Goal: Task Accomplishment & Management: Manage account settings

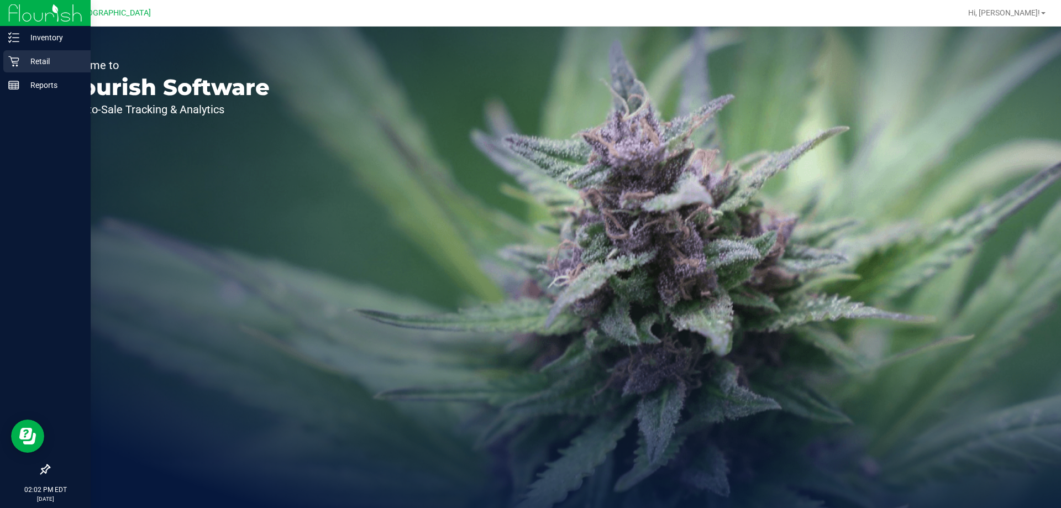
click at [6, 53] on div "Retail" at bounding box center [46, 61] width 87 height 22
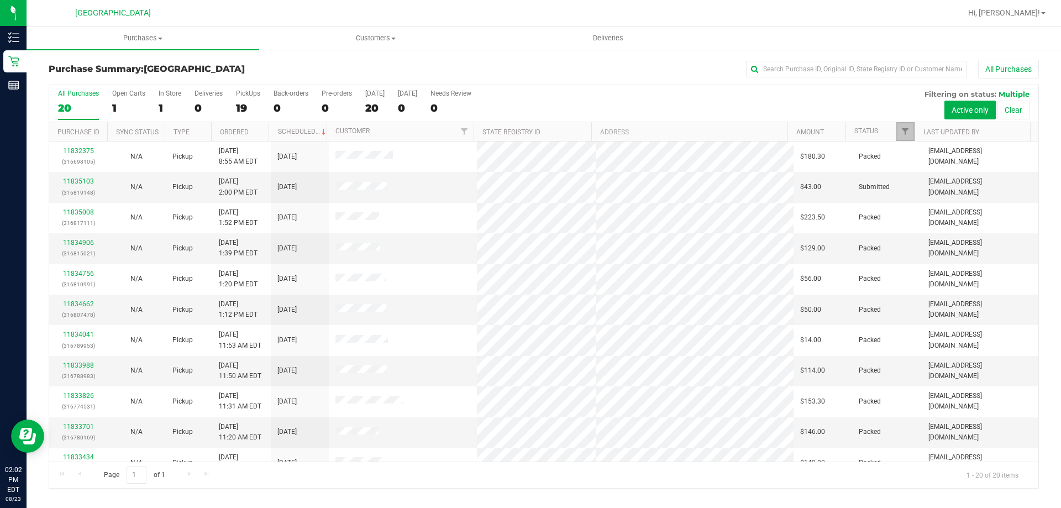
click at [906, 136] on link "Filter" at bounding box center [905, 131] width 18 height 19
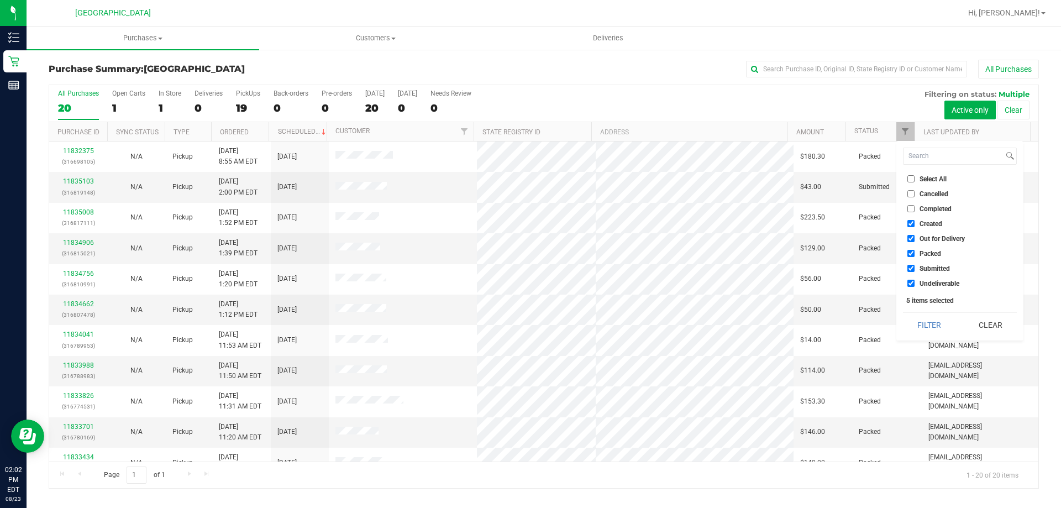
click at [924, 180] on span "Select All" at bounding box center [932, 179] width 27 height 7
click at [915, 180] on input "Select All" at bounding box center [910, 178] width 7 height 7
checkbox input "true"
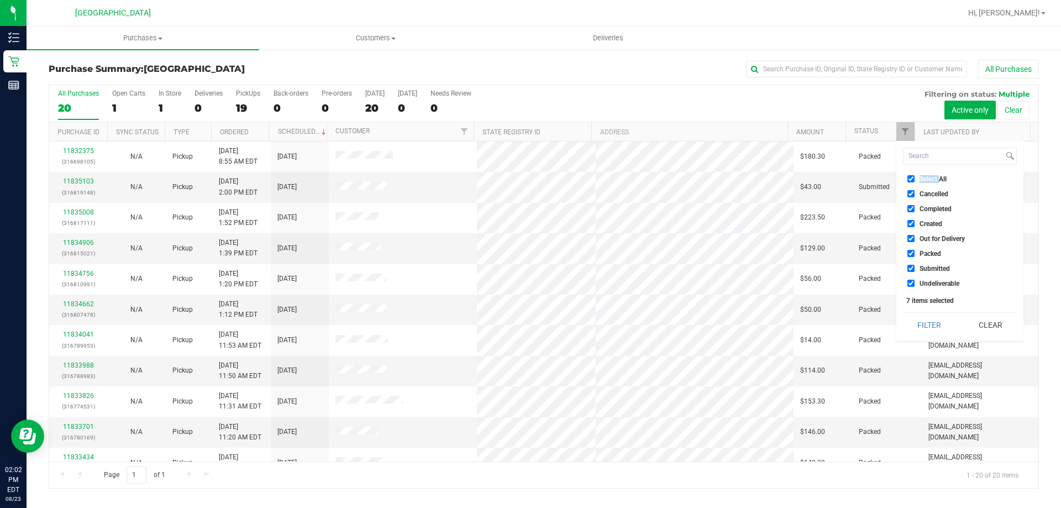
click at [924, 180] on span "Select All" at bounding box center [932, 179] width 27 height 7
click at [915, 180] on input "Select All" at bounding box center [910, 178] width 7 height 7
checkbox input "false"
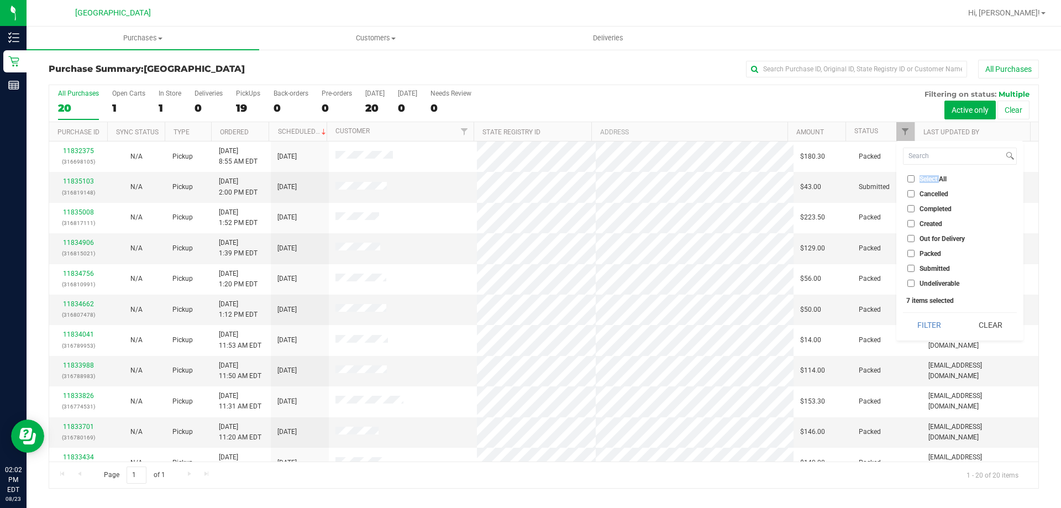
checkbox input "false"
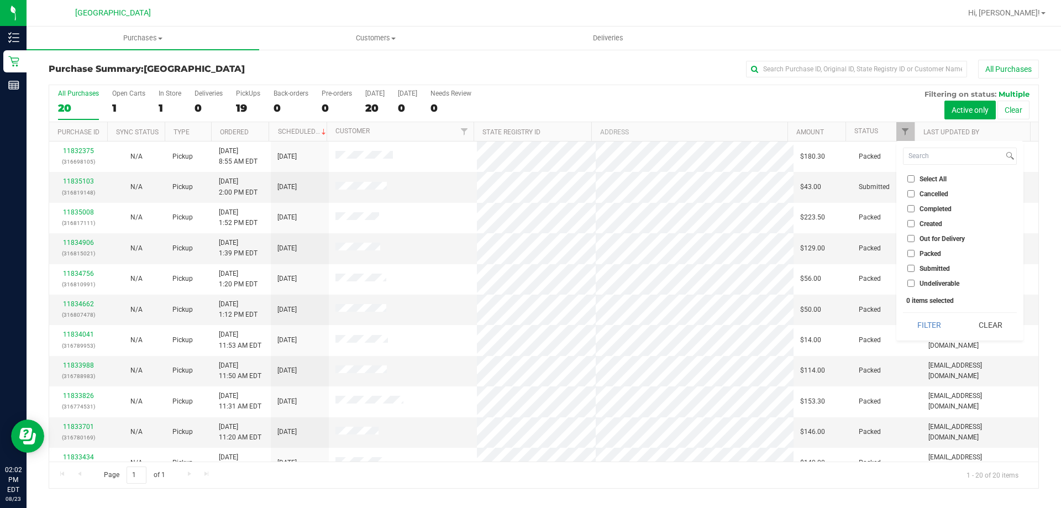
click at [927, 269] on span "Submitted" at bounding box center [934, 268] width 30 height 7
click at [915, 269] on input "Submitted" at bounding box center [910, 268] width 7 height 7
checkbox input "true"
click at [930, 323] on button "Filter" at bounding box center [929, 325] width 53 height 24
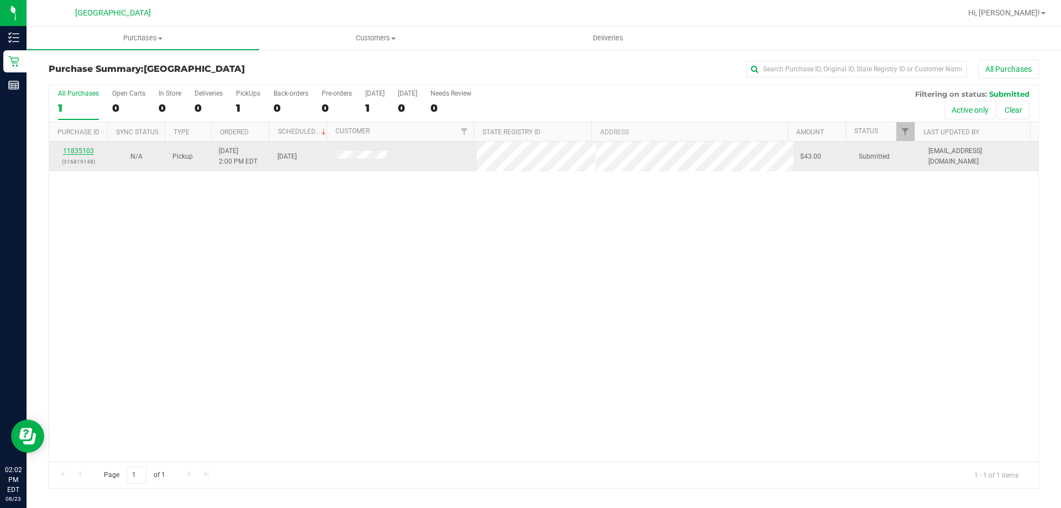
click at [77, 148] on link "11835103" at bounding box center [78, 151] width 31 height 8
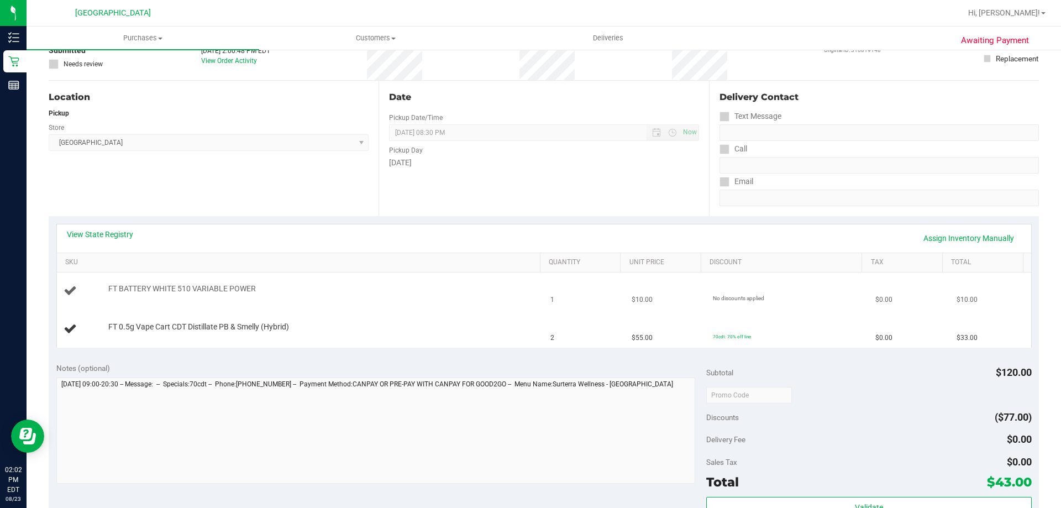
scroll to position [166, 0]
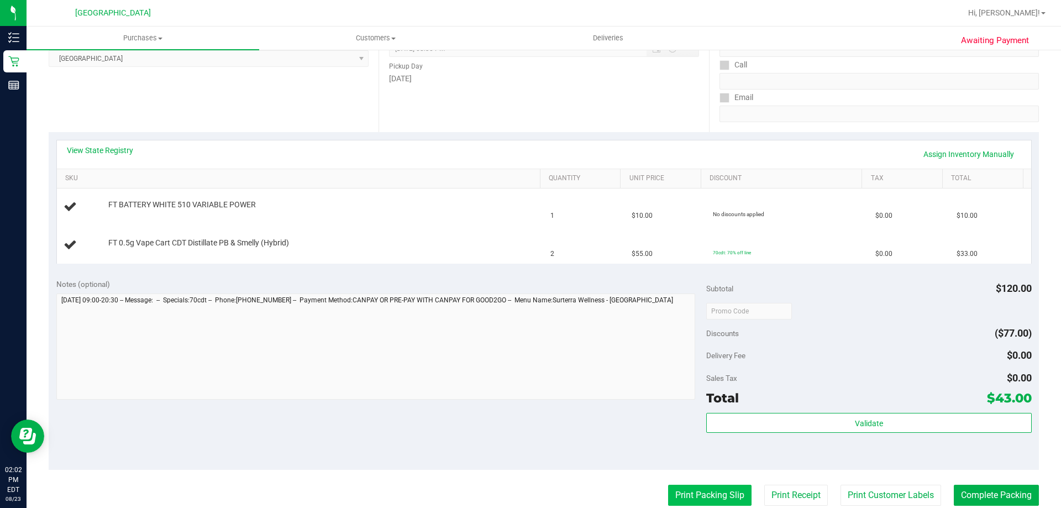
click at [673, 488] on button "Print Packing Slip" at bounding box center [709, 495] width 83 height 21
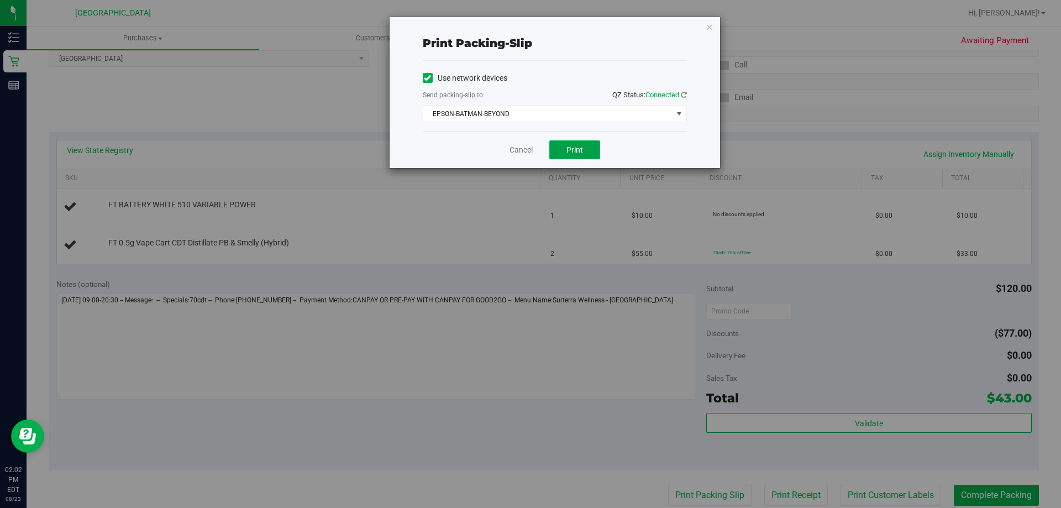
click at [568, 154] on button "Print" at bounding box center [574, 149] width 51 height 19
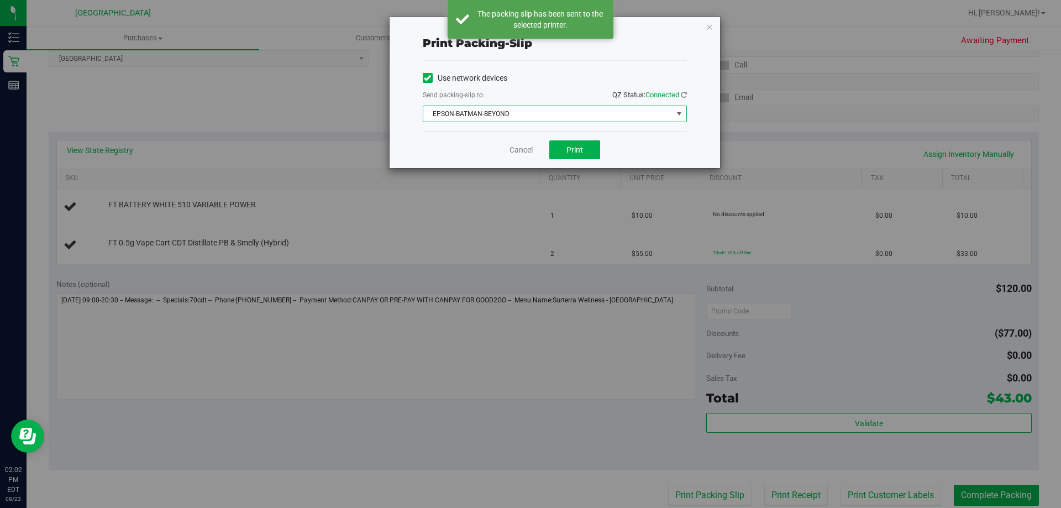
click at [536, 112] on span "EPSON-BATMAN-BEYOND" at bounding box center [547, 113] width 249 height 15
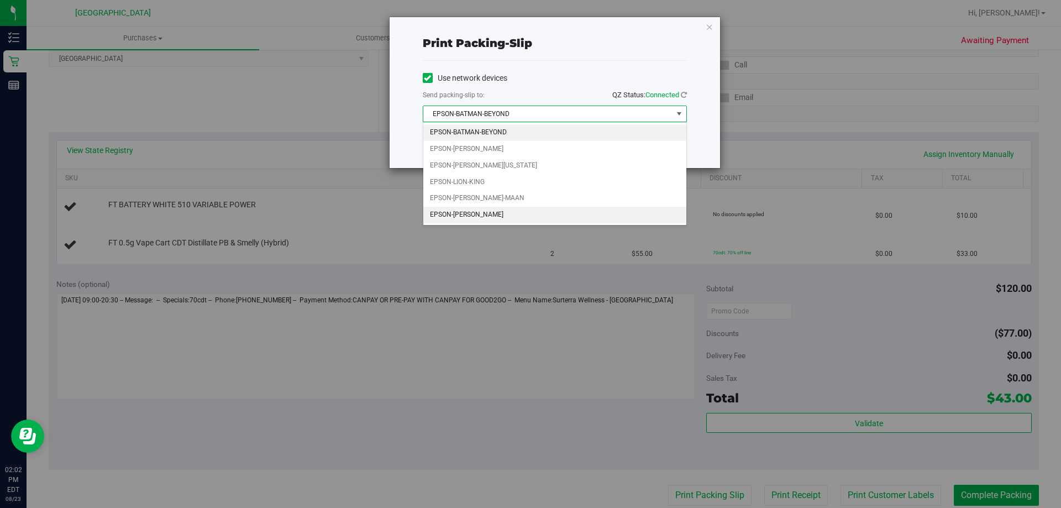
click at [486, 220] on li "EPSON-[PERSON_NAME]" at bounding box center [554, 215] width 263 height 17
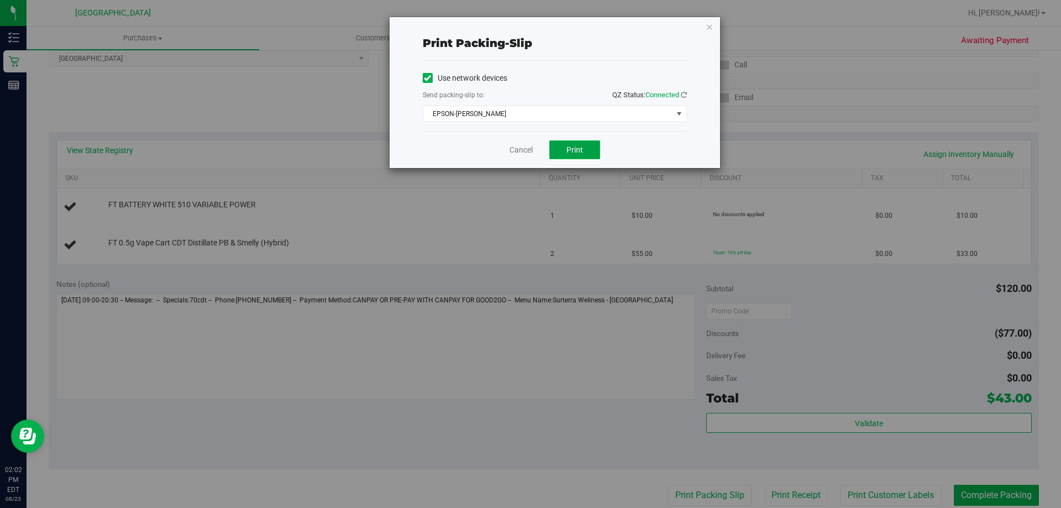
click at [581, 148] on span "Print" at bounding box center [574, 149] width 17 height 9
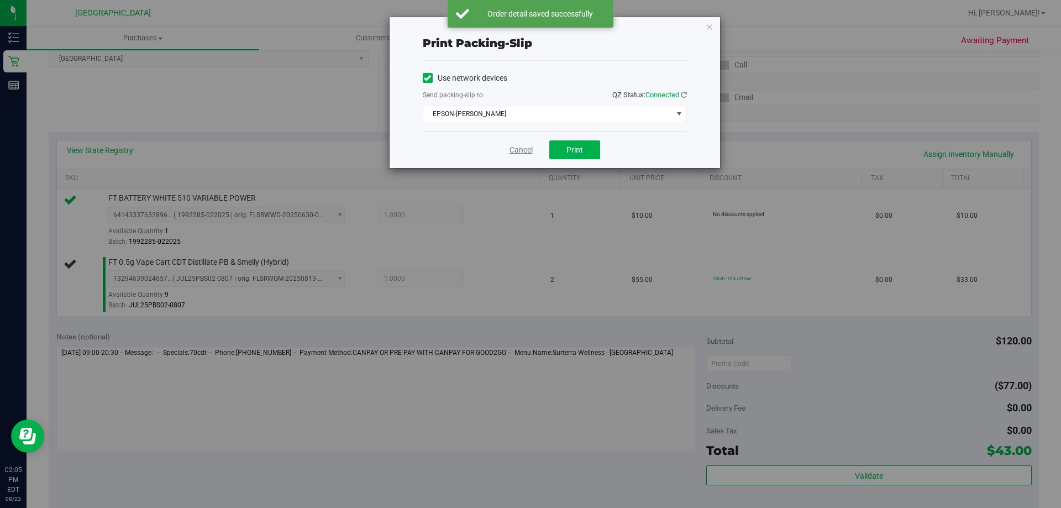
click at [524, 150] on link "Cancel" at bounding box center [520, 150] width 23 height 12
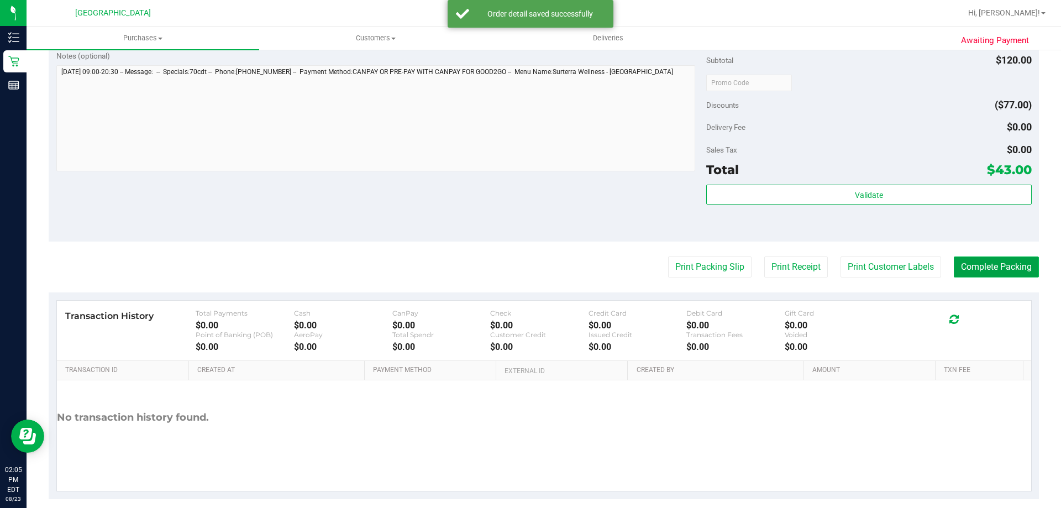
click at [986, 265] on button "Complete Packing" at bounding box center [996, 266] width 85 height 21
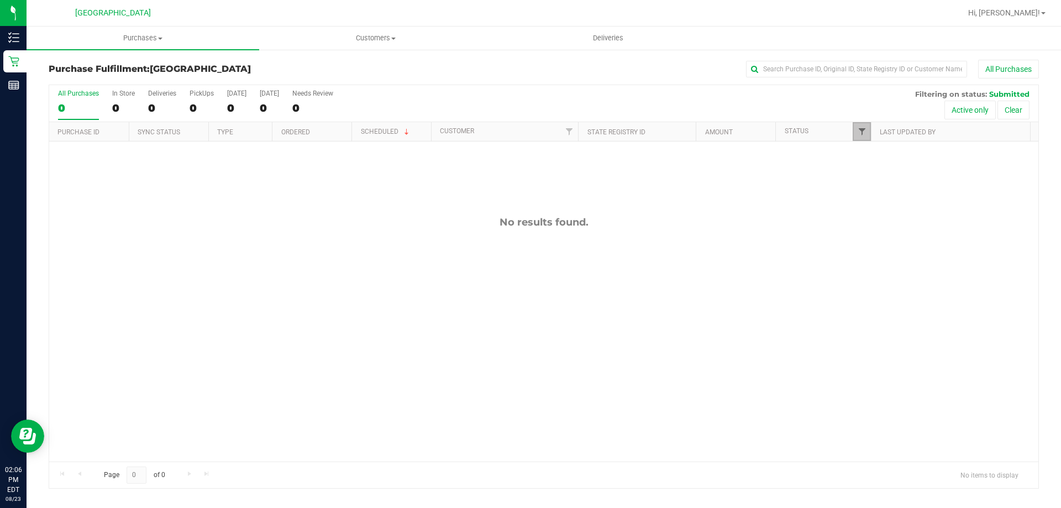
click at [859, 129] on span "Filter" at bounding box center [862, 131] width 9 height 9
click at [887, 174] on li "Select All" at bounding box center [916, 179] width 114 height 12
click at [886, 183] on li "Select All" at bounding box center [916, 179] width 114 height 12
click at [885, 178] on span "Select All" at bounding box center [889, 179] width 27 height 7
click at [871, 178] on input "Select All" at bounding box center [867, 178] width 7 height 7
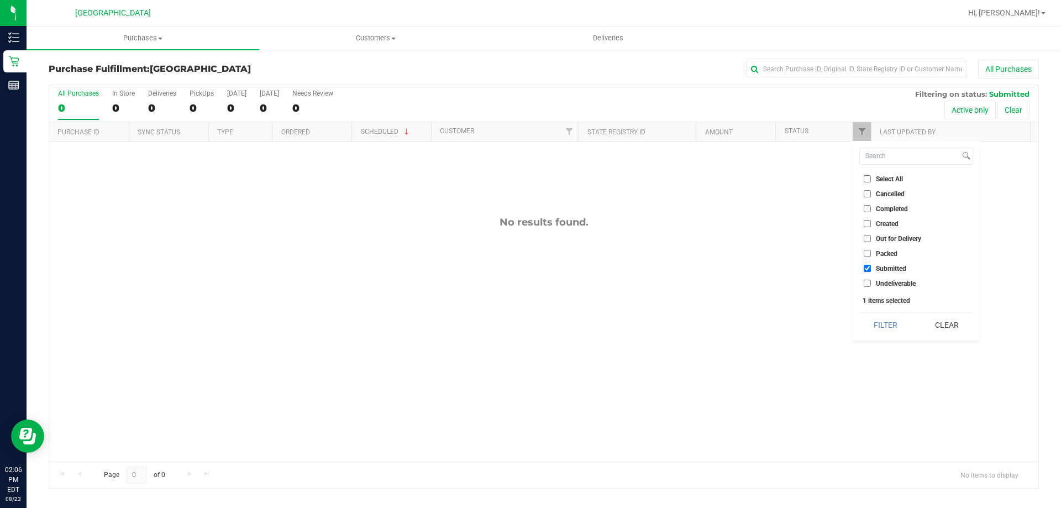
checkbox input "true"
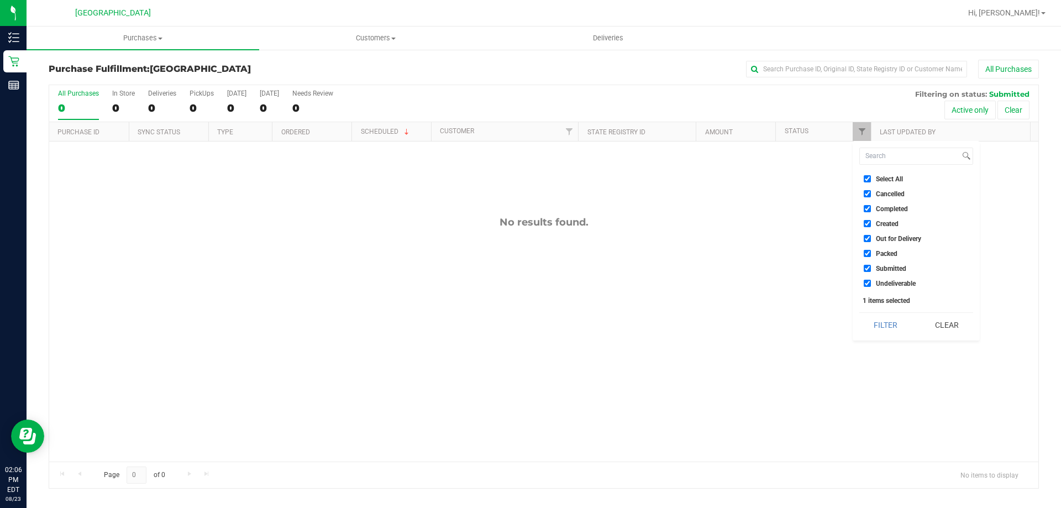
checkbox input "true"
click at [887, 181] on span "Select All" at bounding box center [889, 179] width 27 height 7
click at [871, 181] on input "Select All" at bounding box center [867, 178] width 7 height 7
checkbox input "false"
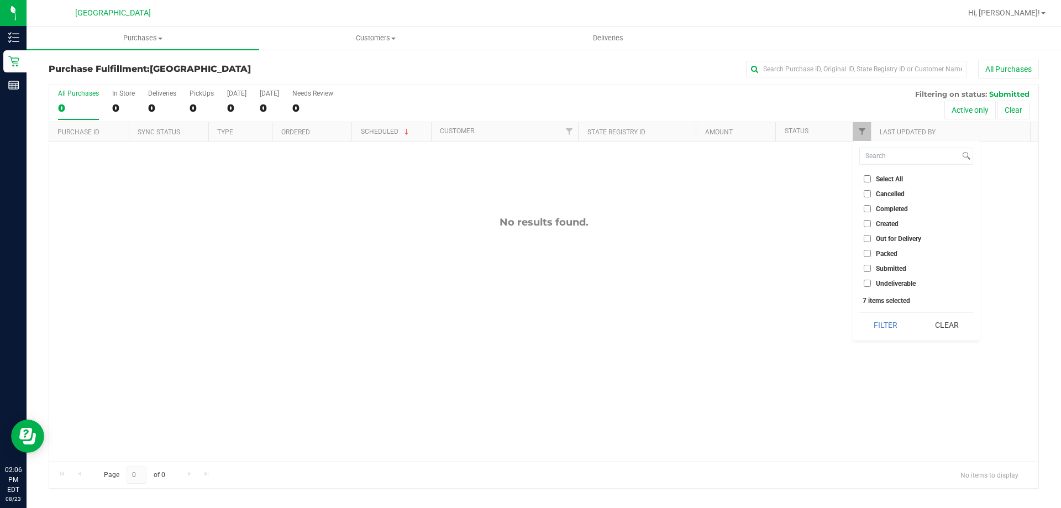
checkbox input "false"
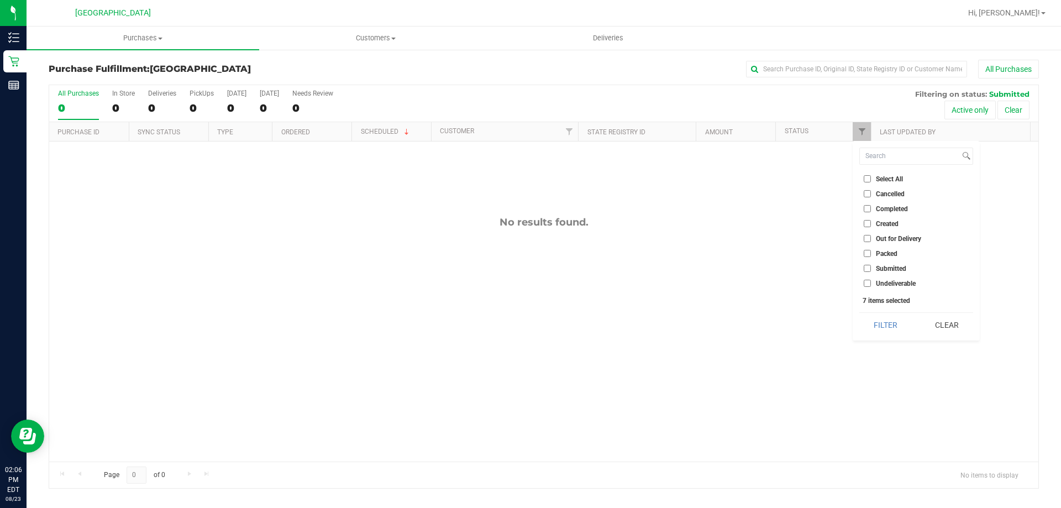
checkbox input "false"
click at [889, 269] on span "Submitted" at bounding box center [891, 268] width 30 height 7
click at [871, 269] on input "Submitted" at bounding box center [867, 268] width 7 height 7
click at [891, 332] on button "Filter" at bounding box center [885, 325] width 53 height 24
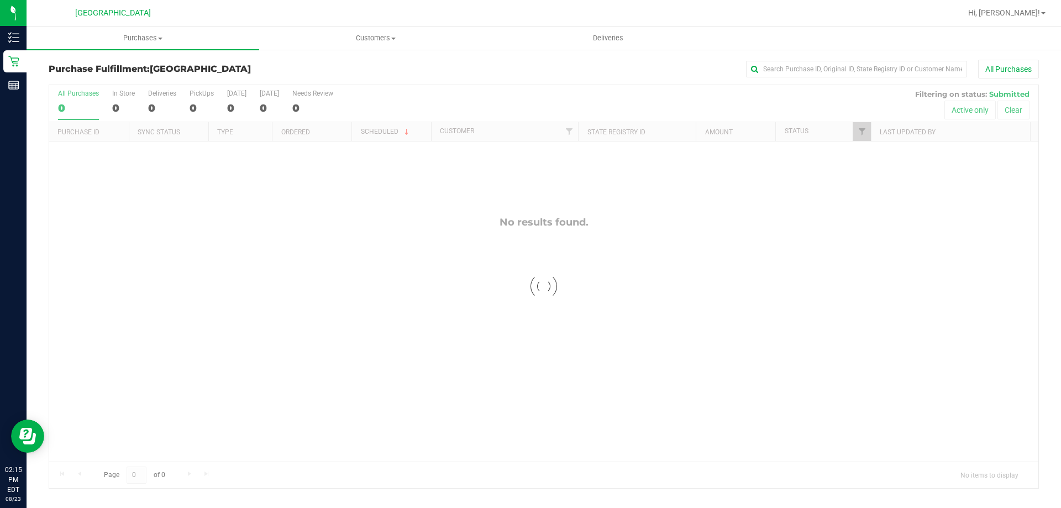
checkbox input "true"
click at [861, 129] on span "Filter" at bounding box center [862, 131] width 9 height 9
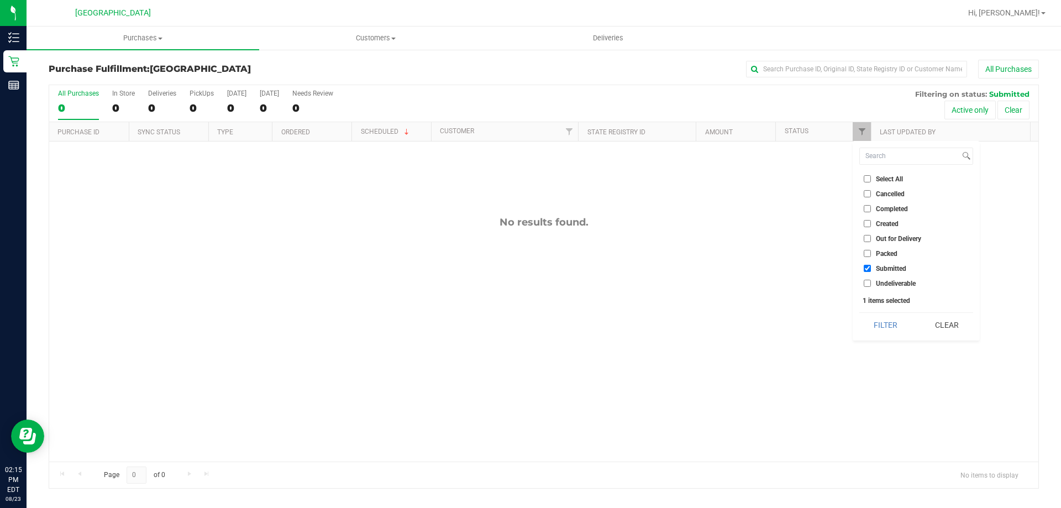
click at [871, 180] on label "Select All" at bounding box center [883, 178] width 39 height 7
click at [871, 180] on input "Select All" at bounding box center [867, 178] width 7 height 7
checkbox input "true"
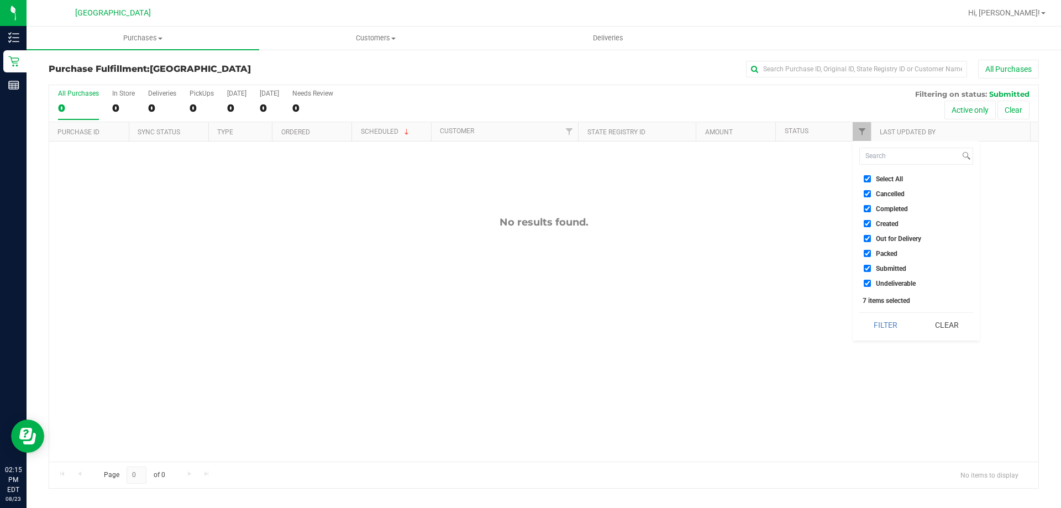
checkbox input "true"
click at [876, 177] on span "Select All" at bounding box center [889, 179] width 27 height 7
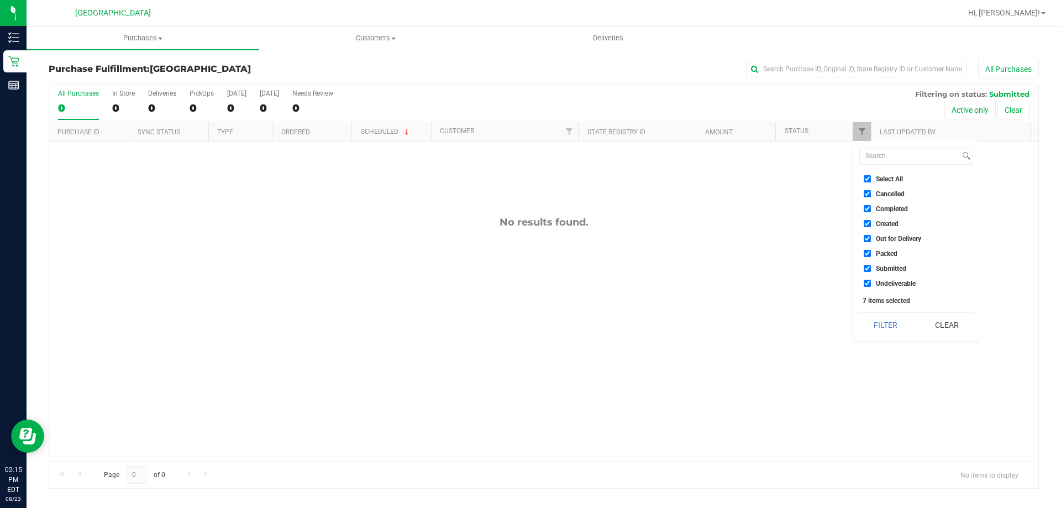
click at [871, 177] on input "Select All" at bounding box center [867, 178] width 7 height 7
checkbox input "false"
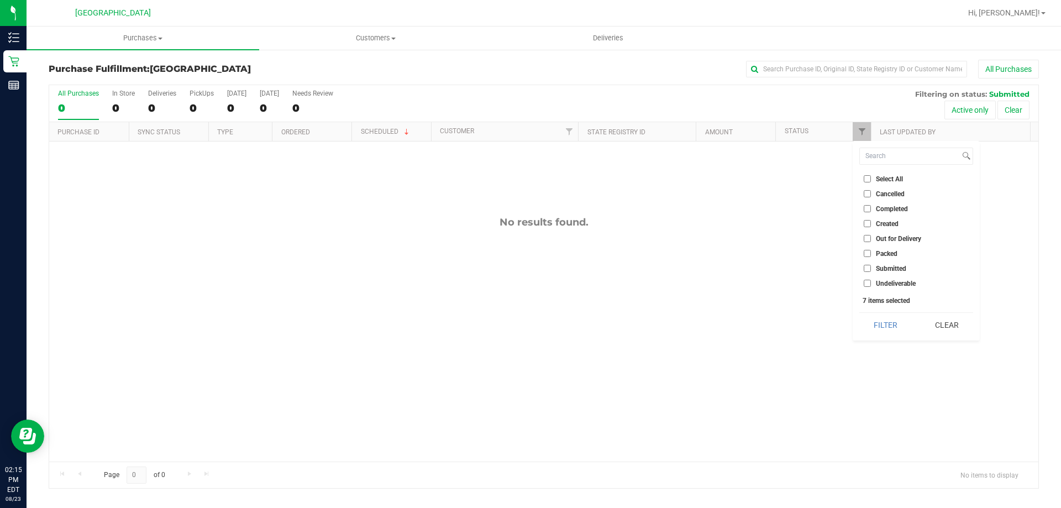
checkbox input "false"
click at [892, 269] on span "Submitted" at bounding box center [891, 268] width 30 height 7
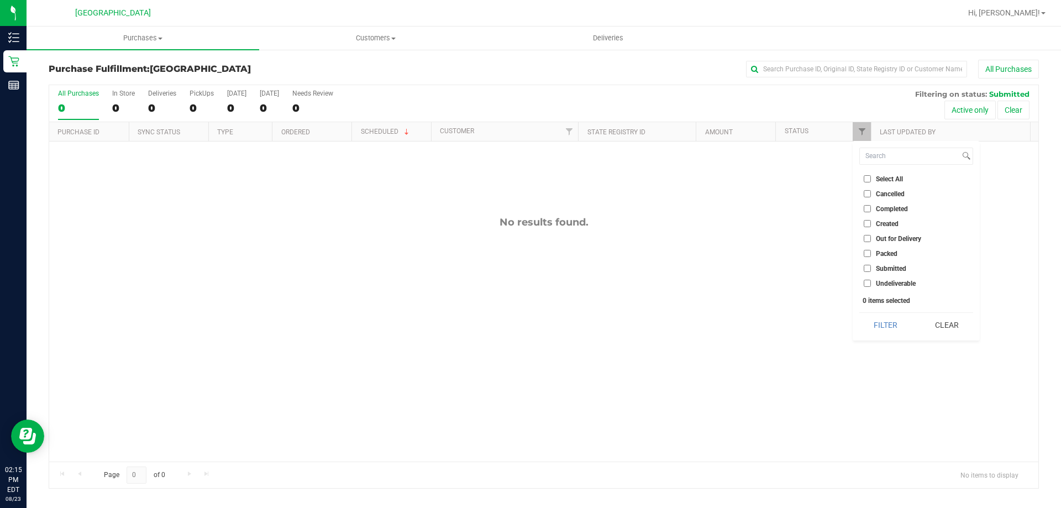
click at [871, 269] on input "Submitted" at bounding box center [867, 268] width 7 height 7
checkbox input "true"
click at [876, 324] on button "Filter" at bounding box center [885, 325] width 53 height 24
click at [861, 125] on link "Filter" at bounding box center [862, 131] width 18 height 19
click at [875, 179] on label "Select All" at bounding box center [883, 178] width 39 height 7
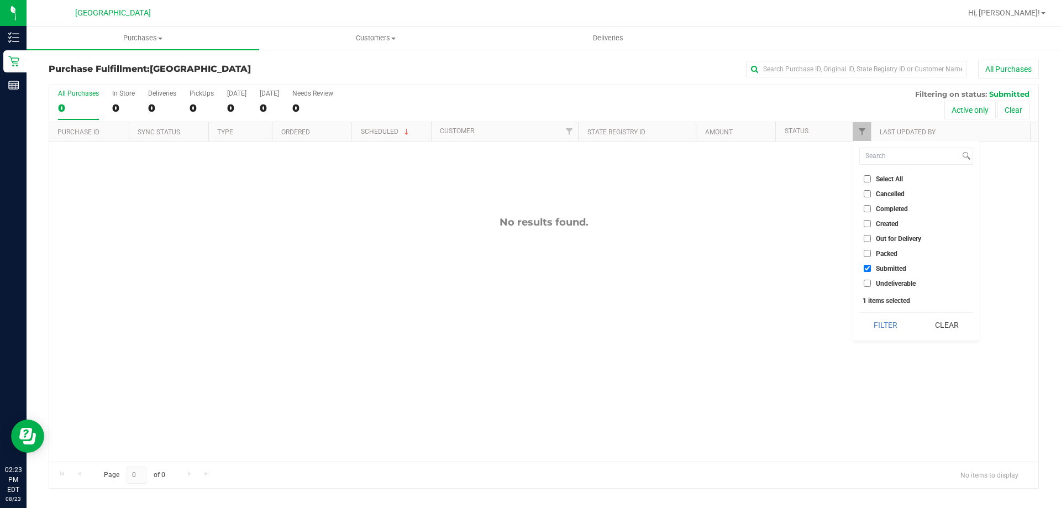
click at [871, 179] on input "Select All" at bounding box center [867, 178] width 7 height 7
checkbox input "true"
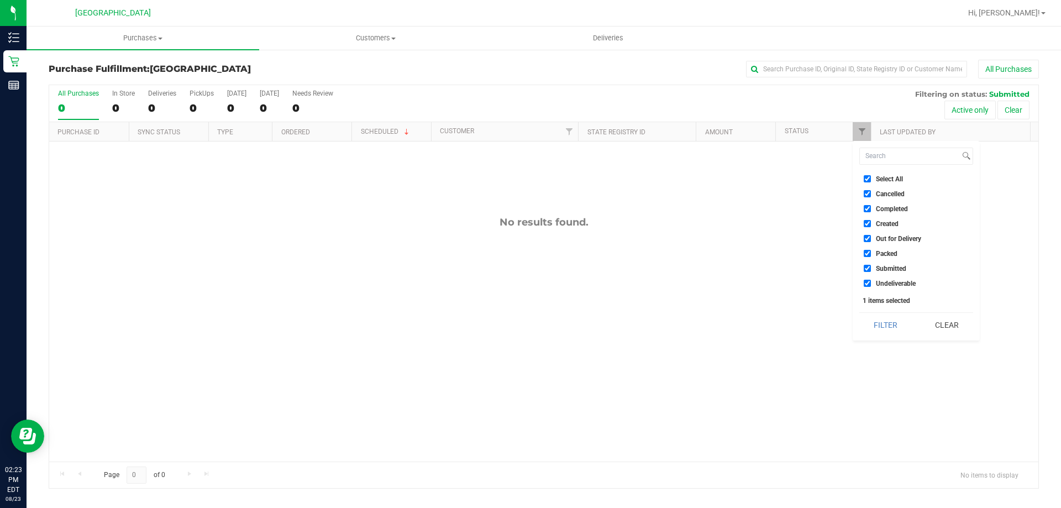
checkbox input "true"
click at [875, 179] on label "Select All" at bounding box center [883, 178] width 39 height 7
click at [871, 179] on input "Select All" at bounding box center [867, 178] width 7 height 7
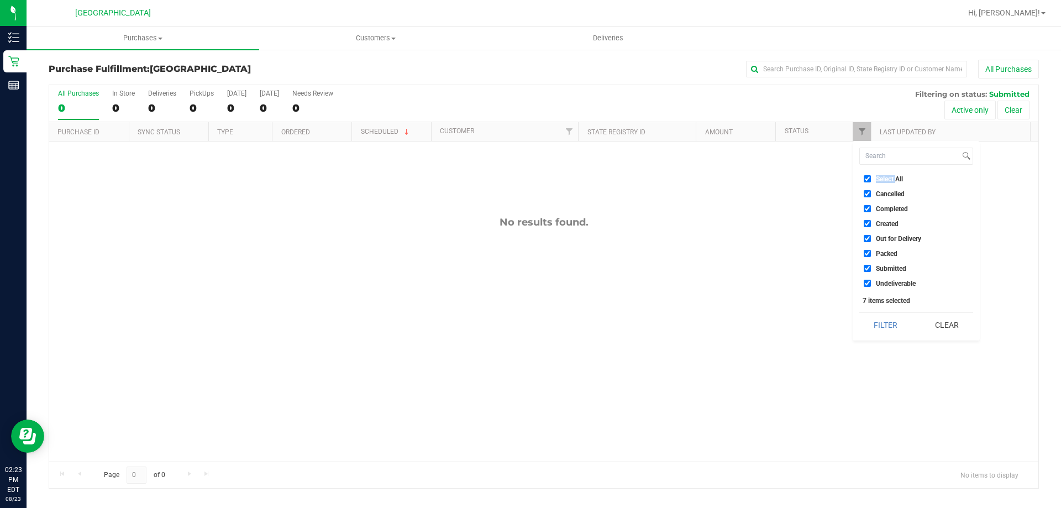
checkbox input "false"
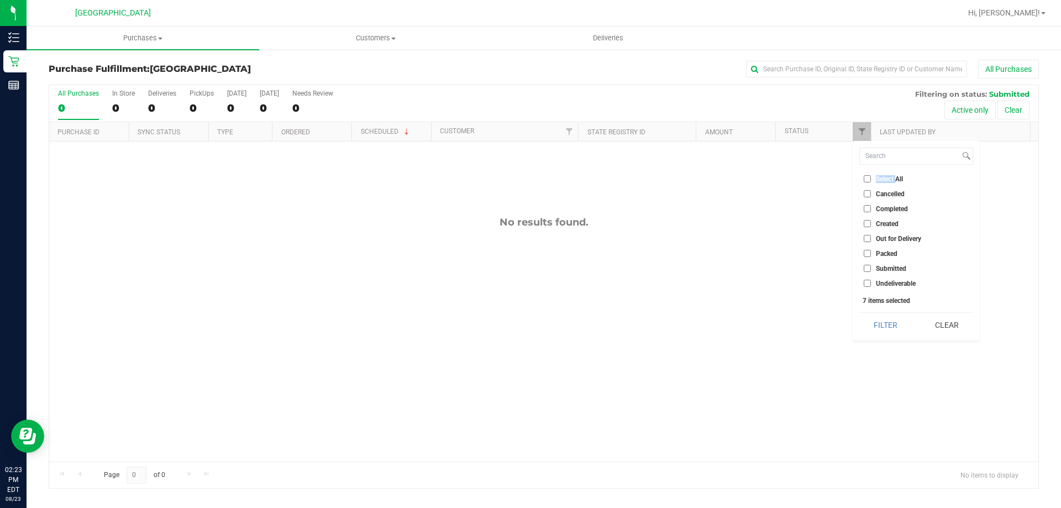
checkbox input "false"
click at [898, 265] on span "Submitted" at bounding box center [891, 268] width 30 height 7
click at [871, 265] on input "Submitted" at bounding box center [867, 268] width 7 height 7
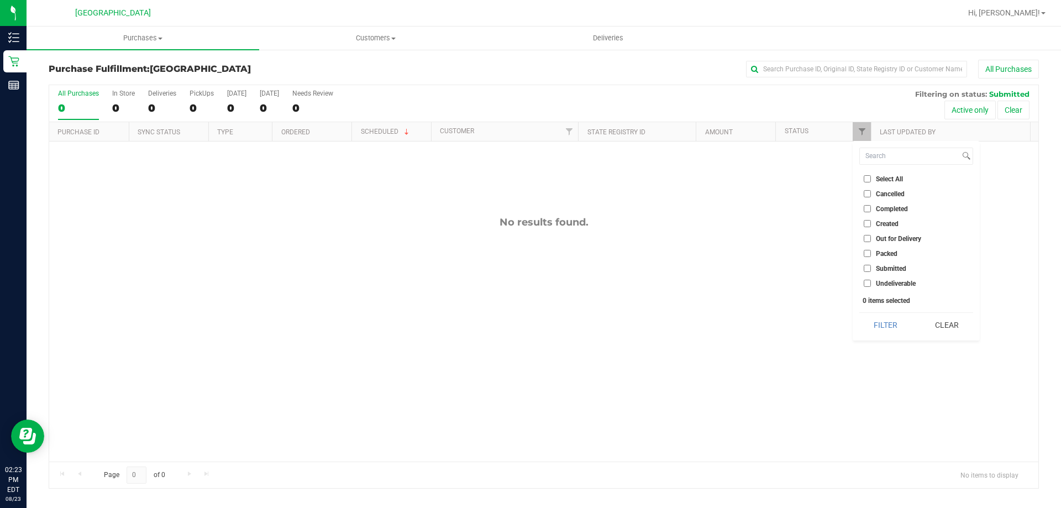
checkbox input "true"
click at [890, 320] on button "Filter" at bounding box center [885, 325] width 53 height 24
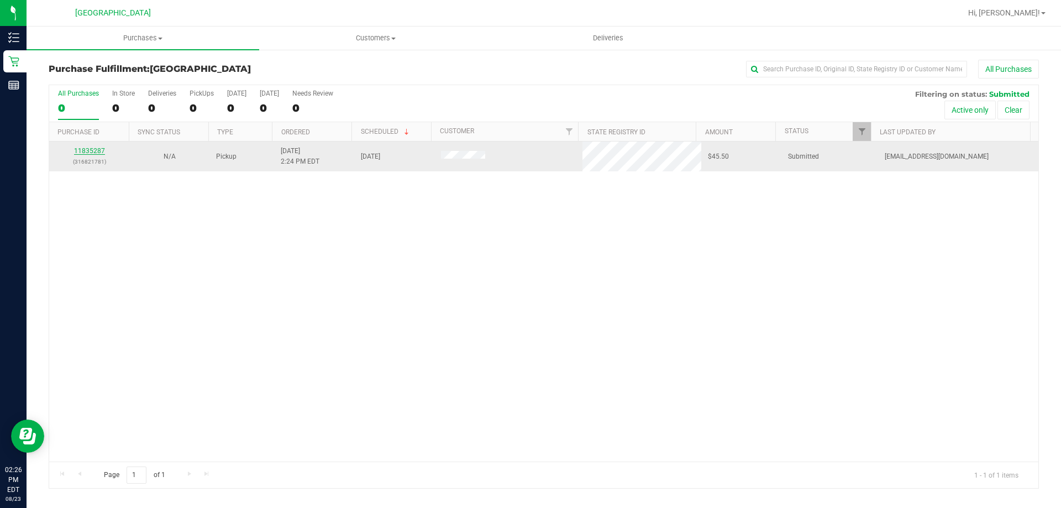
click at [91, 147] on link "11835287" at bounding box center [89, 151] width 31 height 8
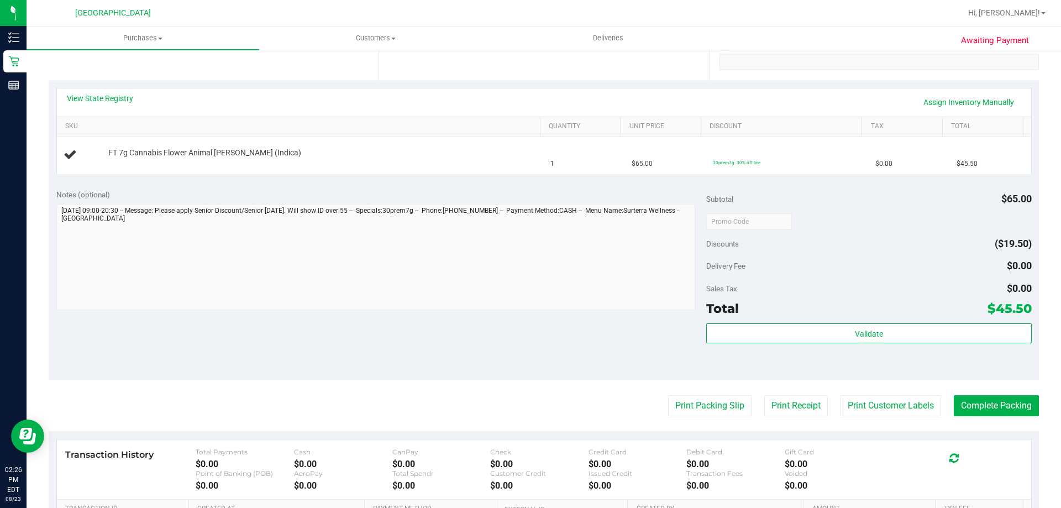
scroll to position [221, 0]
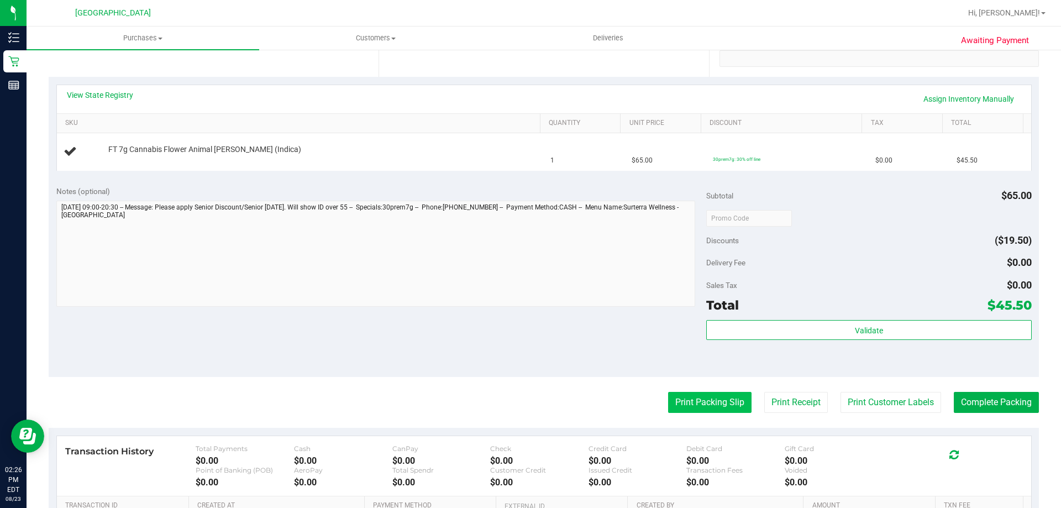
click at [682, 400] on button "Print Packing Slip" at bounding box center [709, 402] width 83 height 21
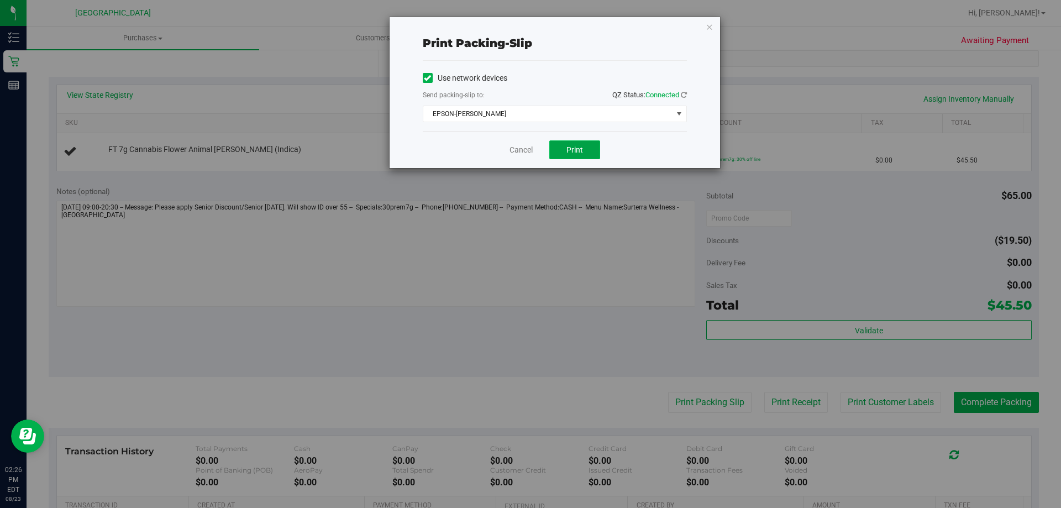
click at [561, 150] on button "Print" at bounding box center [574, 149] width 51 height 19
click at [521, 149] on link "Cancel" at bounding box center [520, 150] width 23 height 12
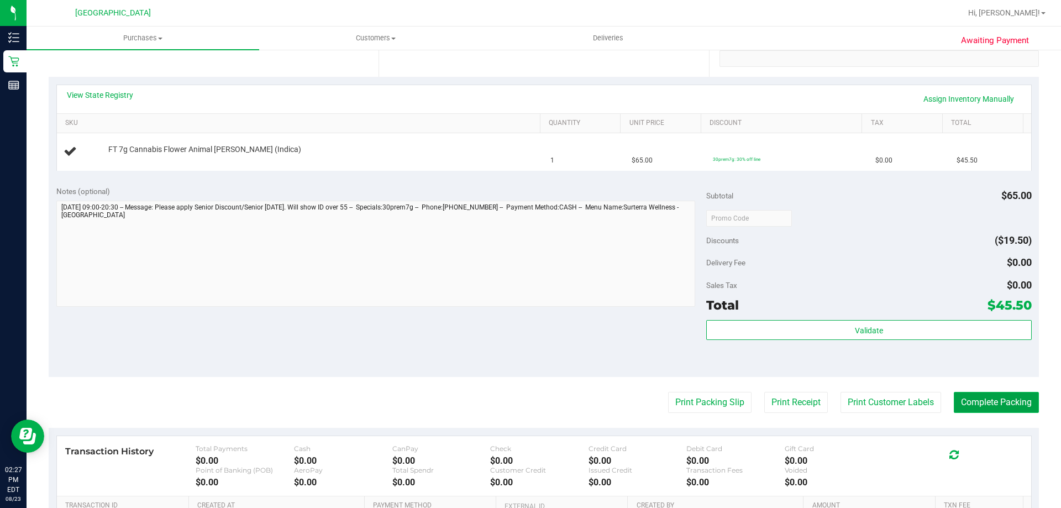
click at [1002, 399] on button "Complete Packing" at bounding box center [996, 402] width 85 height 21
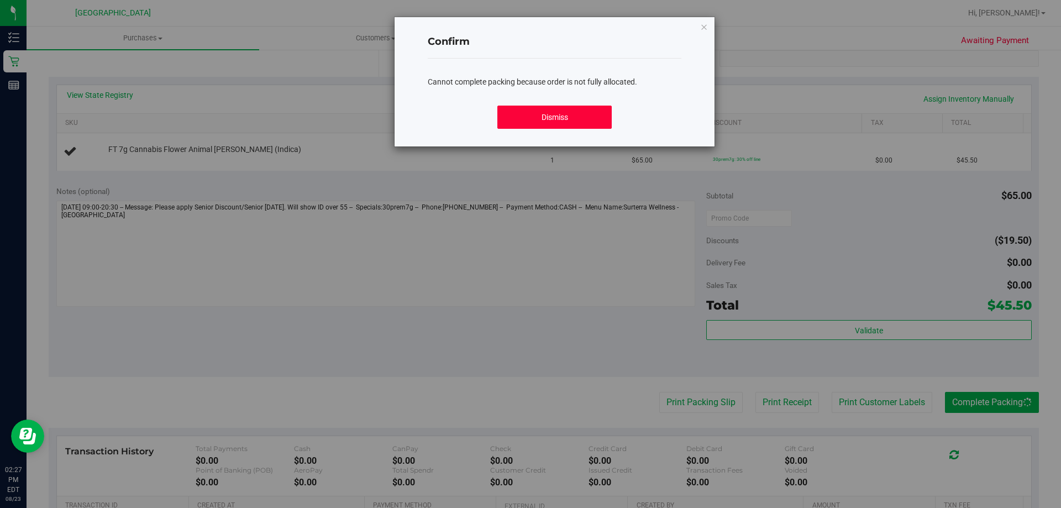
click at [558, 123] on button "Dismiss" at bounding box center [554, 117] width 114 height 23
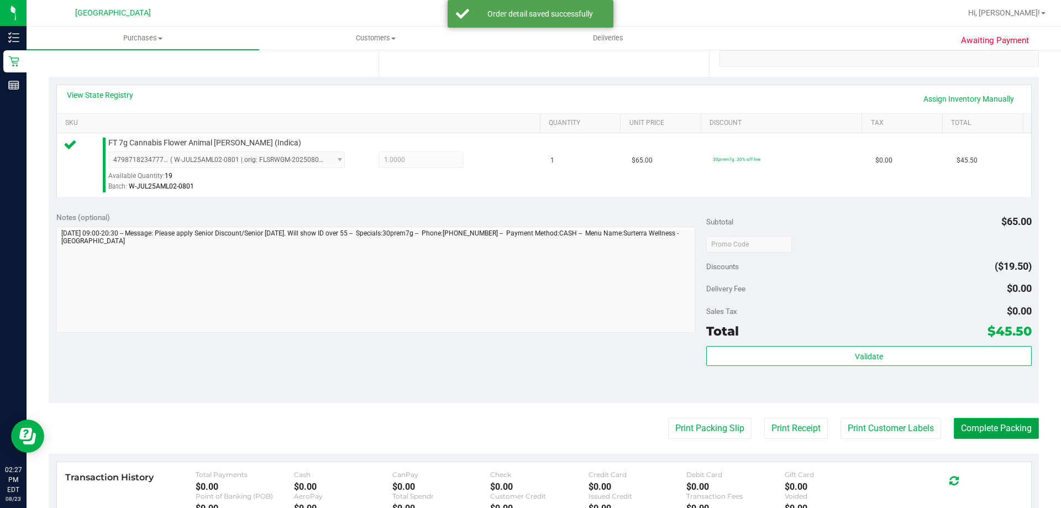
click at [997, 429] on button "Complete Packing" at bounding box center [996, 428] width 85 height 21
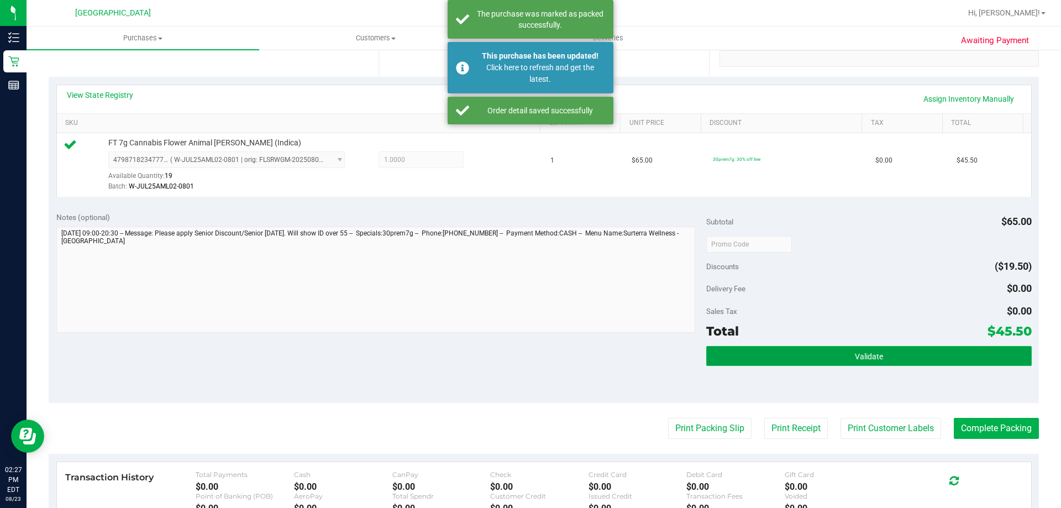
click at [836, 356] on button "Validate" at bounding box center [868, 356] width 325 height 20
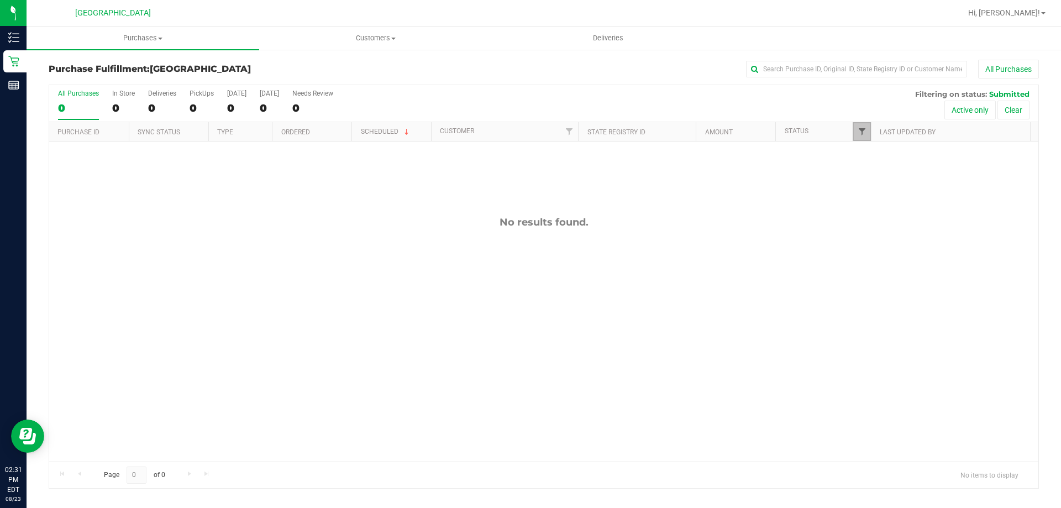
click at [860, 135] on span "Filter" at bounding box center [862, 131] width 9 height 9
click at [877, 182] on span "Select All" at bounding box center [889, 179] width 27 height 7
click at [871, 182] on input "Select All" at bounding box center [867, 178] width 7 height 7
checkbox input "true"
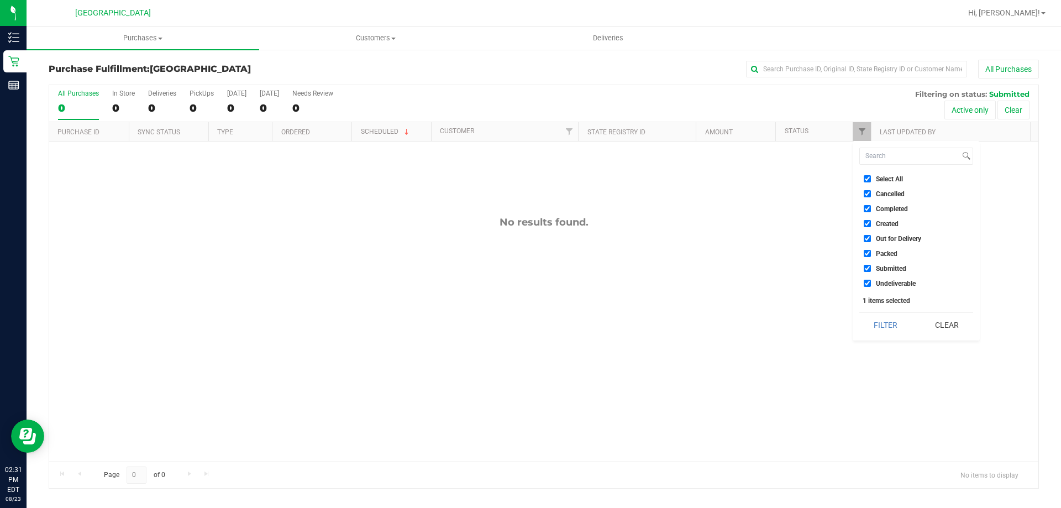
checkbox input "true"
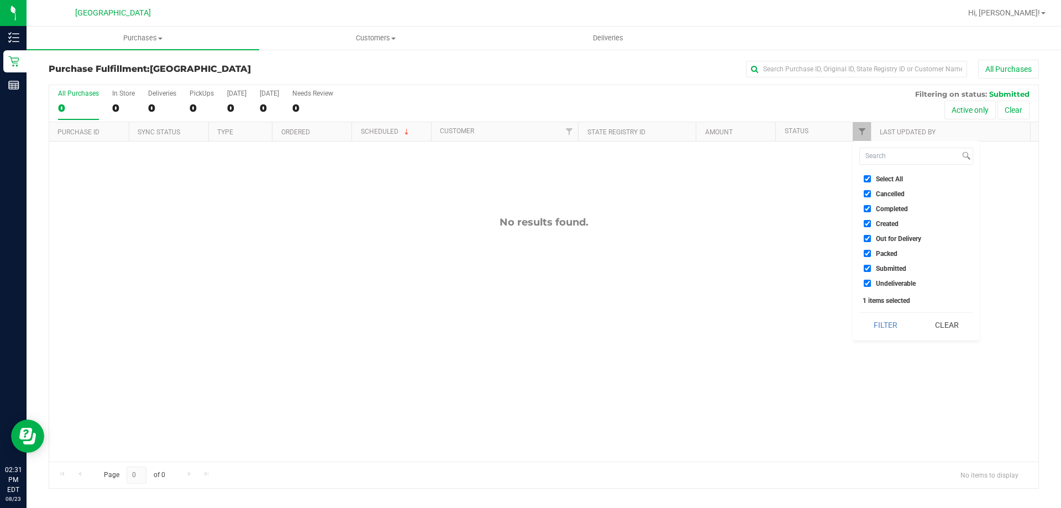
checkbox input "true"
click at [877, 182] on span "Select All" at bounding box center [889, 179] width 27 height 7
click at [871, 182] on input "Select All" at bounding box center [867, 178] width 7 height 7
checkbox input "false"
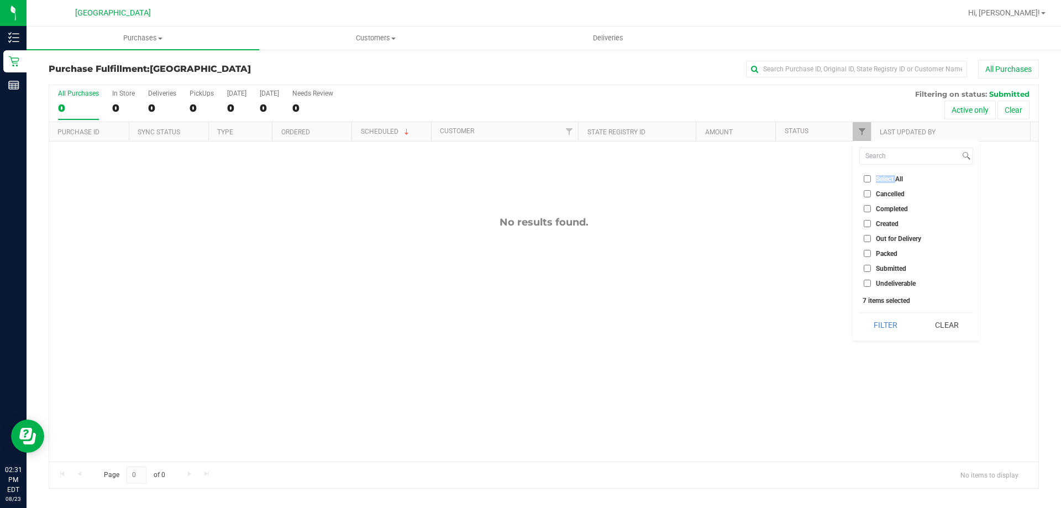
checkbox input "false"
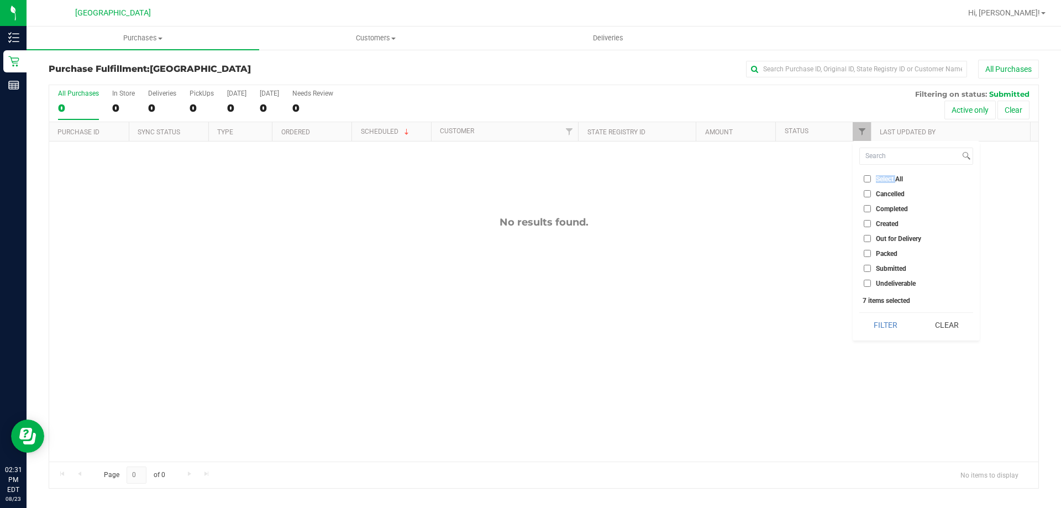
checkbox input "false"
click at [890, 267] on span "Submitted" at bounding box center [891, 268] width 30 height 7
click at [871, 267] on input "Submitted" at bounding box center [867, 268] width 7 height 7
checkbox input "true"
click at [883, 337] on button "Filter" at bounding box center [885, 325] width 53 height 24
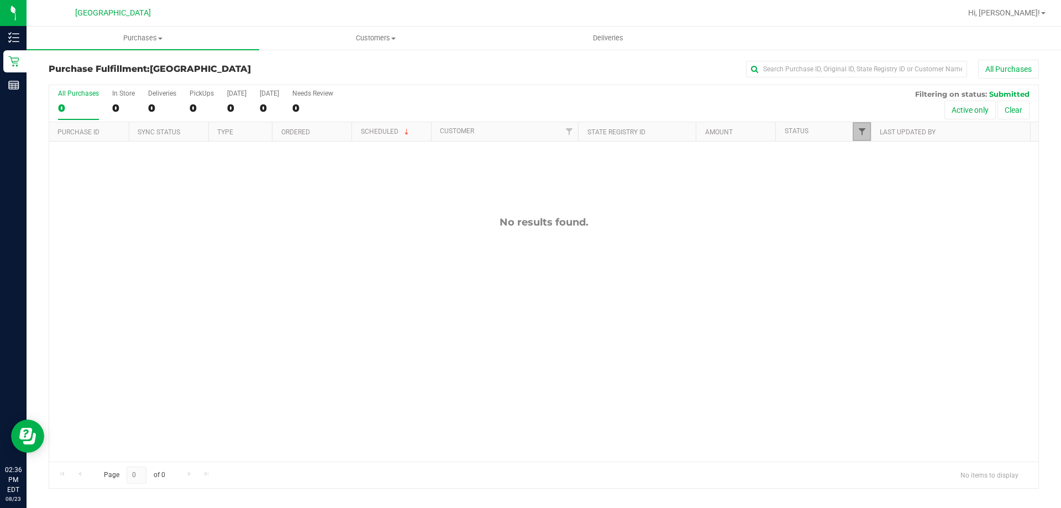
click at [859, 130] on span "Filter" at bounding box center [862, 131] width 9 height 9
click at [888, 182] on span "Select All" at bounding box center [889, 179] width 27 height 7
click at [871, 182] on input "Select All" at bounding box center [867, 178] width 7 height 7
checkbox input "true"
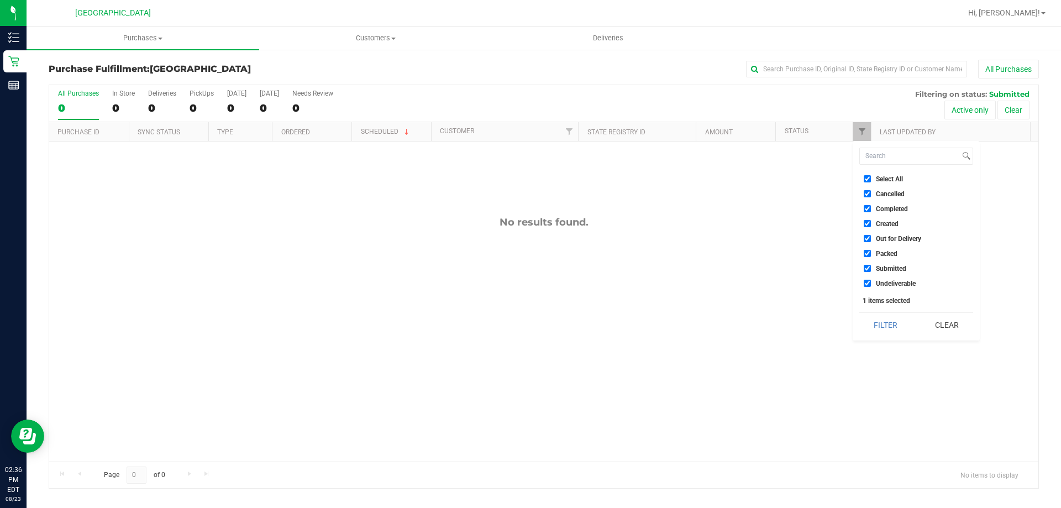
checkbox input "true"
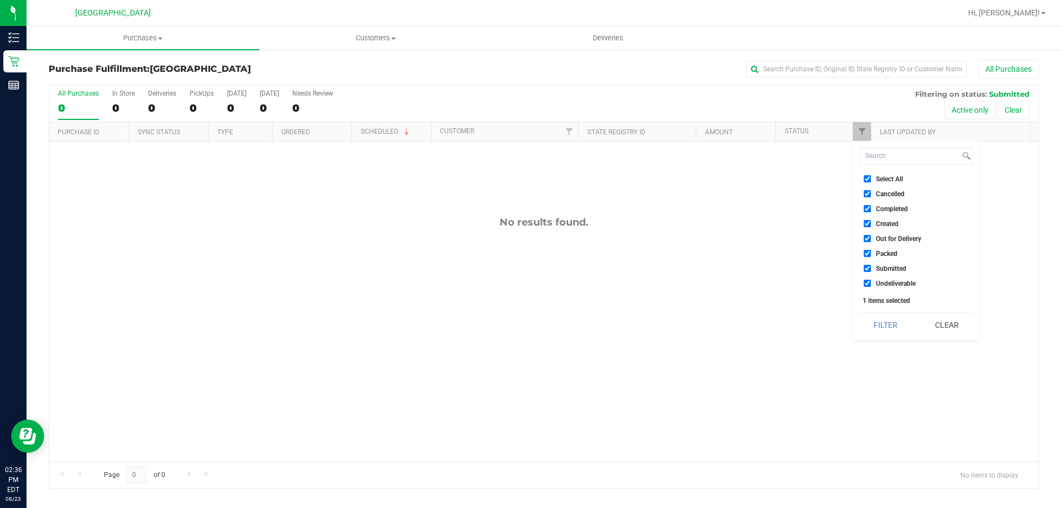
checkbox input "true"
click at [888, 182] on span "Select All" at bounding box center [889, 179] width 27 height 7
click at [871, 182] on input "Select All" at bounding box center [867, 178] width 7 height 7
checkbox input "false"
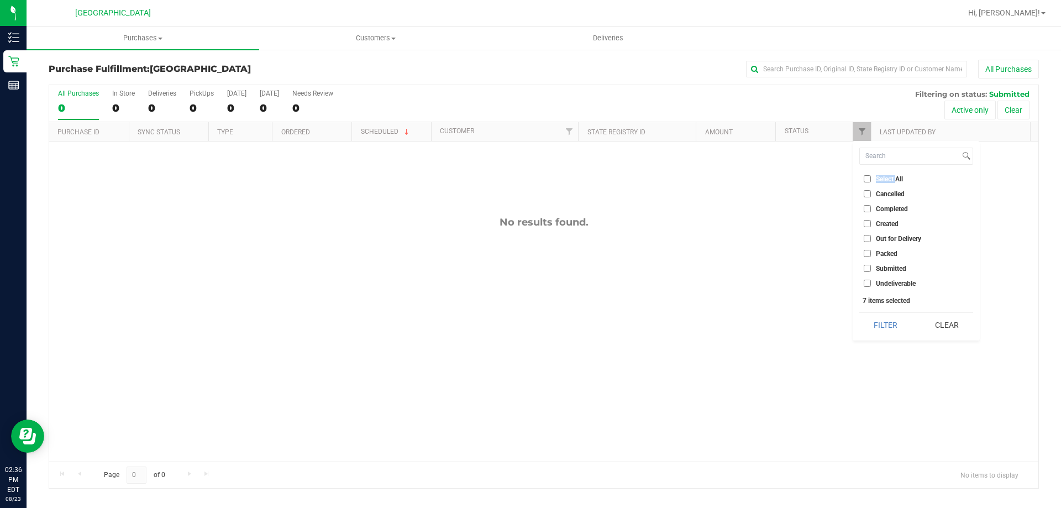
checkbox input "false"
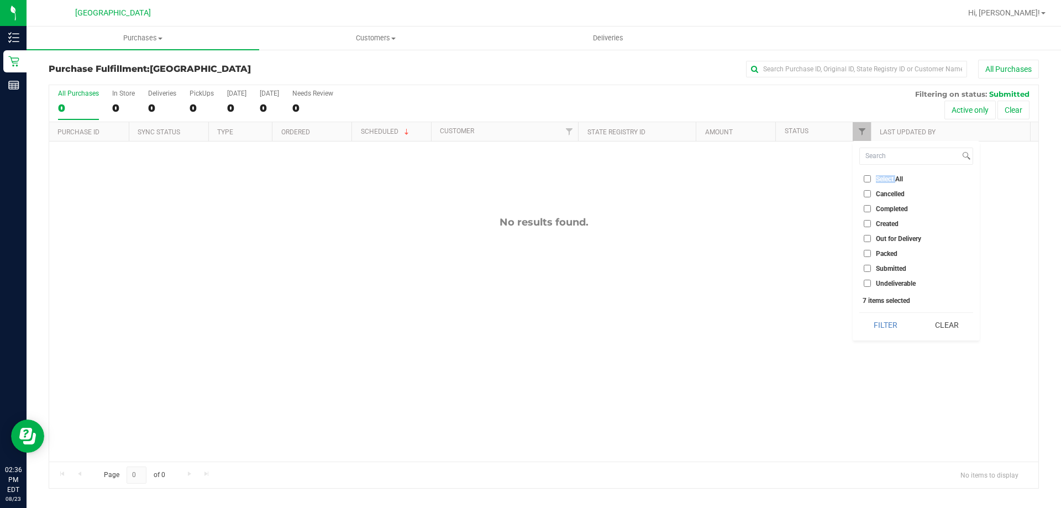
checkbox input "false"
click at [878, 267] on span "Submitted" at bounding box center [891, 268] width 30 height 7
click at [871, 267] on input "Submitted" at bounding box center [867, 268] width 7 height 7
checkbox input "true"
click at [885, 315] on button "Filter" at bounding box center [885, 325] width 53 height 24
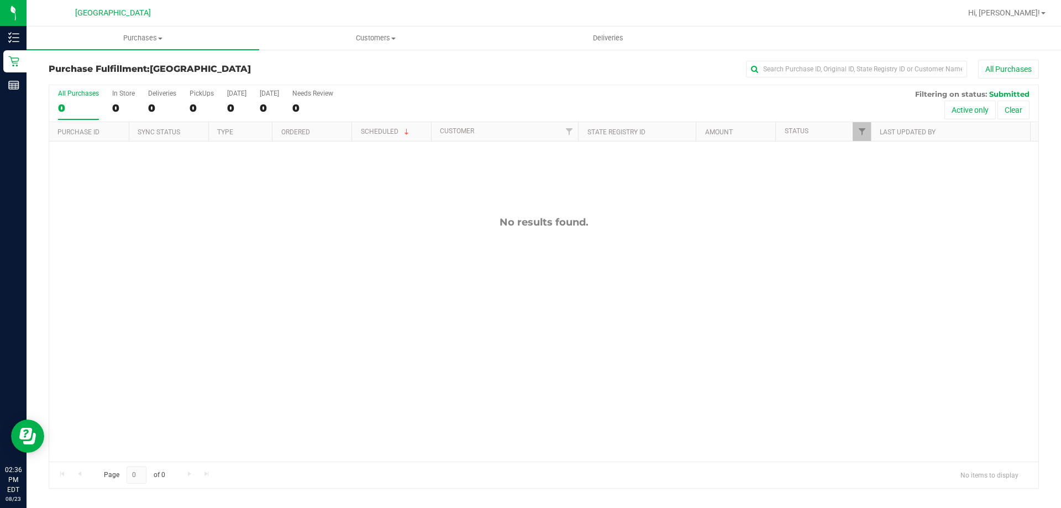
click at [362, 233] on div "No results found." at bounding box center [543, 338] width 989 height 395
click at [871, 130] on div at bounding box center [871, 131] width 5 height 19
click at [867, 134] on link "Filter" at bounding box center [862, 131] width 18 height 19
click at [872, 180] on label "Select All" at bounding box center [883, 178] width 39 height 7
click at [871, 180] on input "Select All" at bounding box center [867, 178] width 7 height 7
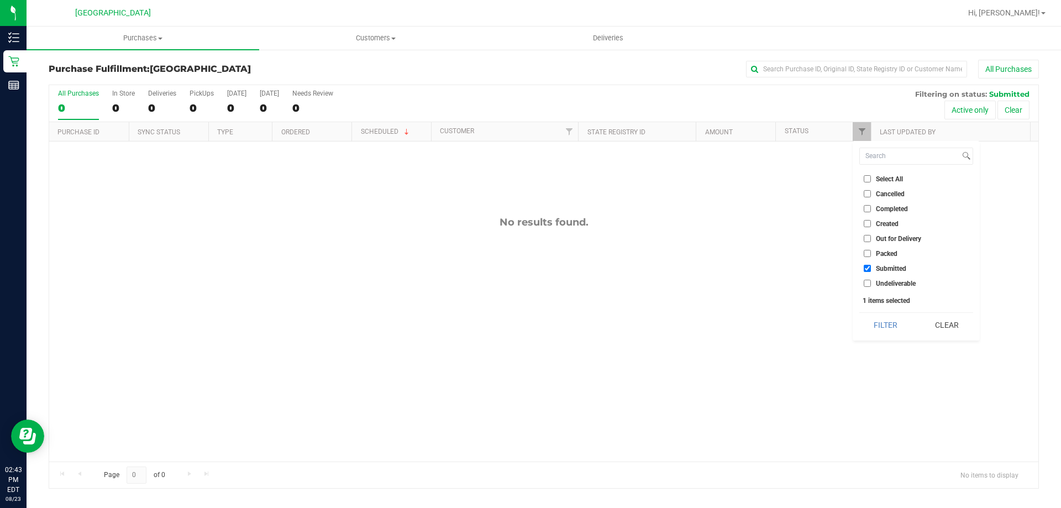
checkbox input "true"
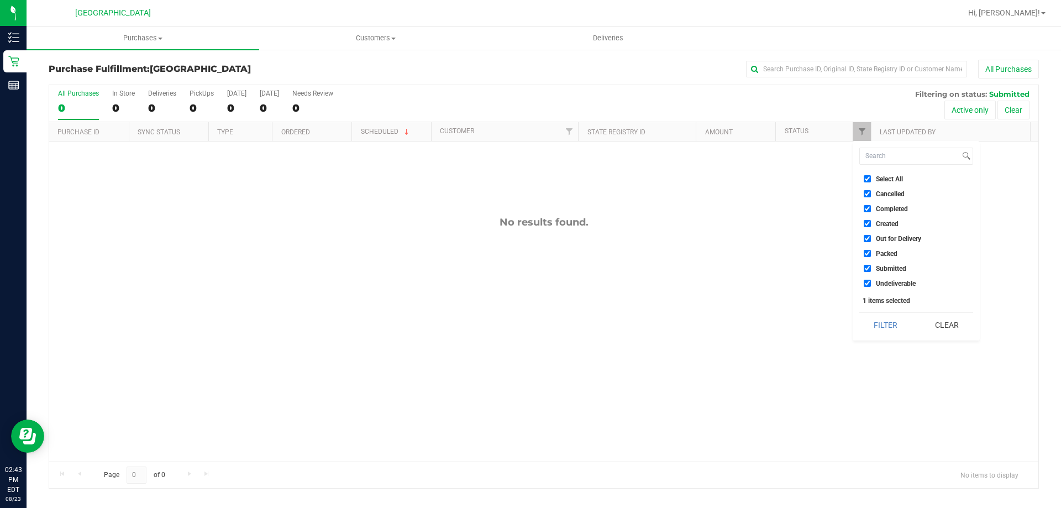
checkbox input "true"
click at [873, 179] on label "Select All" at bounding box center [883, 178] width 39 height 7
click at [871, 179] on input "Select All" at bounding box center [867, 178] width 7 height 7
checkbox input "false"
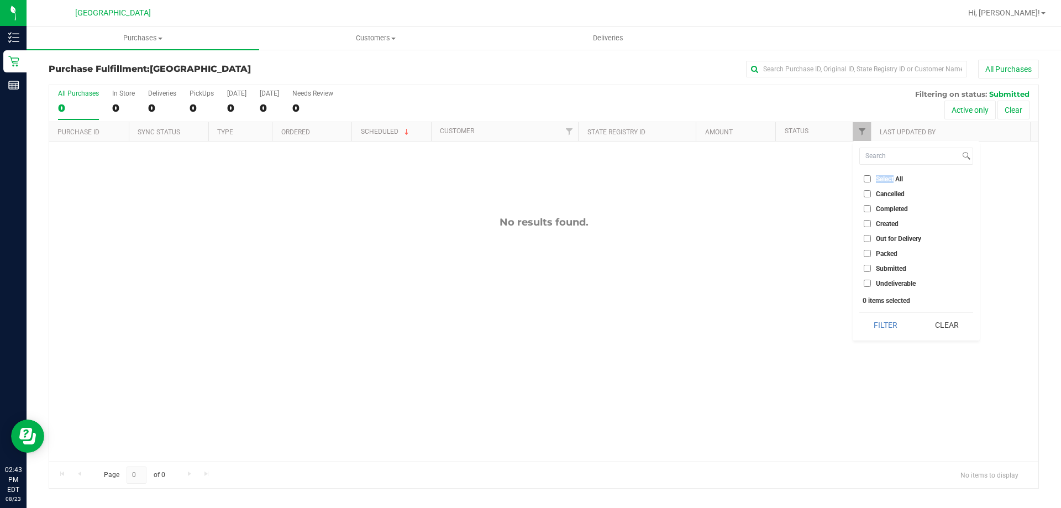
checkbox input "false"
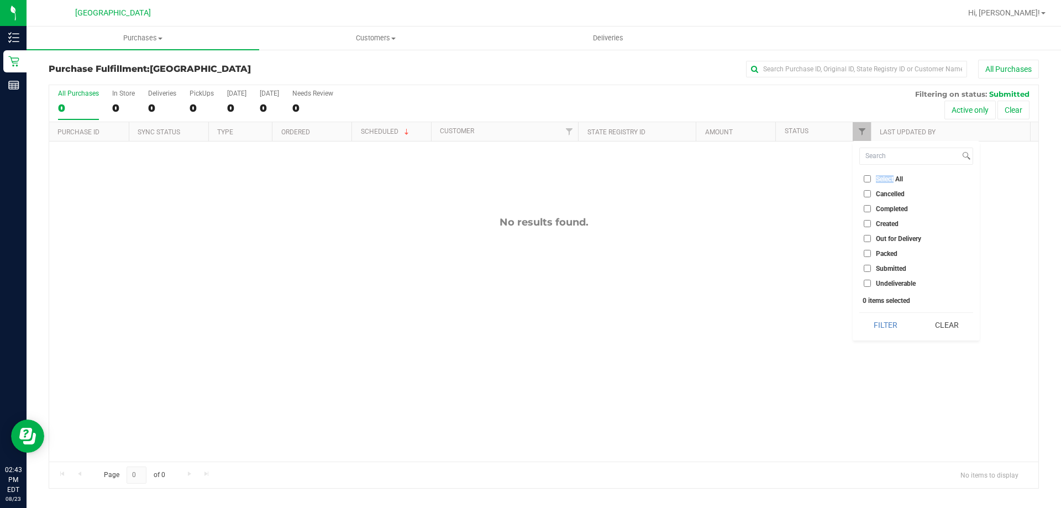
checkbox input "false"
click at [892, 268] on span "Submitted" at bounding box center [891, 268] width 30 height 7
click at [871, 268] on input "Submitted" at bounding box center [867, 268] width 7 height 7
checkbox input "true"
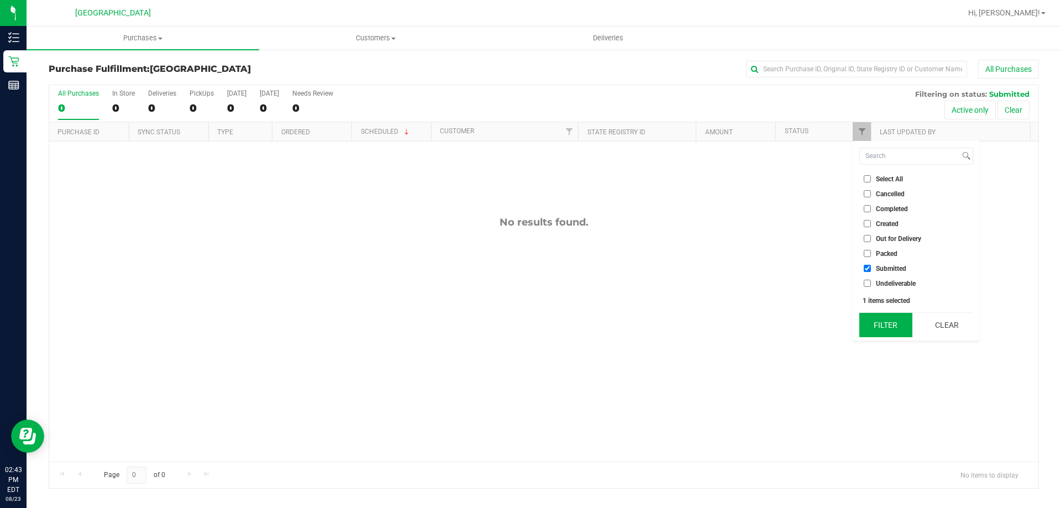
click at [886, 330] on button "Filter" at bounding box center [885, 325] width 53 height 24
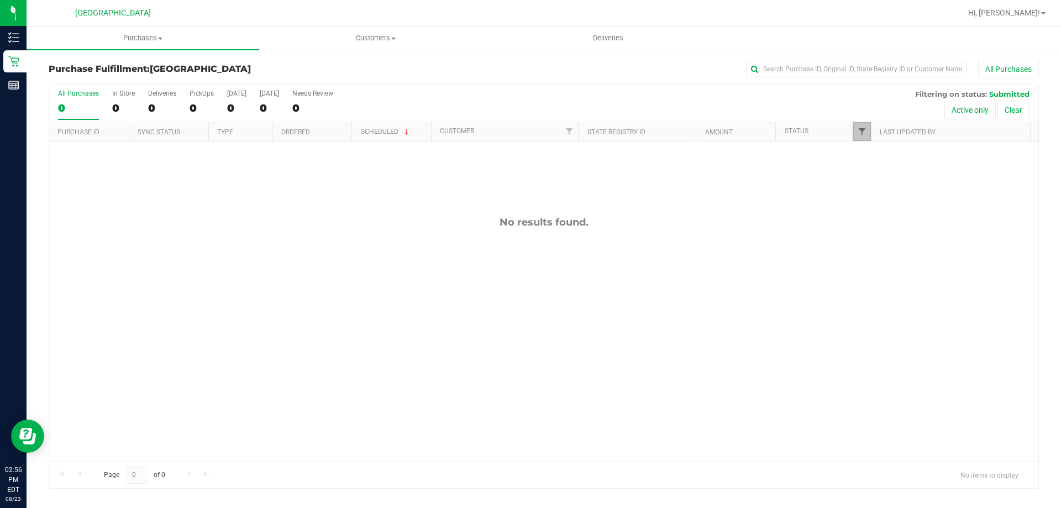
click at [859, 132] on span "Filter" at bounding box center [862, 131] width 9 height 9
click at [887, 177] on span "Select All" at bounding box center [889, 179] width 27 height 7
click at [871, 177] on input "Select All" at bounding box center [867, 178] width 7 height 7
checkbox input "true"
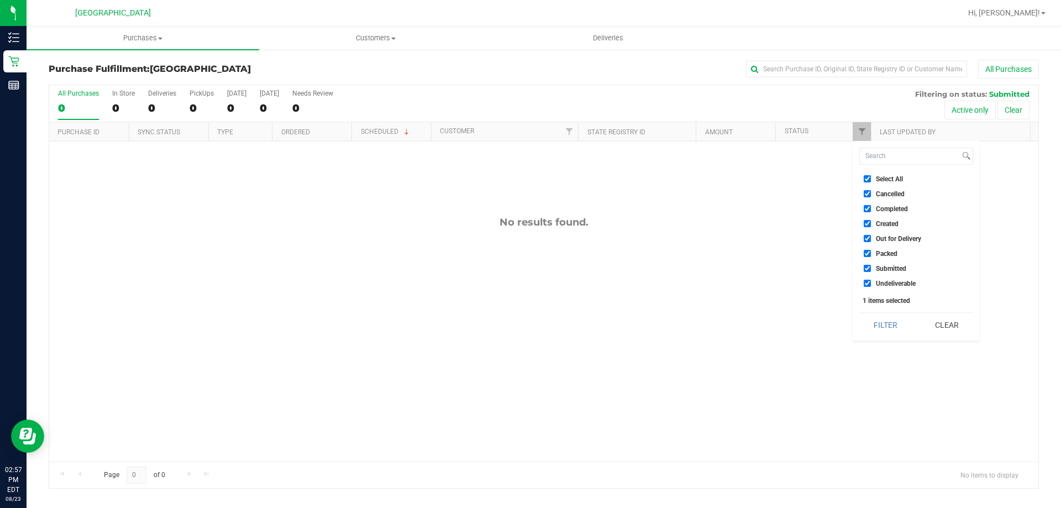
checkbox input "true"
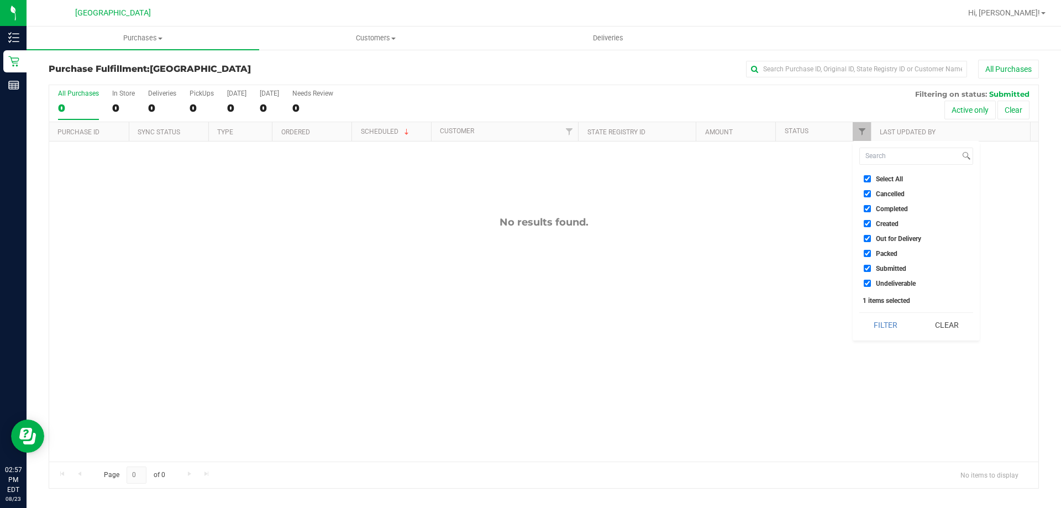
checkbox input "true"
click at [887, 177] on span "Select All" at bounding box center [889, 179] width 27 height 7
click at [871, 177] on input "Select All" at bounding box center [867, 178] width 7 height 7
checkbox input "false"
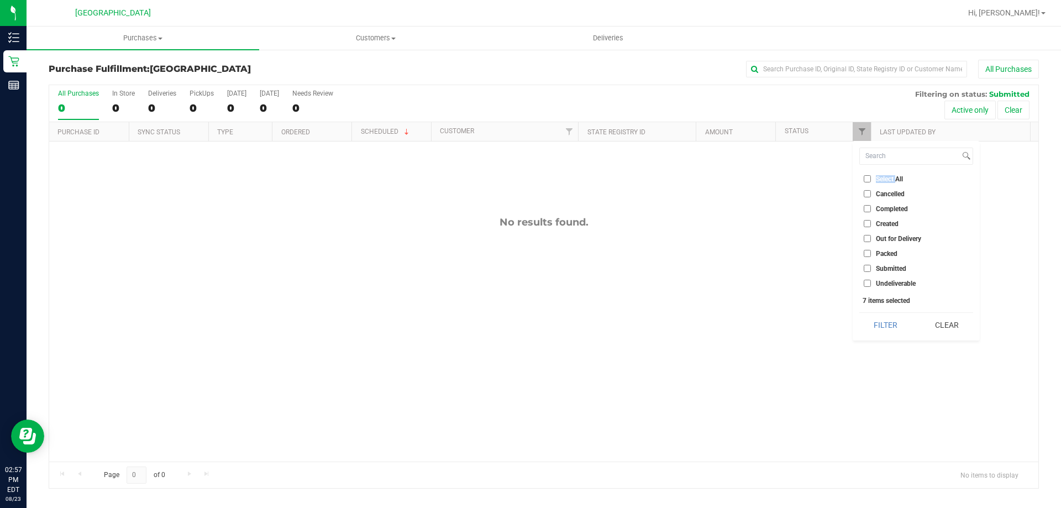
checkbox input "false"
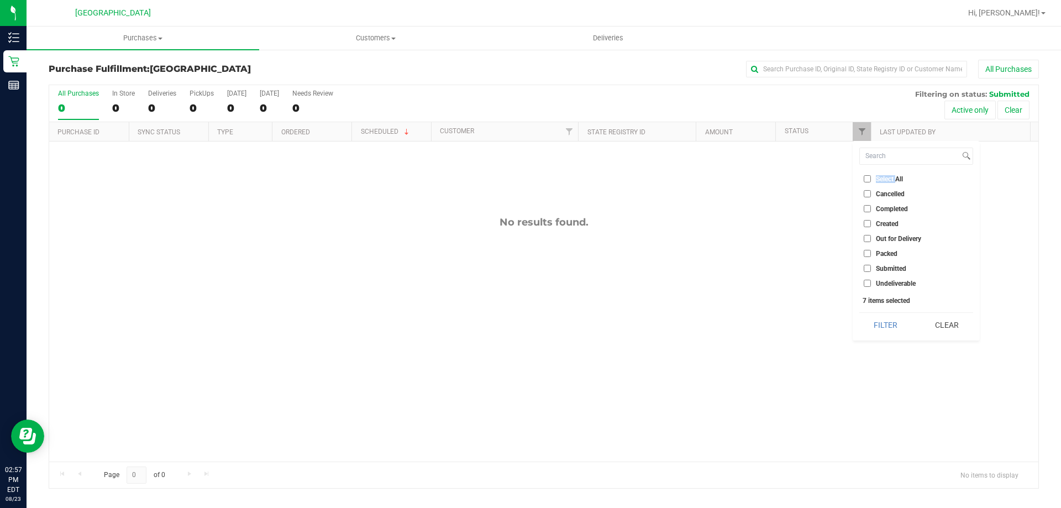
checkbox input "false"
click at [891, 265] on span "Submitted" at bounding box center [891, 268] width 30 height 7
click at [871, 265] on input "Submitted" at bounding box center [867, 268] width 7 height 7
checkbox input "true"
click at [903, 325] on button "Filter" at bounding box center [885, 325] width 53 height 24
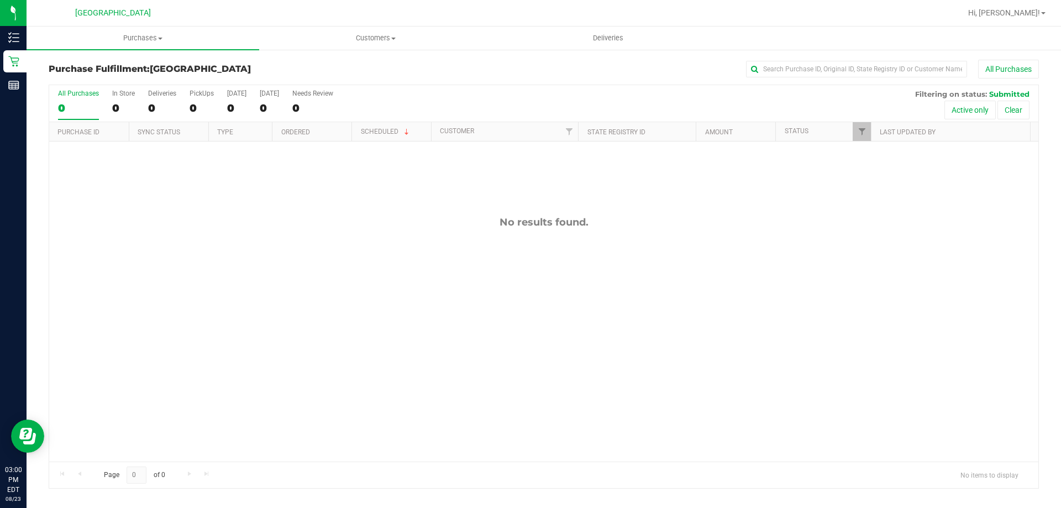
click at [619, 381] on div "No results found." at bounding box center [543, 338] width 989 height 395
click at [370, 124] on th "Scheduled" at bounding box center [391, 131] width 80 height 19
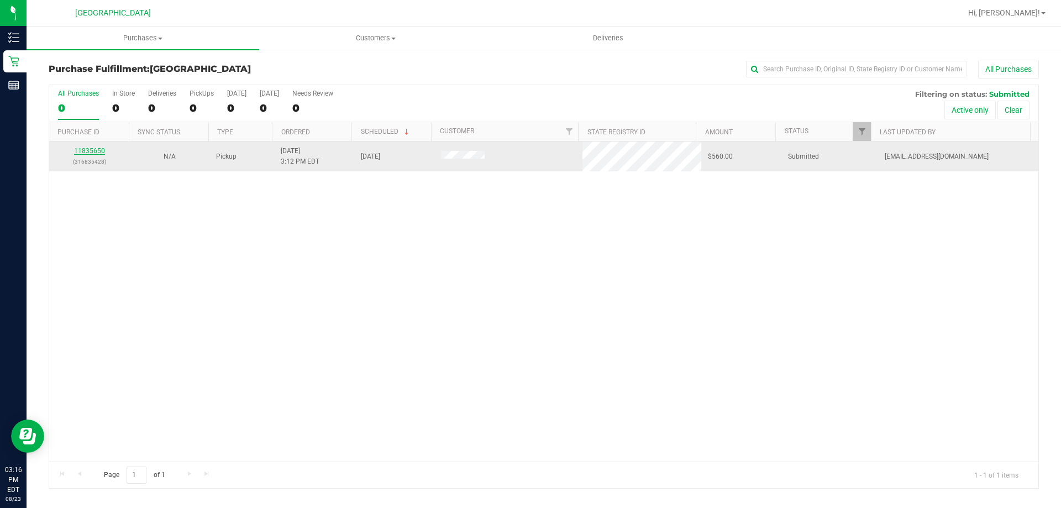
click at [83, 150] on link "11835650" at bounding box center [89, 151] width 31 height 8
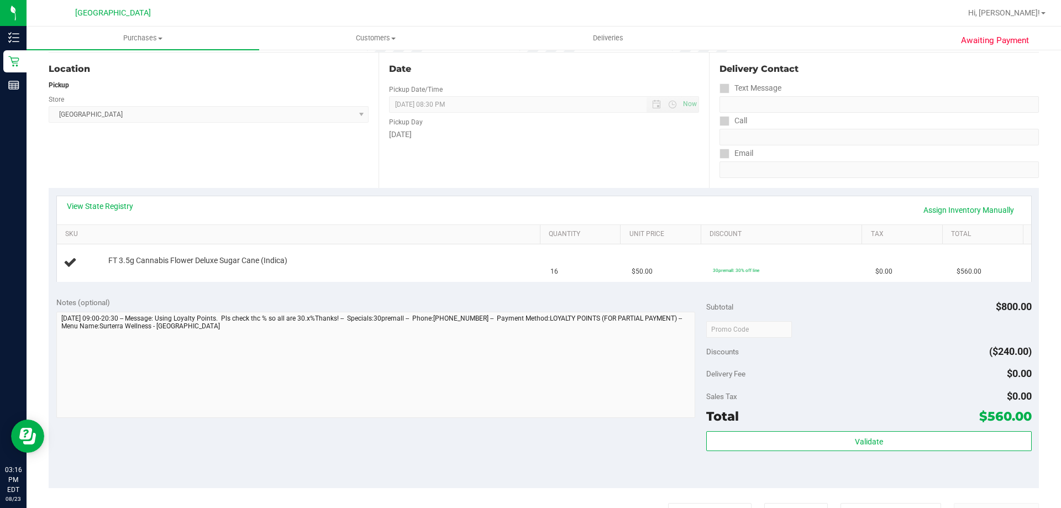
scroll to position [276, 0]
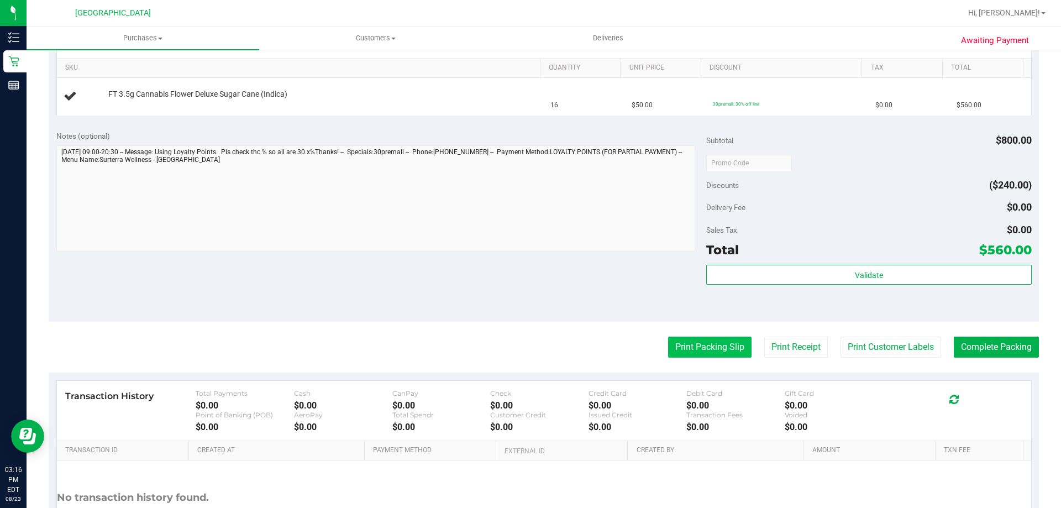
click at [691, 350] on button "Print Packing Slip" at bounding box center [709, 347] width 83 height 21
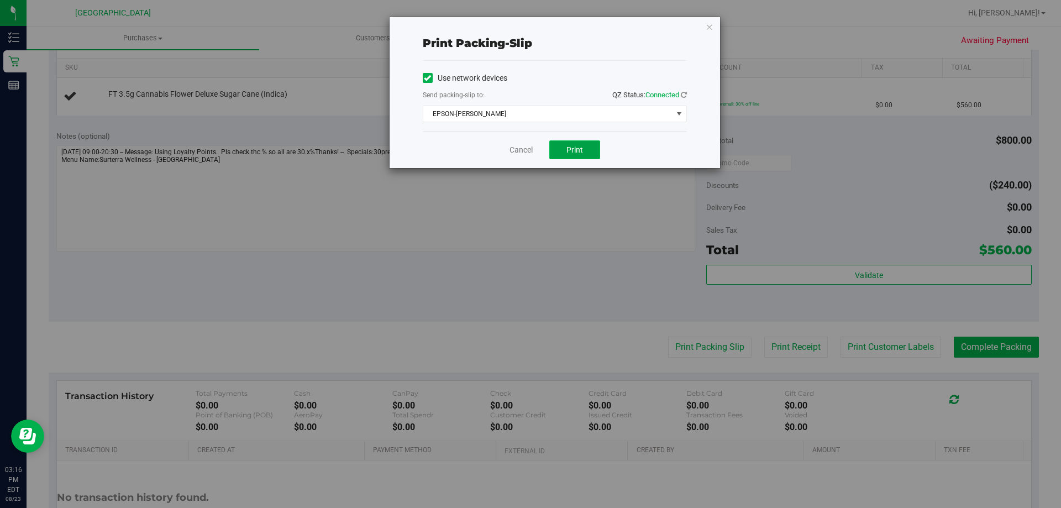
click at [591, 151] on button "Print" at bounding box center [574, 149] width 51 height 19
click at [528, 148] on link "Cancel" at bounding box center [520, 150] width 23 height 12
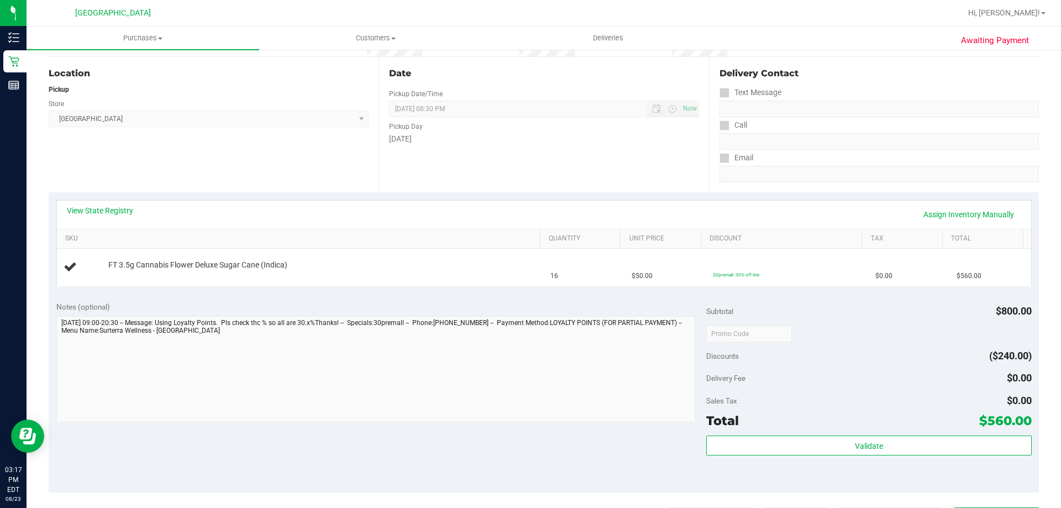
scroll to position [0, 0]
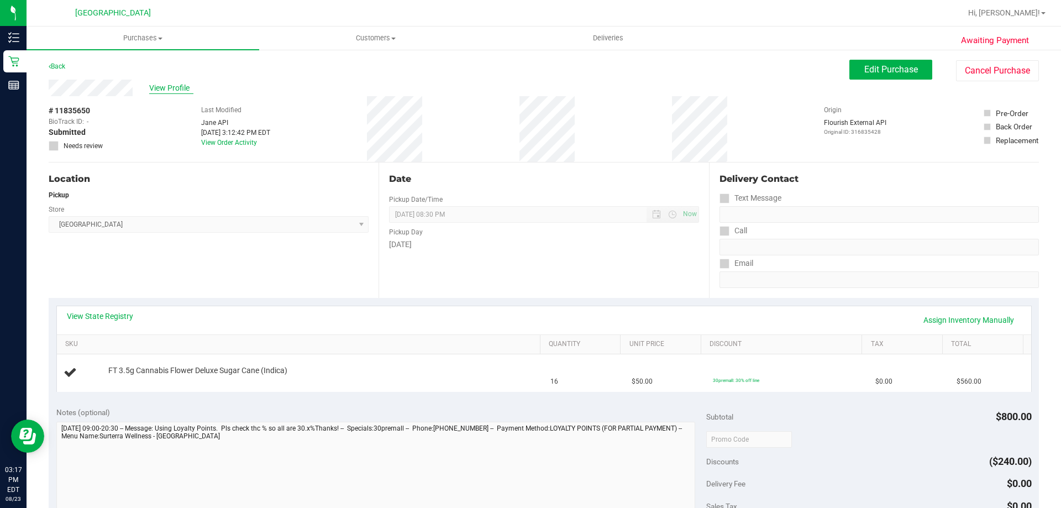
click at [170, 88] on span "View Profile" at bounding box center [171, 88] width 44 height 12
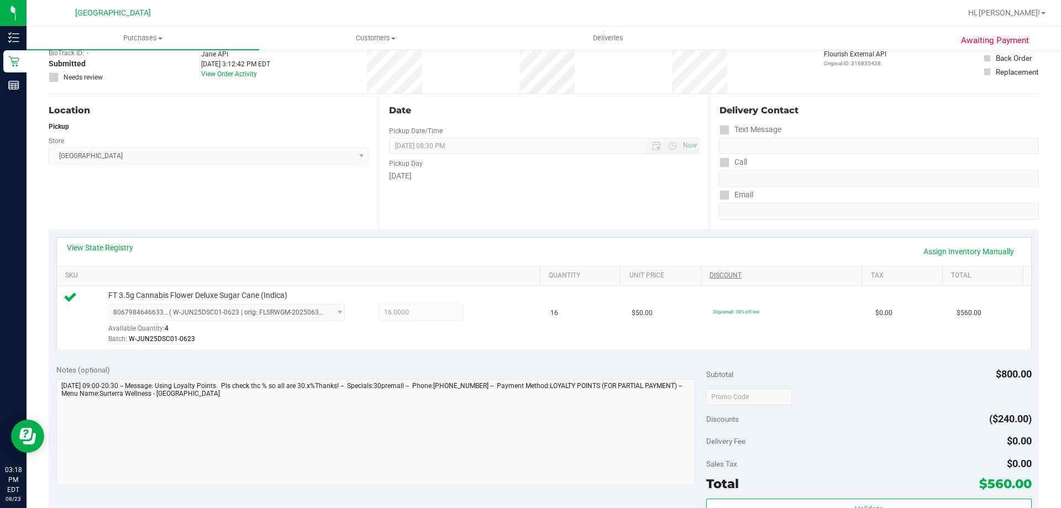
scroll to position [166, 0]
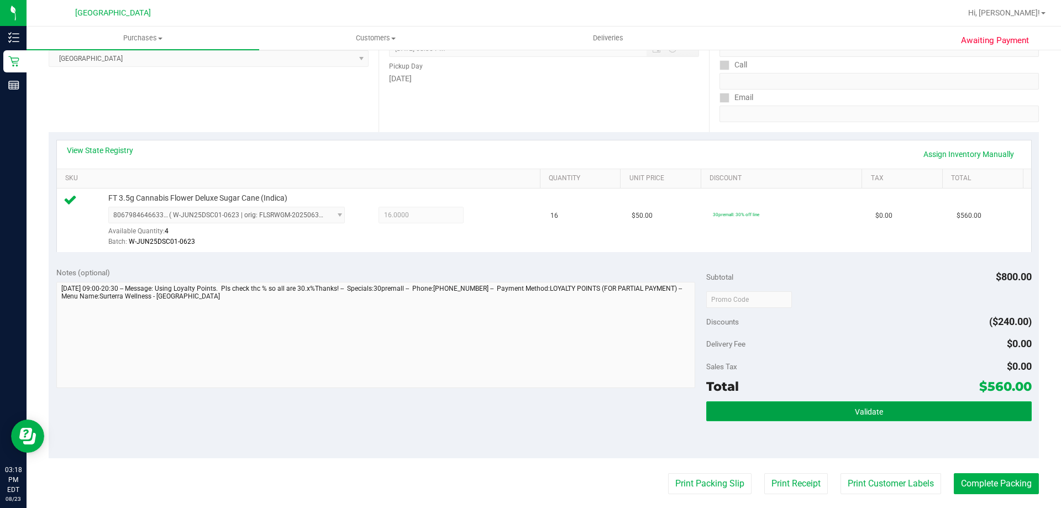
click at [855, 414] on span "Validate" at bounding box center [869, 411] width 28 height 9
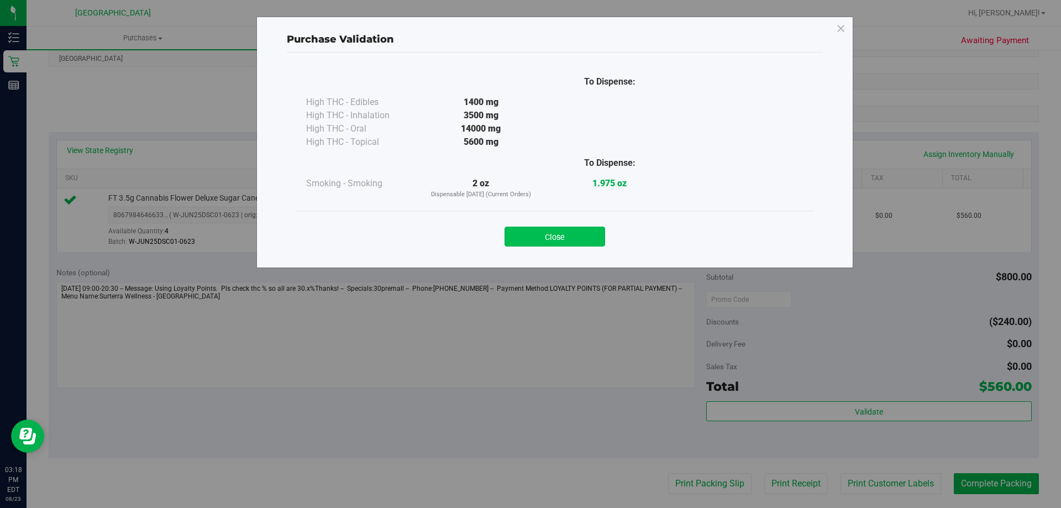
click at [532, 241] on button "Close" at bounding box center [554, 237] width 101 height 20
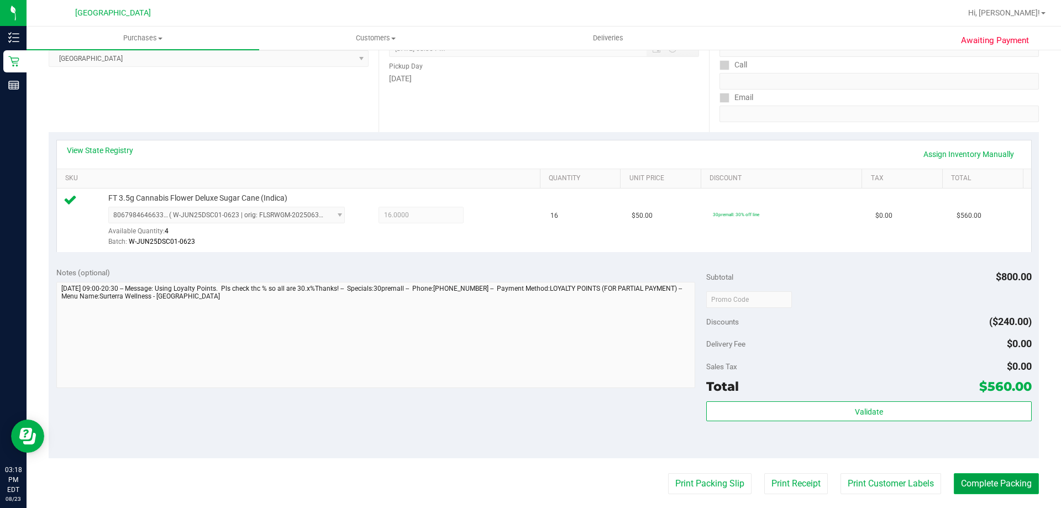
click at [978, 482] on button "Complete Packing" at bounding box center [996, 483] width 85 height 21
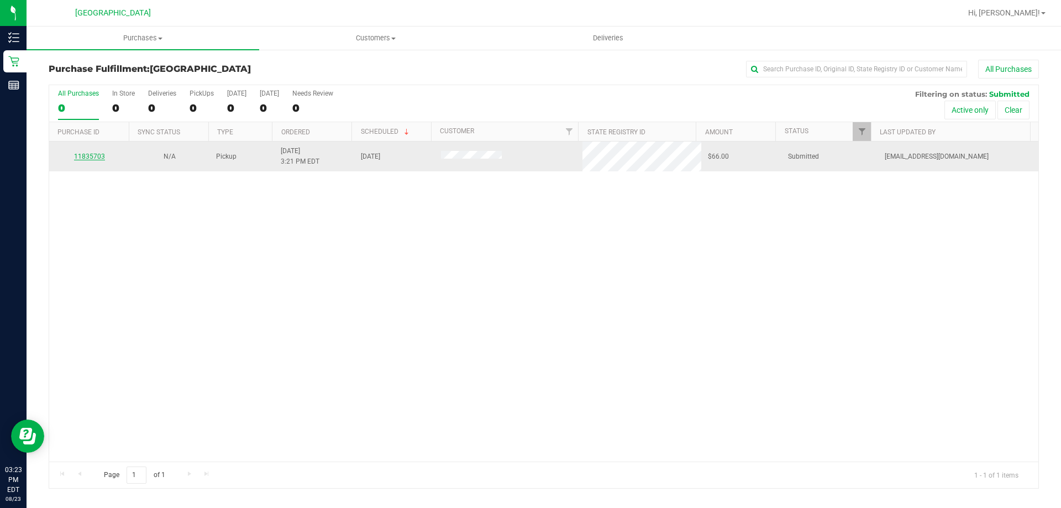
click at [98, 157] on link "11835703" at bounding box center [89, 157] width 31 height 8
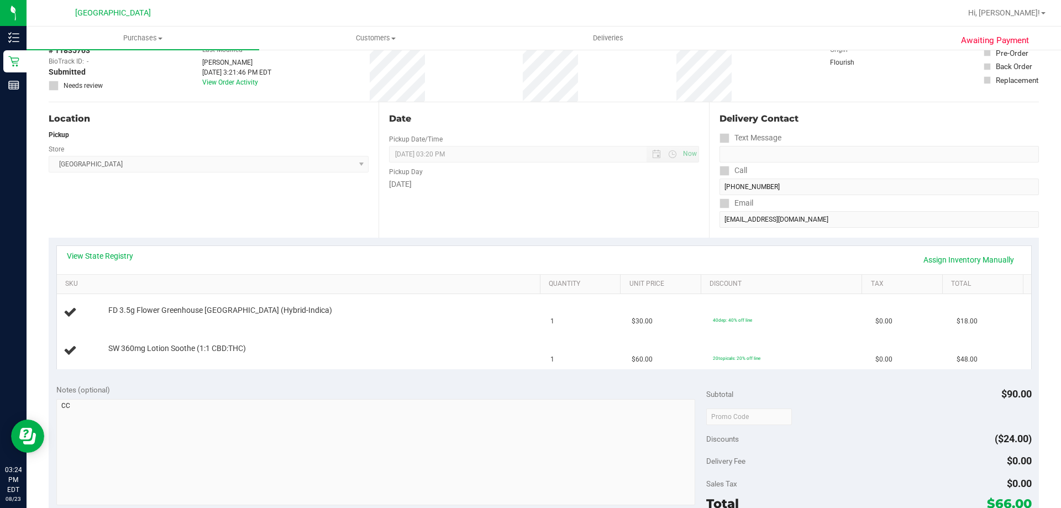
scroll to position [221, 0]
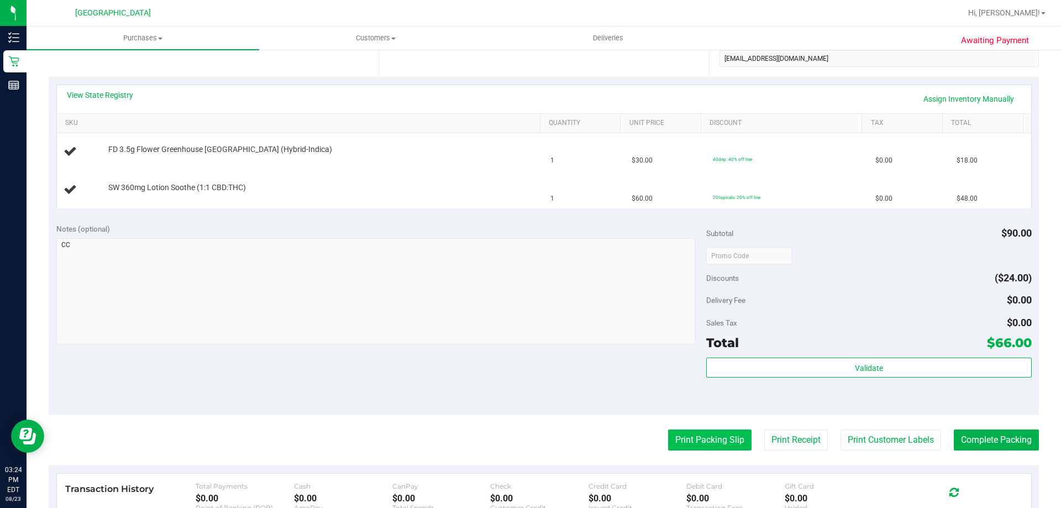
click at [698, 431] on button "Print Packing Slip" at bounding box center [709, 439] width 83 height 21
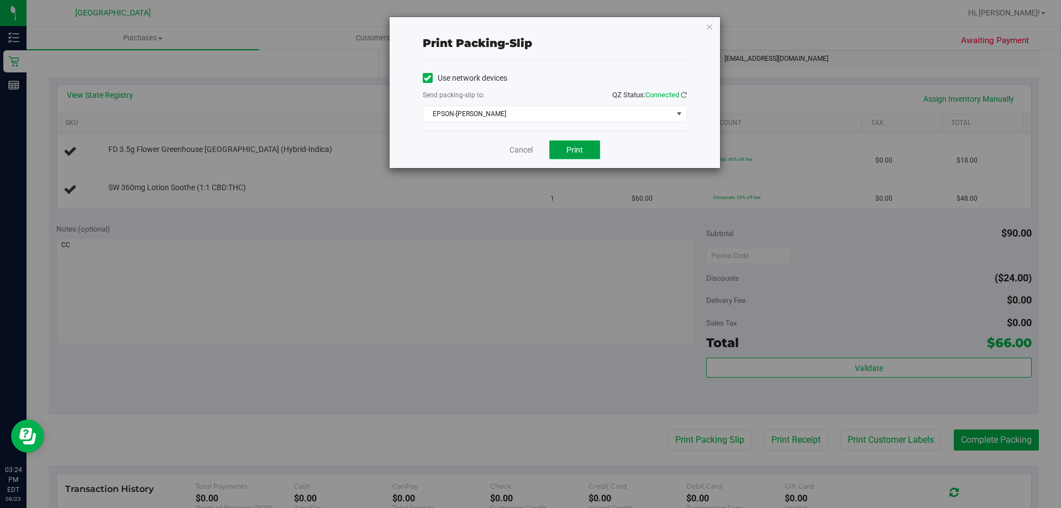
click at [565, 148] on button "Print" at bounding box center [574, 149] width 51 height 19
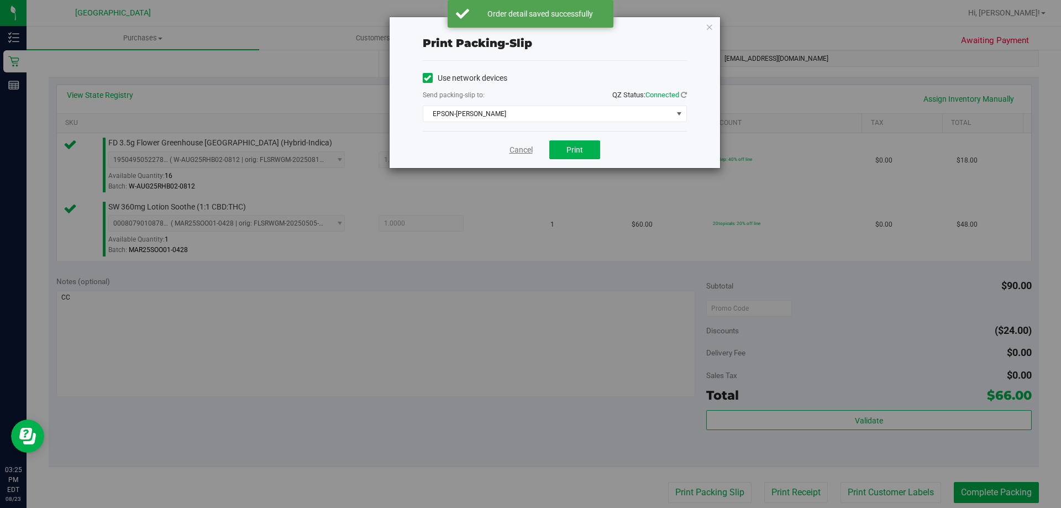
click at [527, 148] on link "Cancel" at bounding box center [520, 150] width 23 height 12
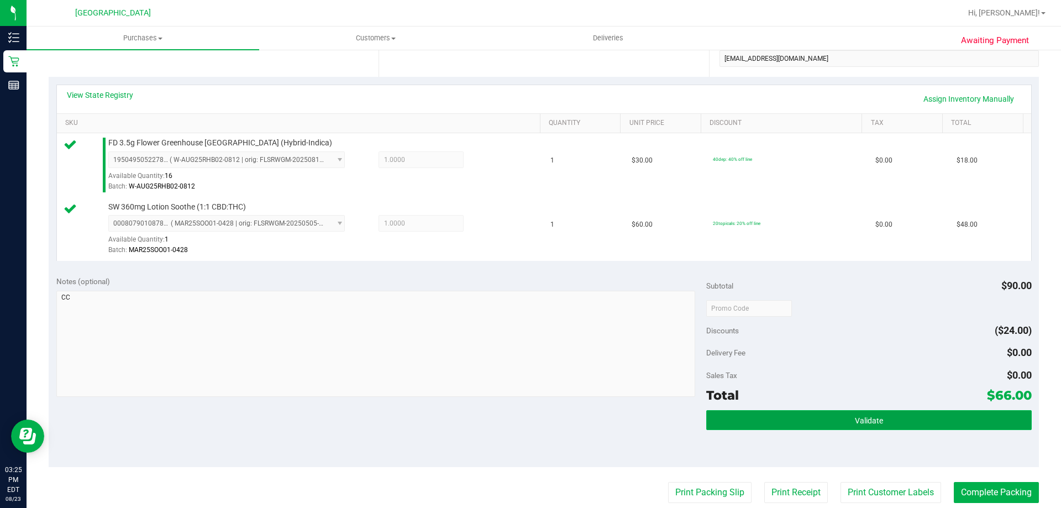
click at [958, 417] on button "Validate" at bounding box center [868, 420] width 325 height 20
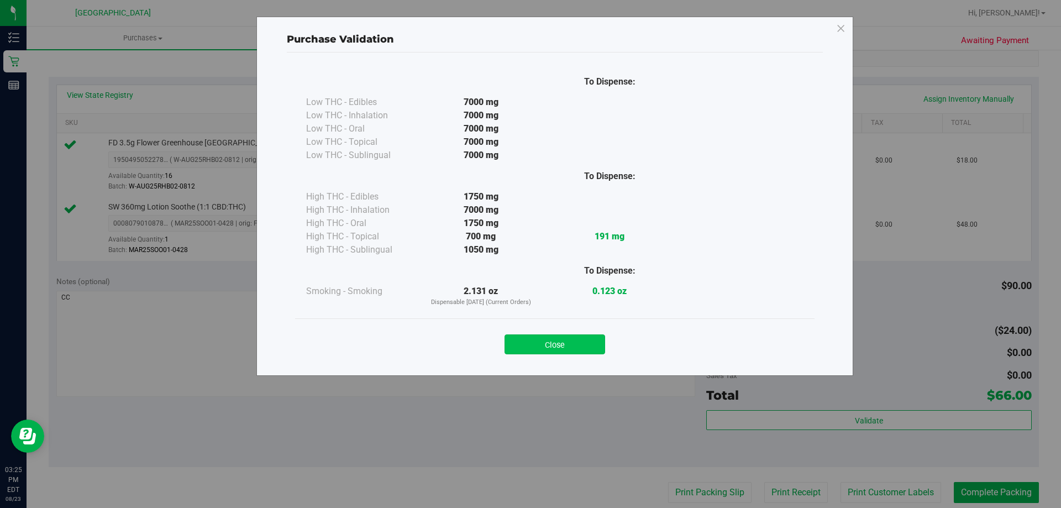
click at [560, 339] on button "Close" at bounding box center [554, 344] width 101 height 20
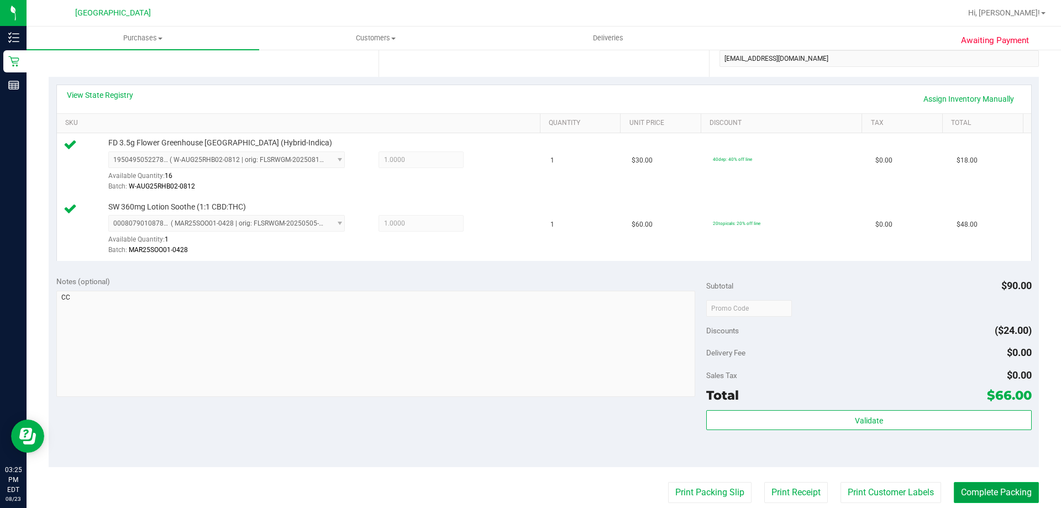
click at [977, 488] on button "Complete Packing" at bounding box center [996, 492] width 85 height 21
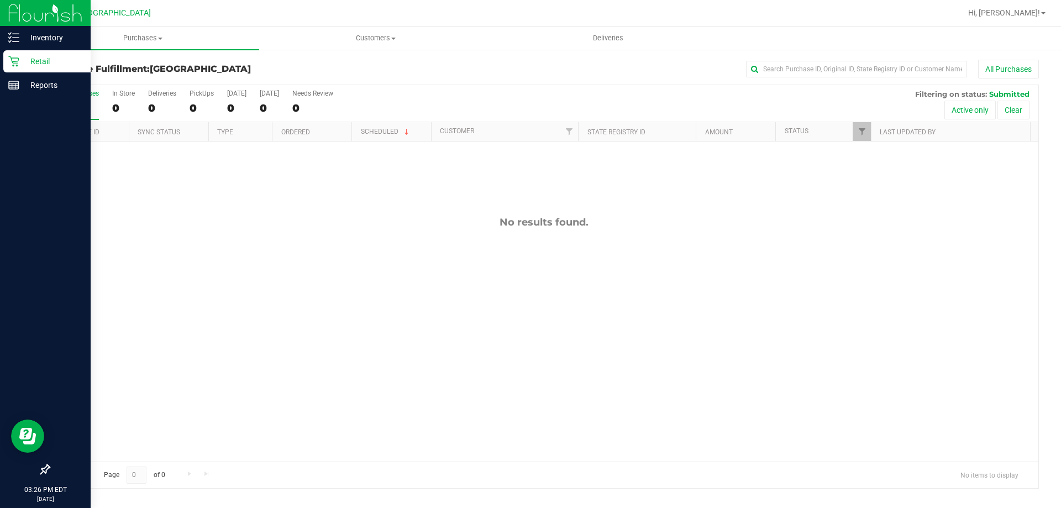
click at [47, 62] on p "Retail" at bounding box center [52, 61] width 66 height 13
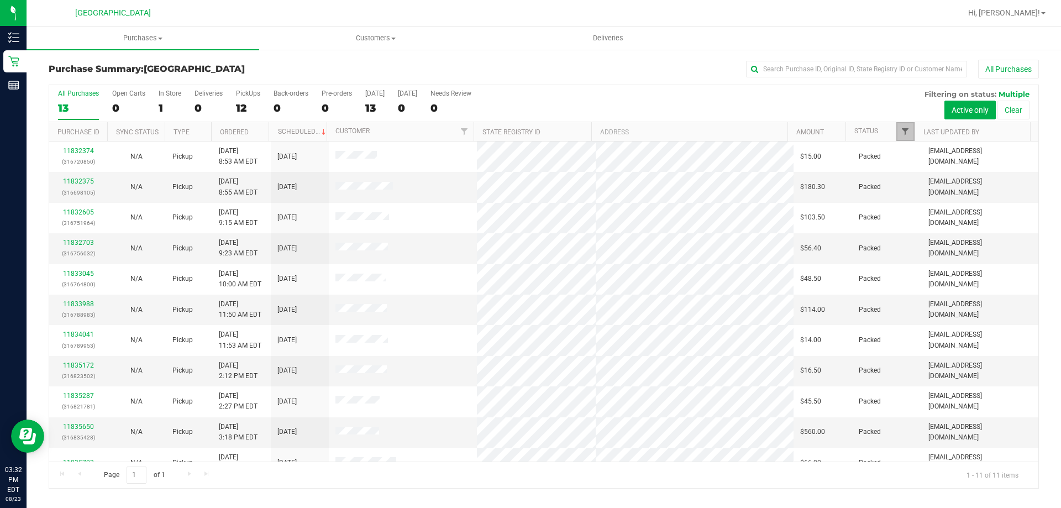
click at [902, 132] on span "Filter" at bounding box center [905, 131] width 9 height 9
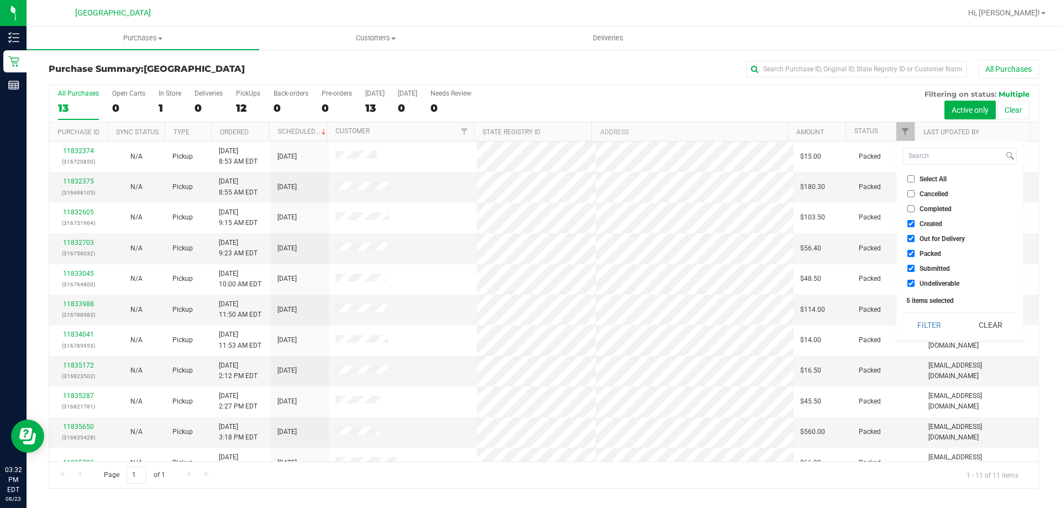
click at [927, 178] on span "Select All" at bounding box center [932, 179] width 27 height 7
click at [915, 178] on input "Select All" at bounding box center [910, 178] width 7 height 7
checkbox input "true"
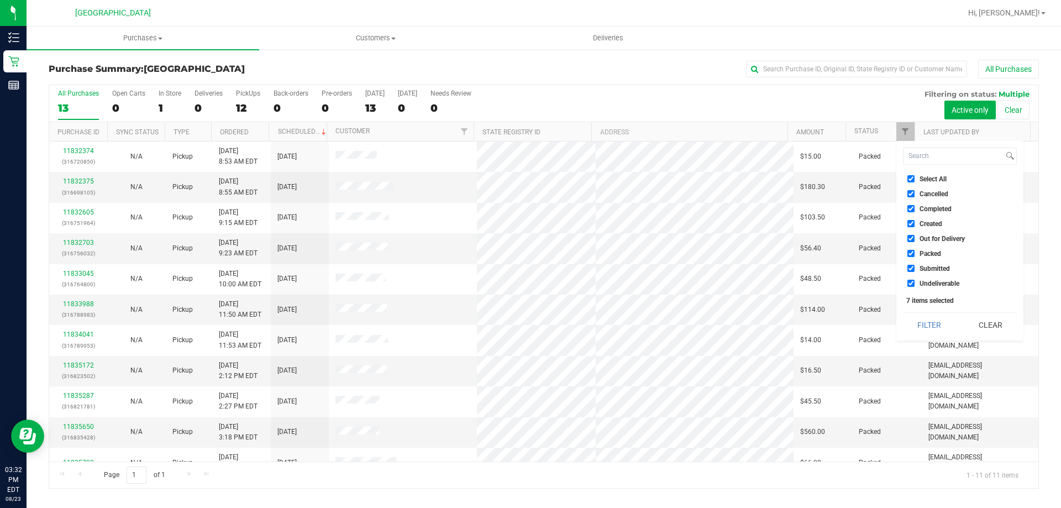
click at [927, 178] on span "Select All" at bounding box center [932, 179] width 27 height 7
click at [915, 178] on input "Select All" at bounding box center [910, 178] width 7 height 7
checkbox input "false"
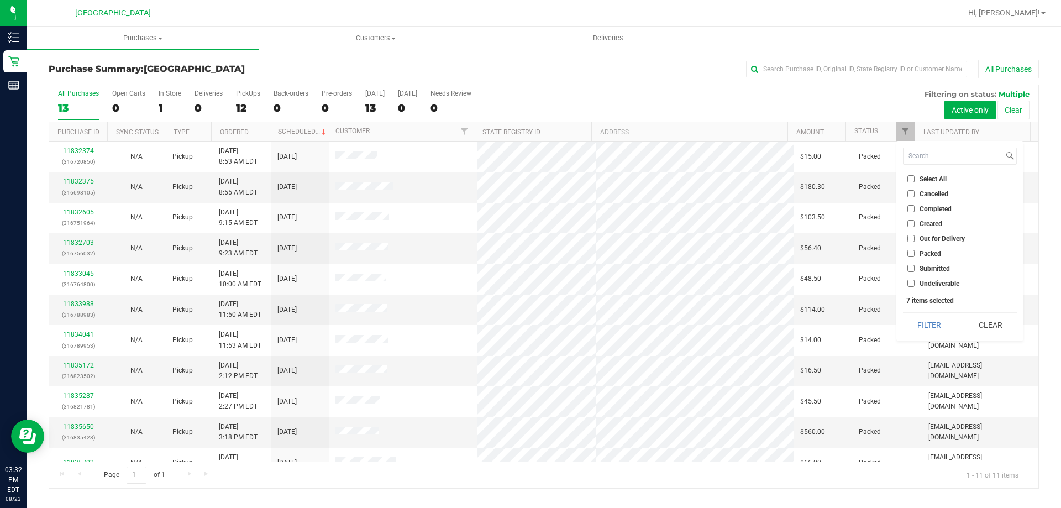
checkbox input "false"
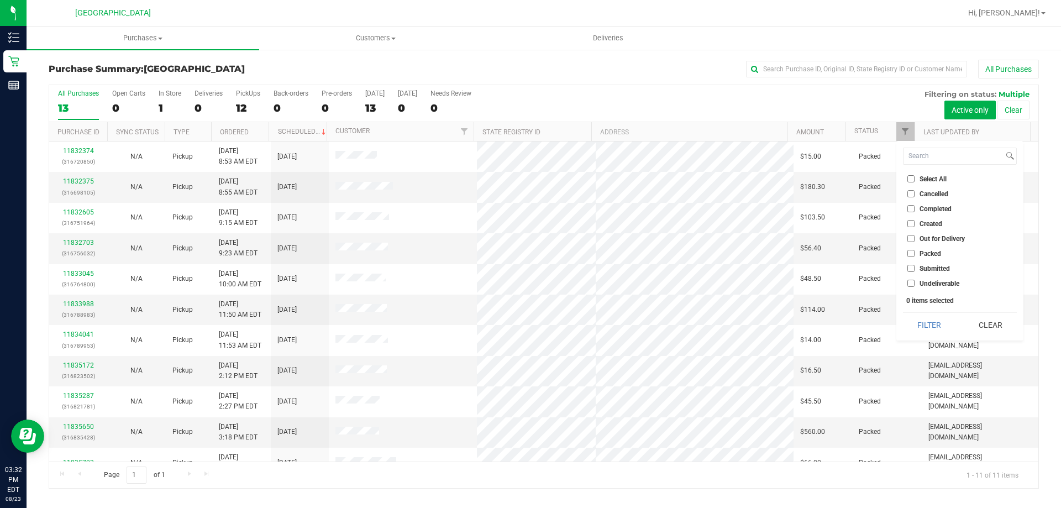
click at [930, 269] on span "Submitted" at bounding box center [934, 268] width 30 height 7
click at [915, 269] on input "Submitted" at bounding box center [910, 268] width 7 height 7
checkbox input "true"
click at [928, 322] on button "Filter" at bounding box center [929, 325] width 53 height 24
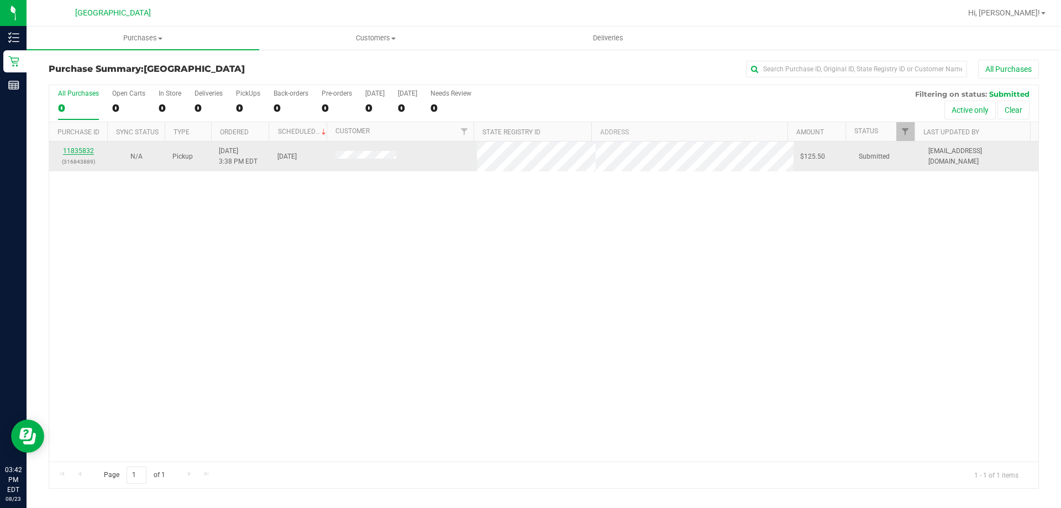
click at [69, 150] on link "11835832" at bounding box center [78, 151] width 31 height 8
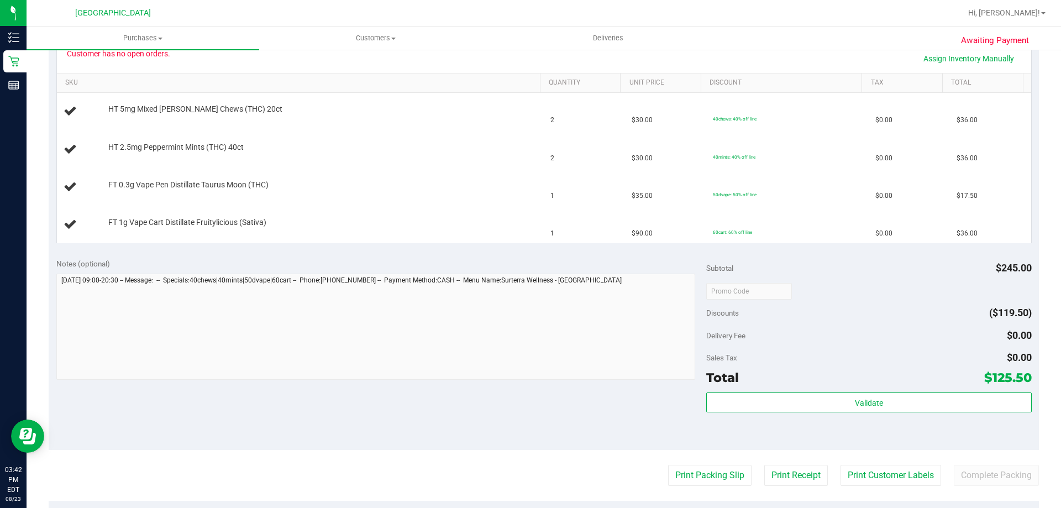
scroll to position [276, 0]
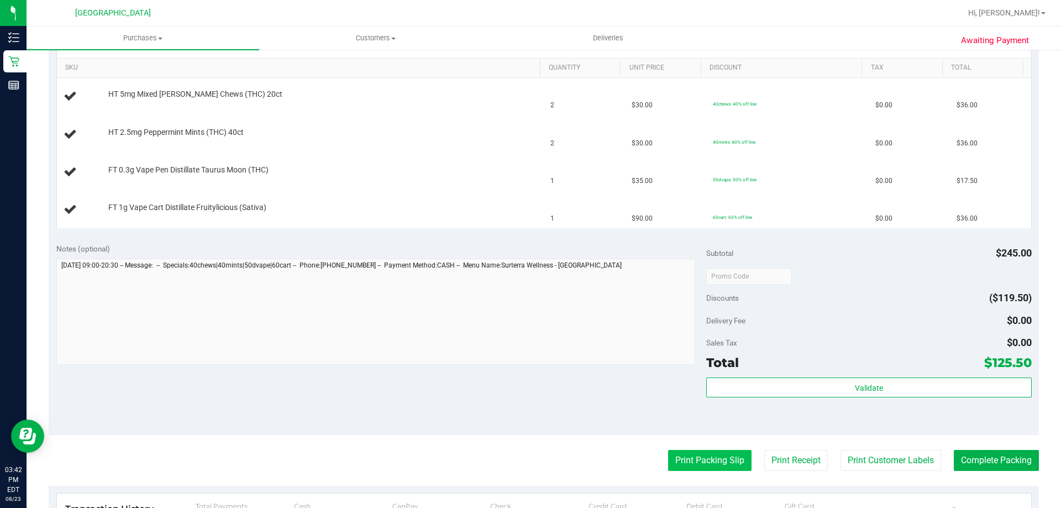
click at [720, 460] on button "Print Packing Slip" at bounding box center [709, 460] width 83 height 21
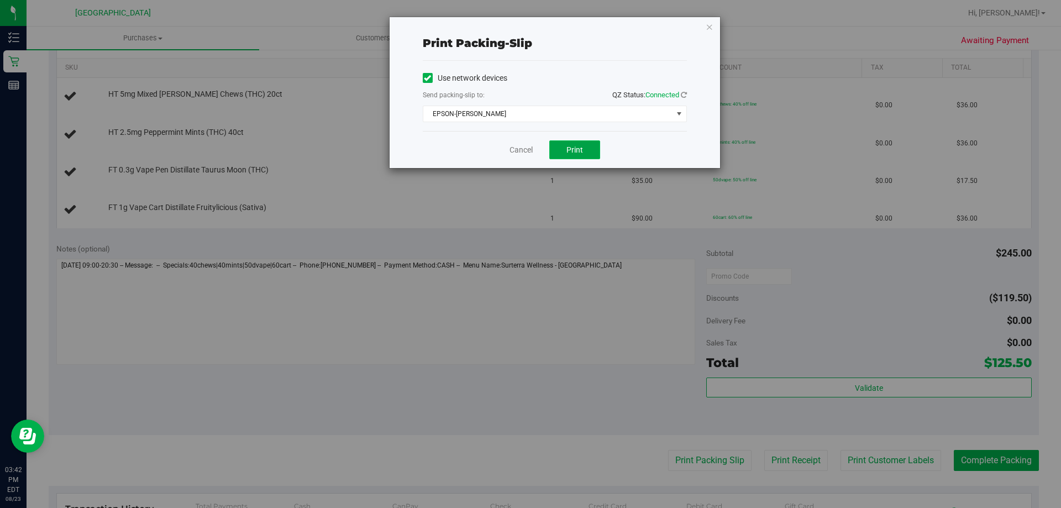
click at [573, 144] on button "Print" at bounding box center [574, 149] width 51 height 19
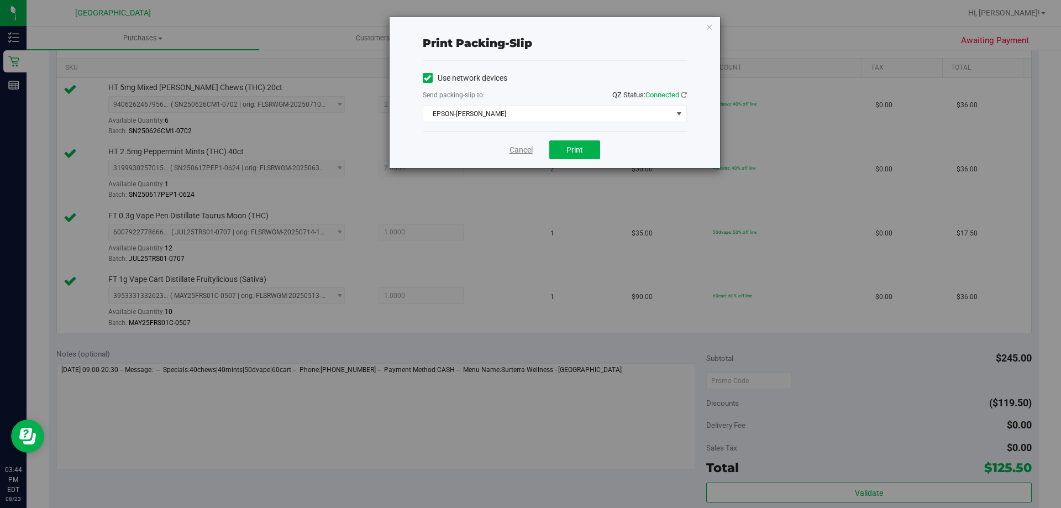
click at [520, 153] on link "Cancel" at bounding box center [520, 150] width 23 height 12
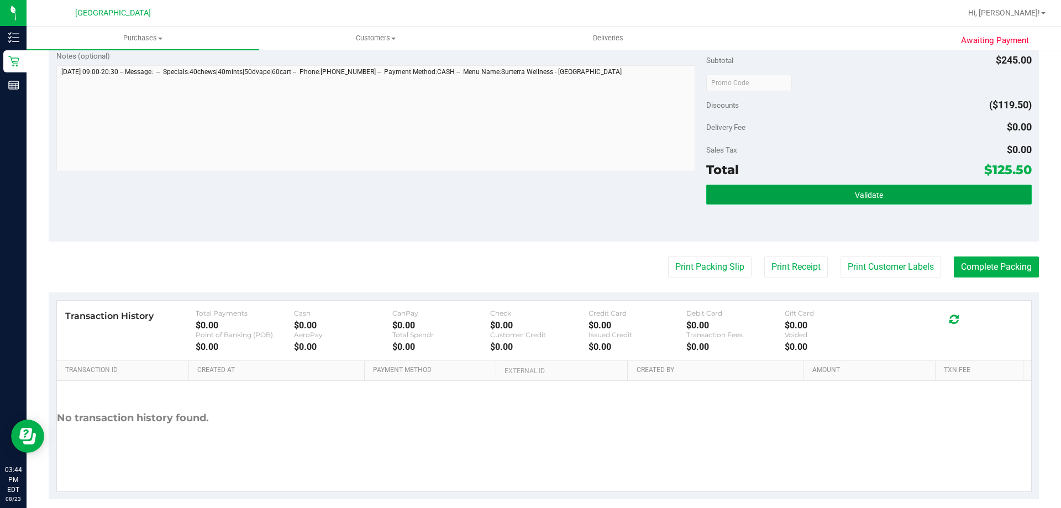
click at [872, 197] on span "Validate" at bounding box center [869, 195] width 28 height 9
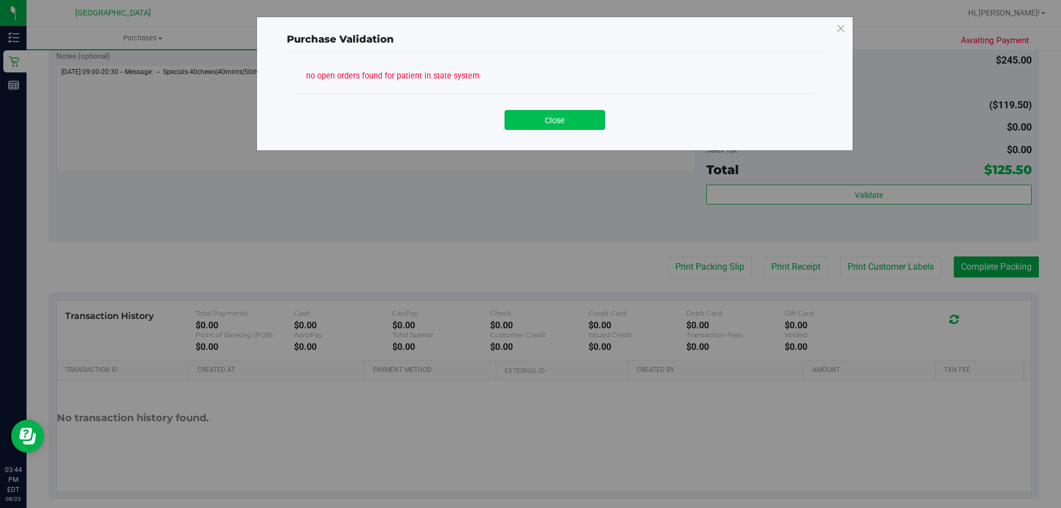
click at [555, 113] on button "Close" at bounding box center [554, 120] width 101 height 20
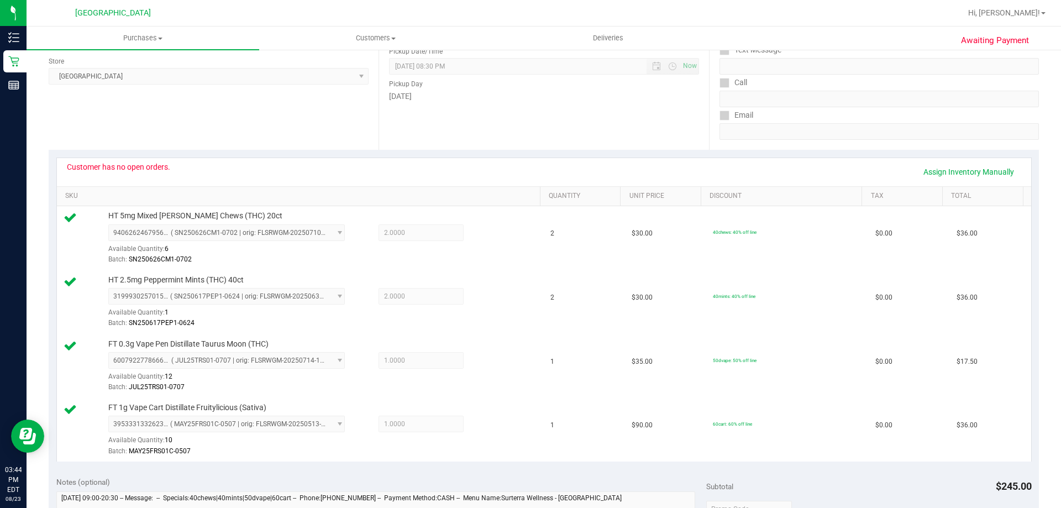
scroll to position [332, 0]
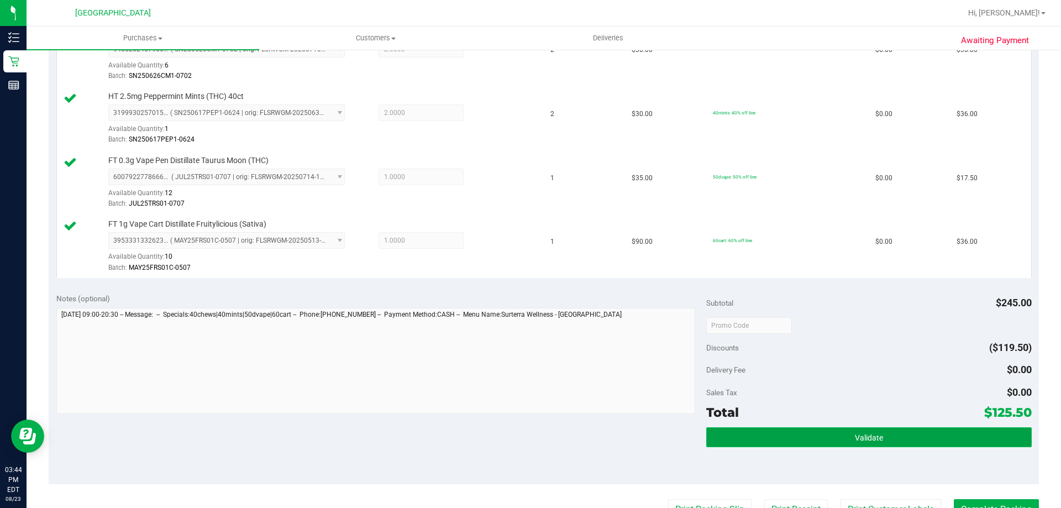
click at [798, 437] on button "Validate" at bounding box center [868, 437] width 325 height 20
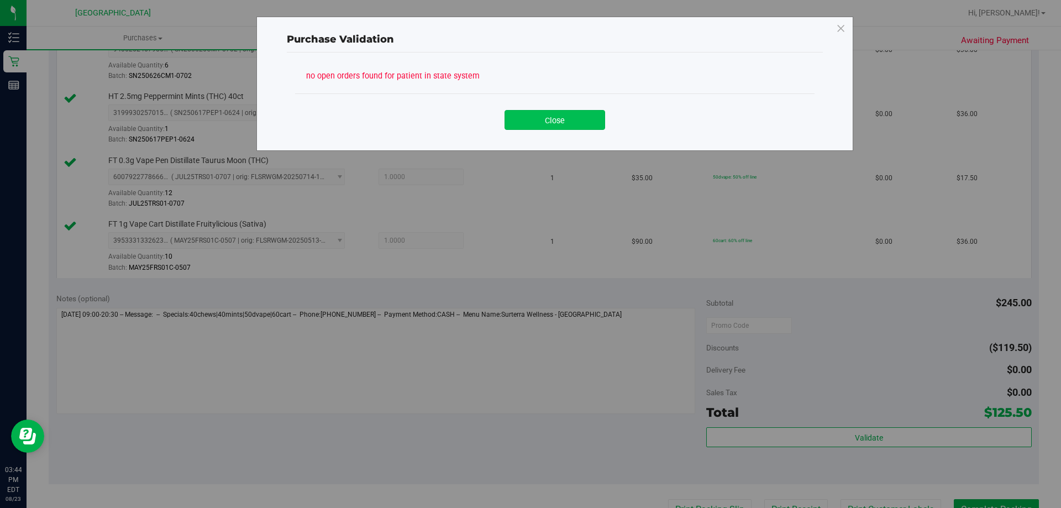
click at [581, 123] on button "Close" at bounding box center [554, 120] width 101 height 20
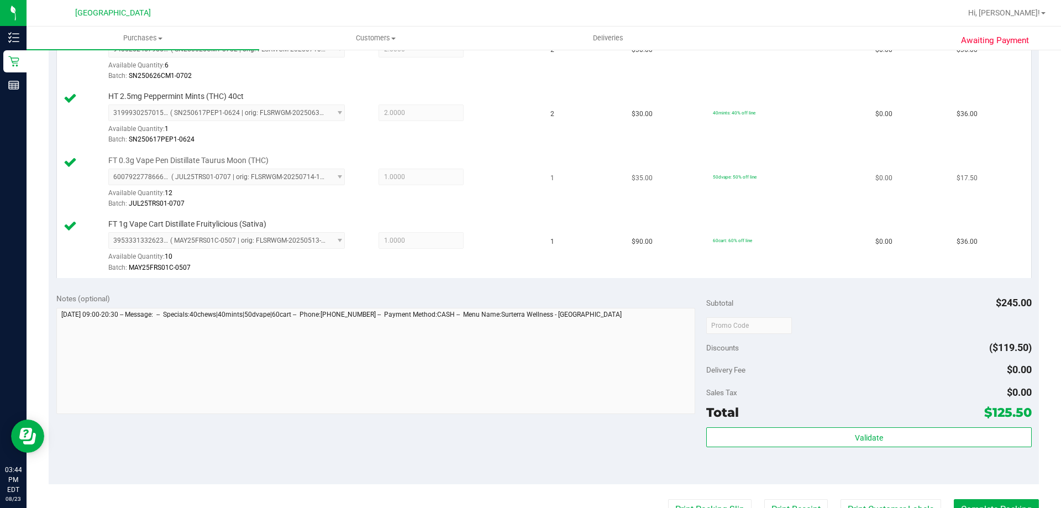
scroll to position [0, 0]
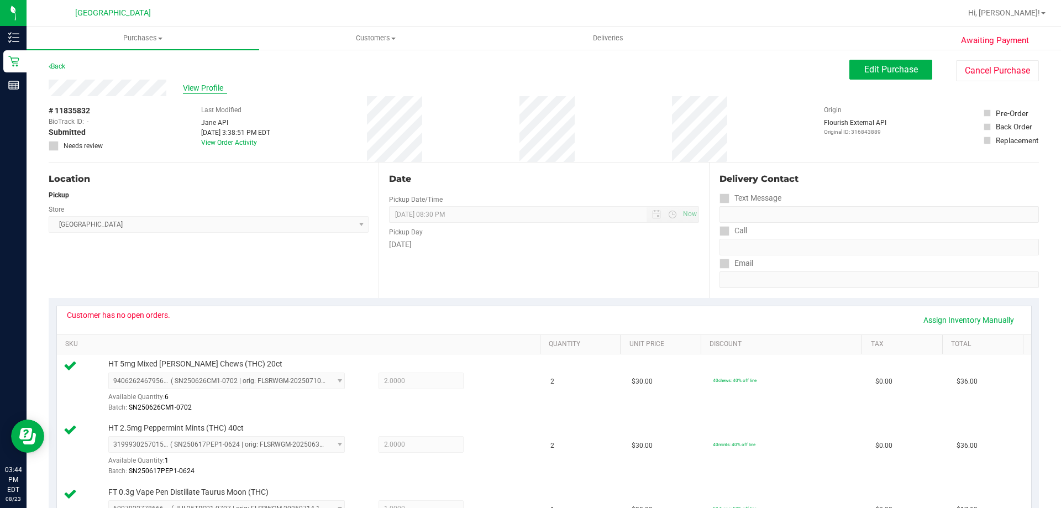
click at [223, 83] on span "View Profile" at bounding box center [205, 88] width 44 height 12
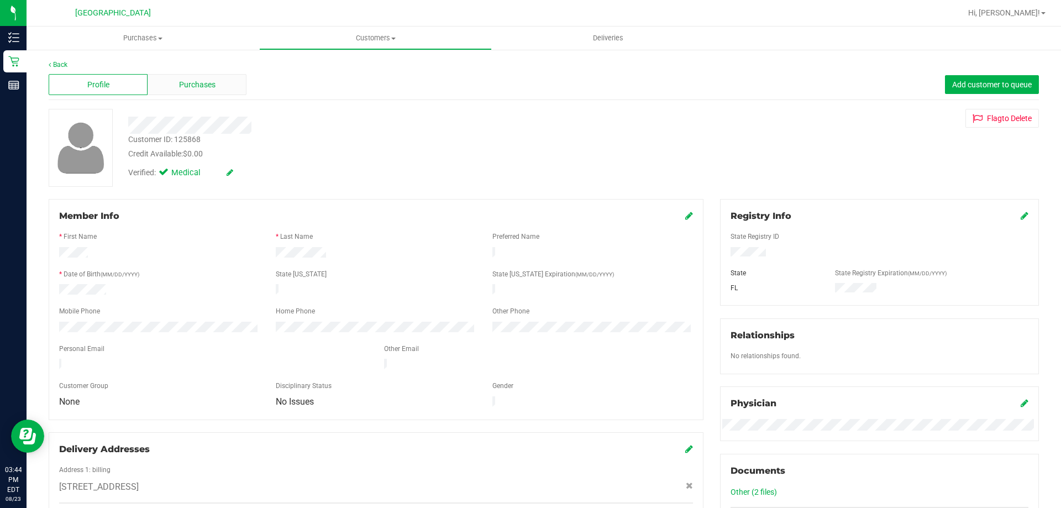
click at [213, 87] on span "Purchases" at bounding box center [197, 85] width 36 height 12
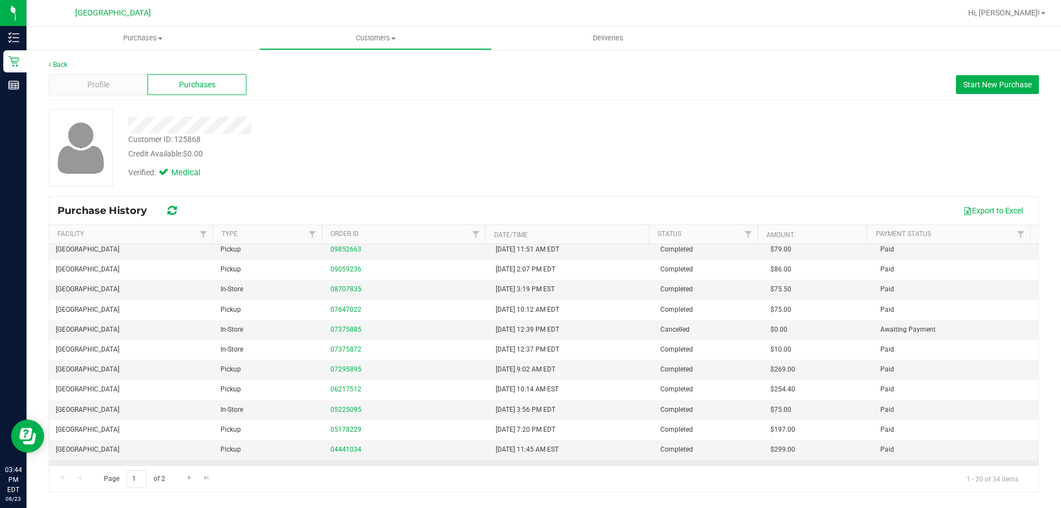
scroll to position [199, 0]
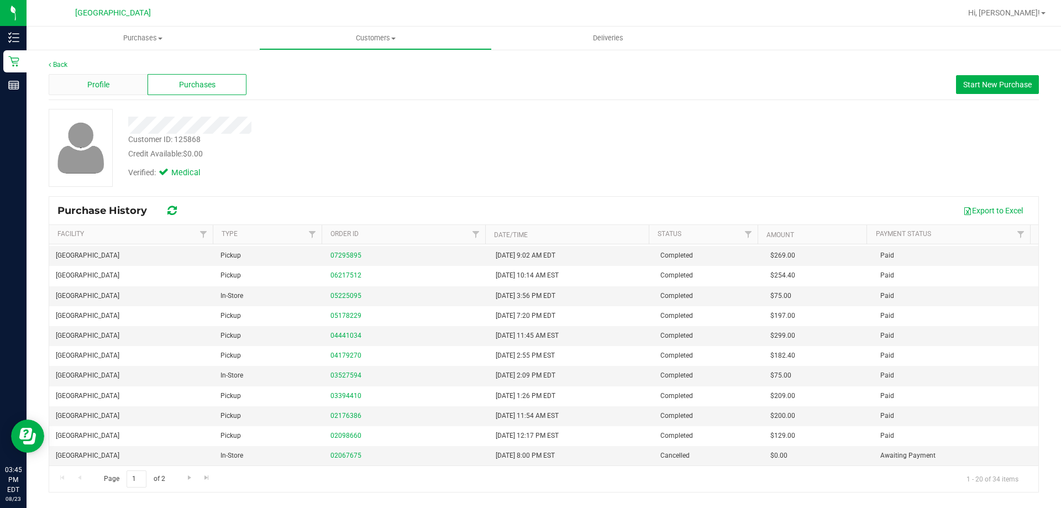
click at [111, 77] on div "Profile" at bounding box center [98, 84] width 99 height 21
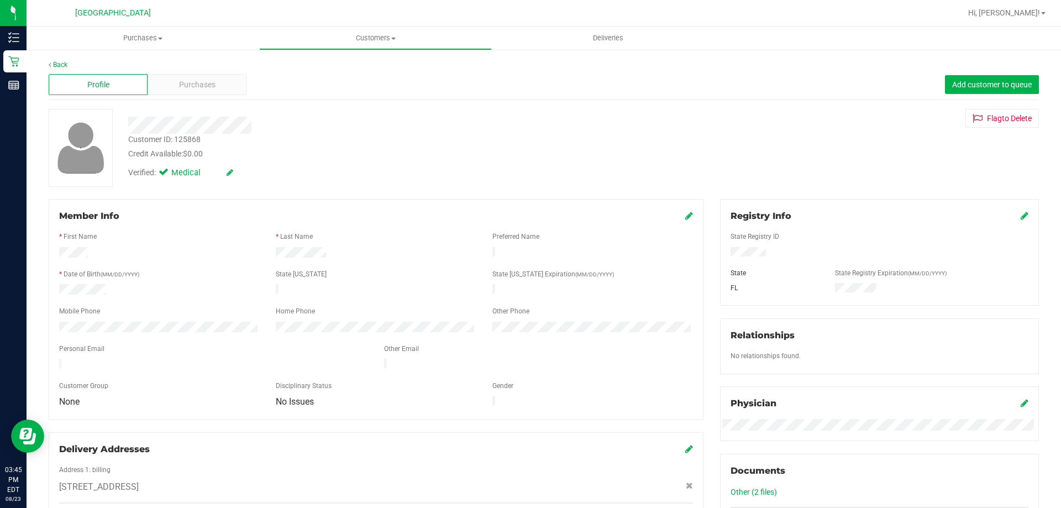
click at [380, 154] on div "Credit Available: $0.00" at bounding box center [371, 154] width 487 height 12
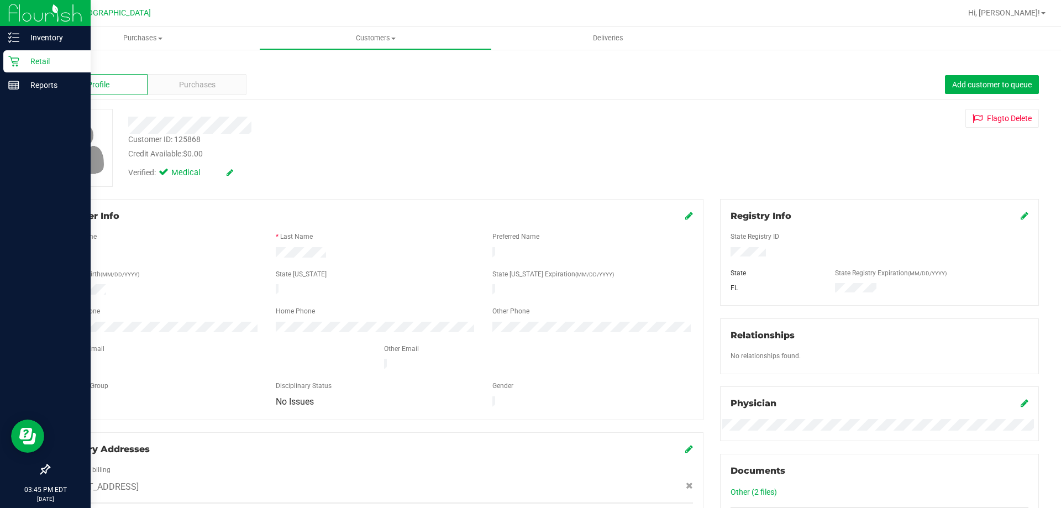
click at [25, 60] on p "Retail" at bounding box center [52, 61] width 66 height 13
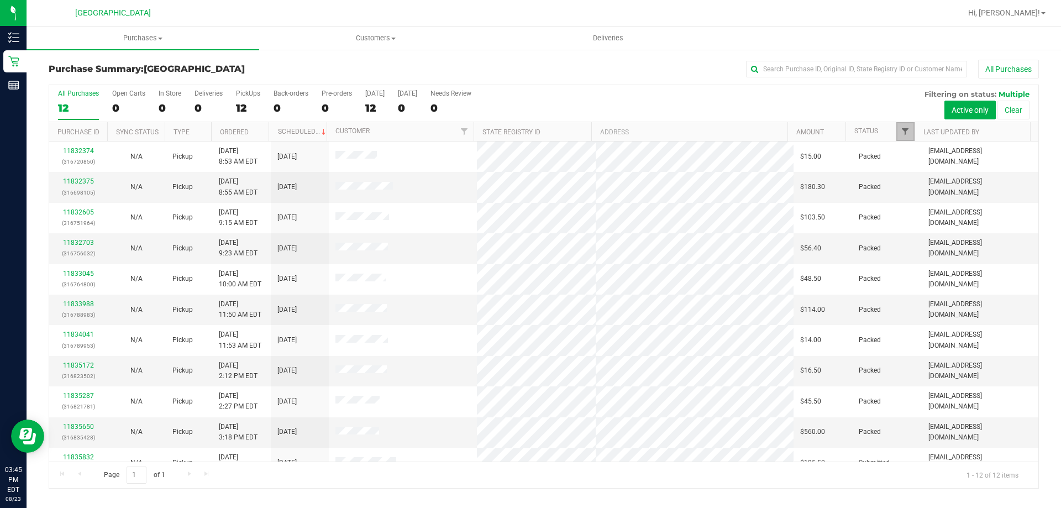
click at [907, 129] on span "Filter" at bounding box center [905, 131] width 9 height 9
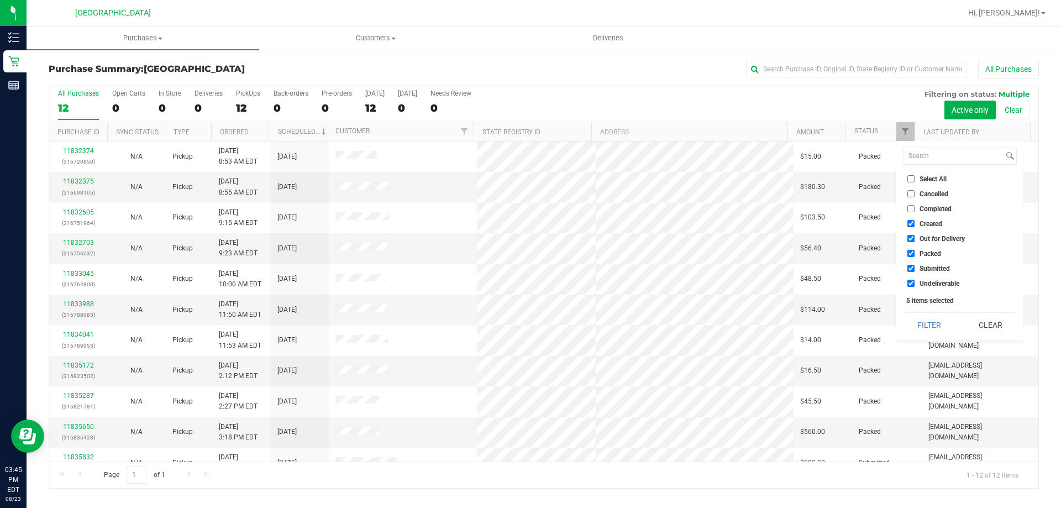
click at [918, 180] on label "Select All" at bounding box center [926, 178] width 39 height 7
click at [915, 180] on input "Select All" at bounding box center [910, 178] width 7 height 7
checkbox input "true"
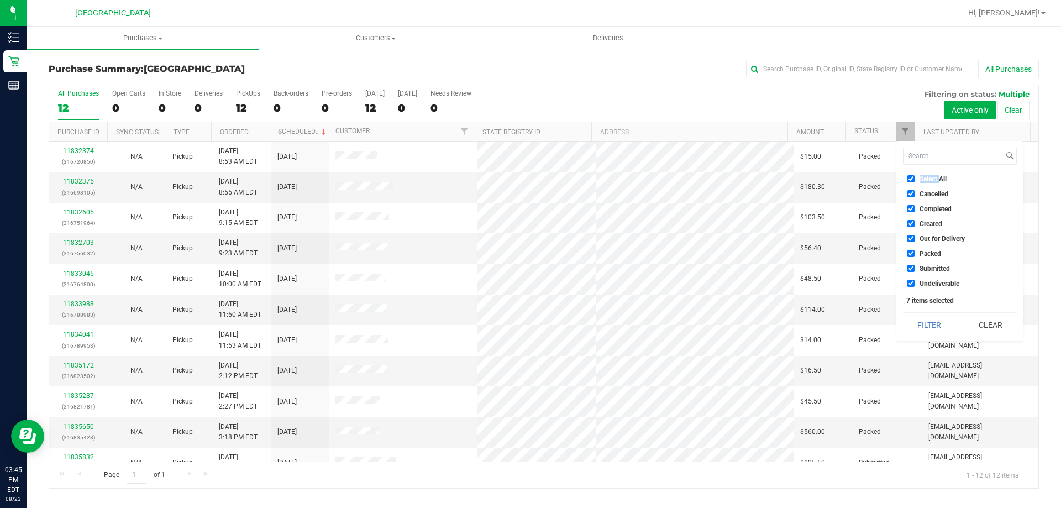
click at [918, 180] on label "Select All" at bounding box center [926, 178] width 39 height 7
click at [915, 180] on input "Select All" at bounding box center [910, 178] width 7 height 7
checkbox input "false"
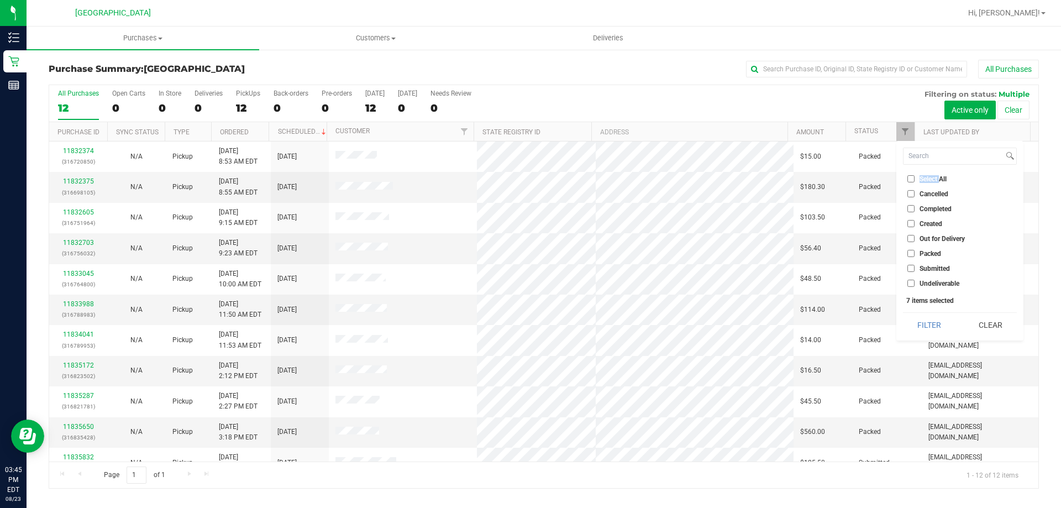
checkbox input "false"
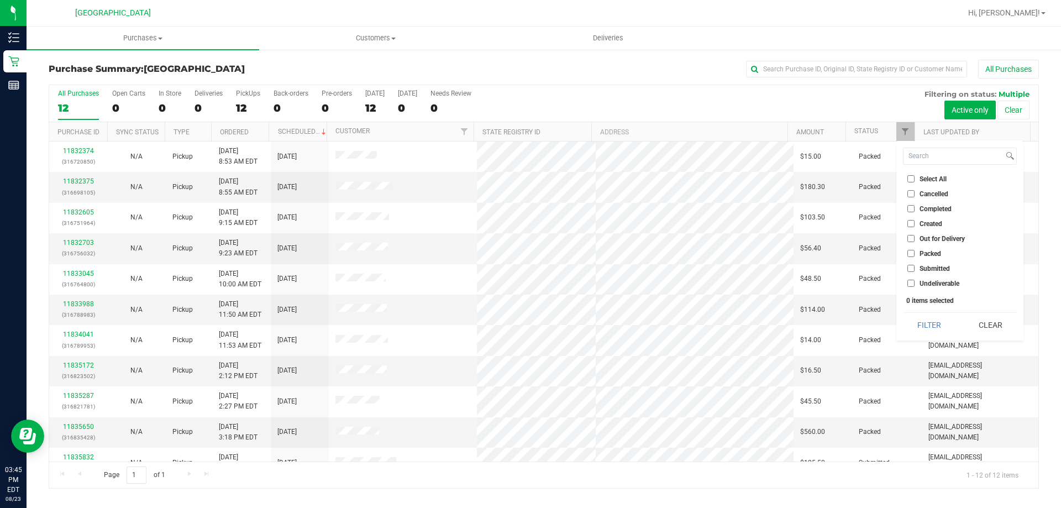
click at [940, 269] on span "Submitted" at bounding box center [934, 268] width 30 height 7
click at [915, 269] on input "Submitted" at bounding box center [910, 268] width 7 height 7
checkbox input "true"
click at [932, 325] on button "Filter" at bounding box center [929, 325] width 53 height 24
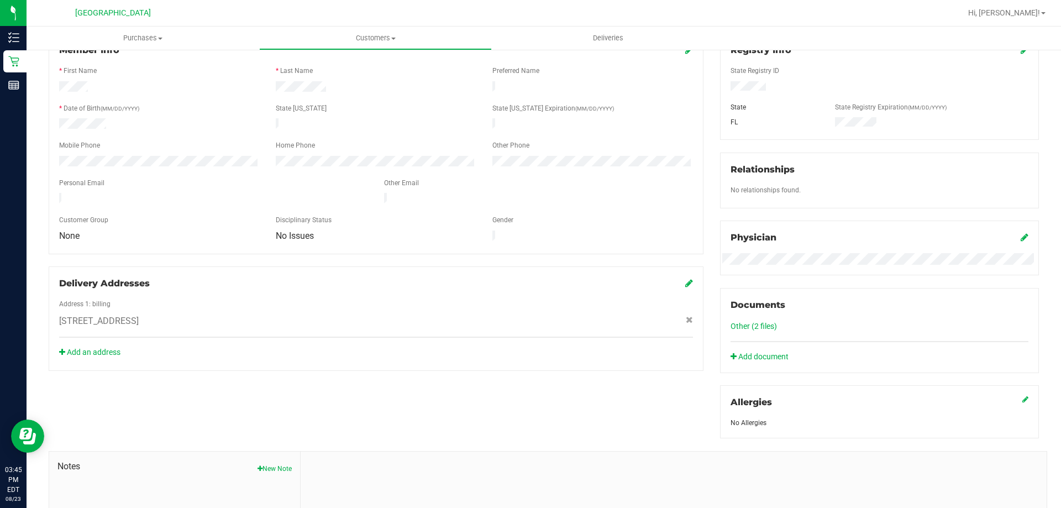
scroll to position [111, 0]
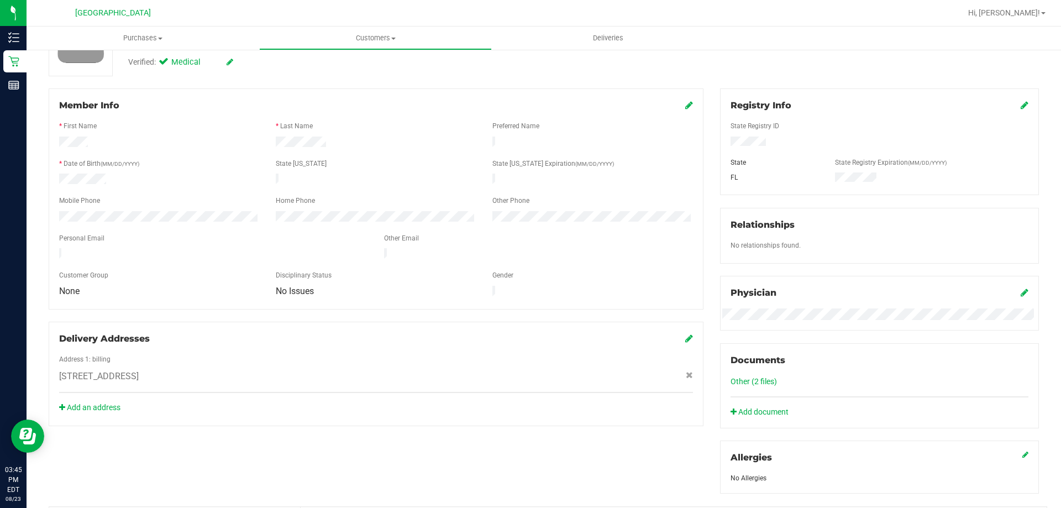
click at [776, 153] on div "State Registry ID State State Registry Expiration (MM/DD/YYYY) FL" at bounding box center [879, 148] width 298 height 72
drag, startPoint x: 271, startPoint y: 143, endPoint x: 331, endPoint y: 151, distance: 60.8
click at [331, 151] on form "Member Info * First Name * Last Name Preferred Name * Date of Birth (MM/DD/YYYY…" at bounding box center [376, 199] width 634 height 200
click at [332, 151] on div at bounding box center [376, 154] width 634 height 9
drag, startPoint x: 273, startPoint y: 136, endPoint x: 327, endPoint y: 139, distance: 53.6
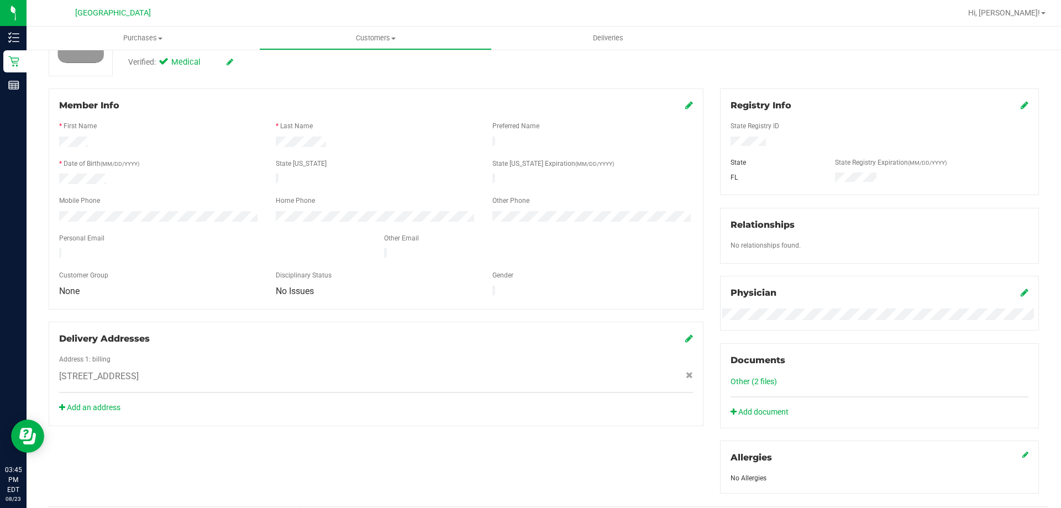
click at [327, 138] on div at bounding box center [375, 142] width 217 height 13
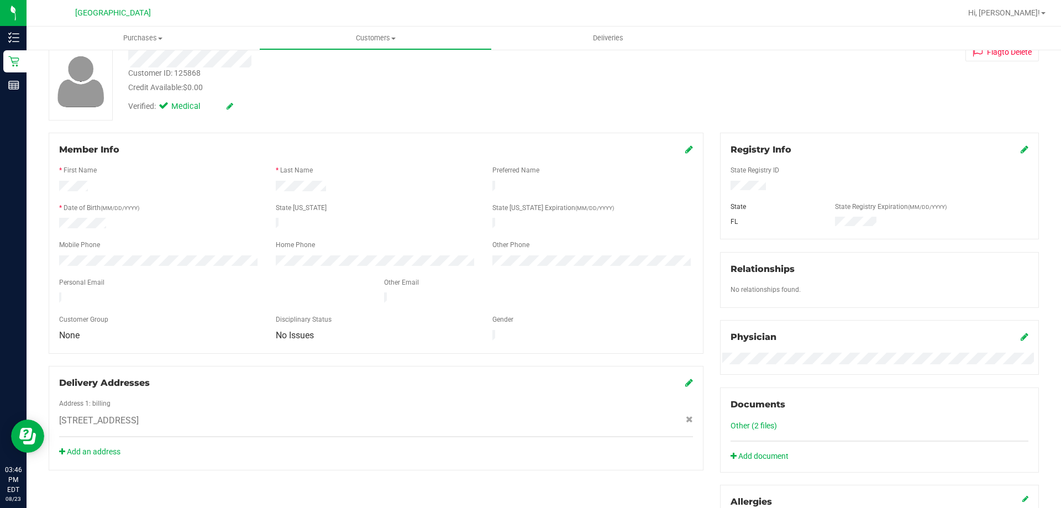
scroll to position [0, 0]
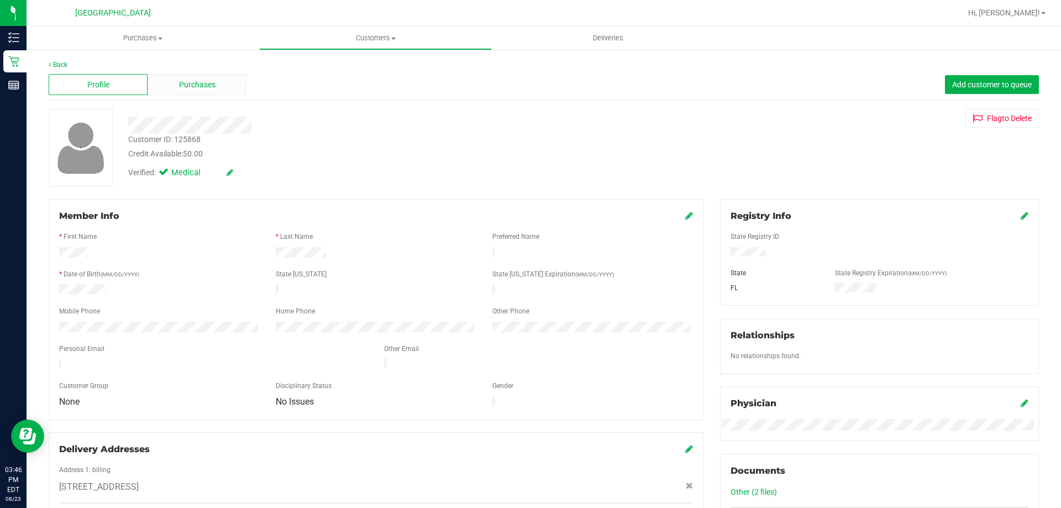
click at [210, 85] on span "Purchases" at bounding box center [197, 85] width 36 height 12
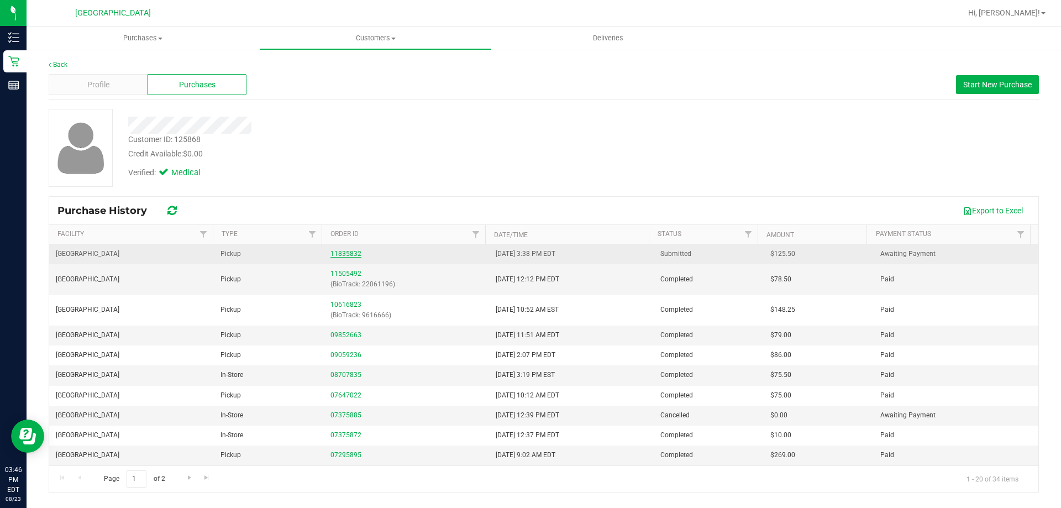
click at [350, 257] on link "11835832" at bounding box center [345, 254] width 31 height 8
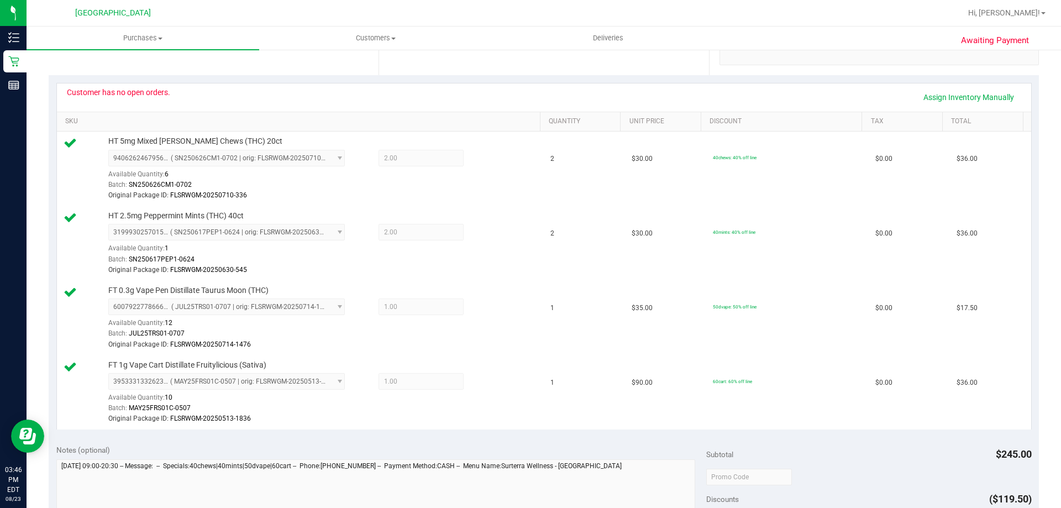
scroll to position [221, 0]
click at [961, 97] on link "Assign Inventory Manually" at bounding box center [968, 99] width 105 height 19
click at [484, 163] on icon at bounding box center [490, 161] width 12 height 13
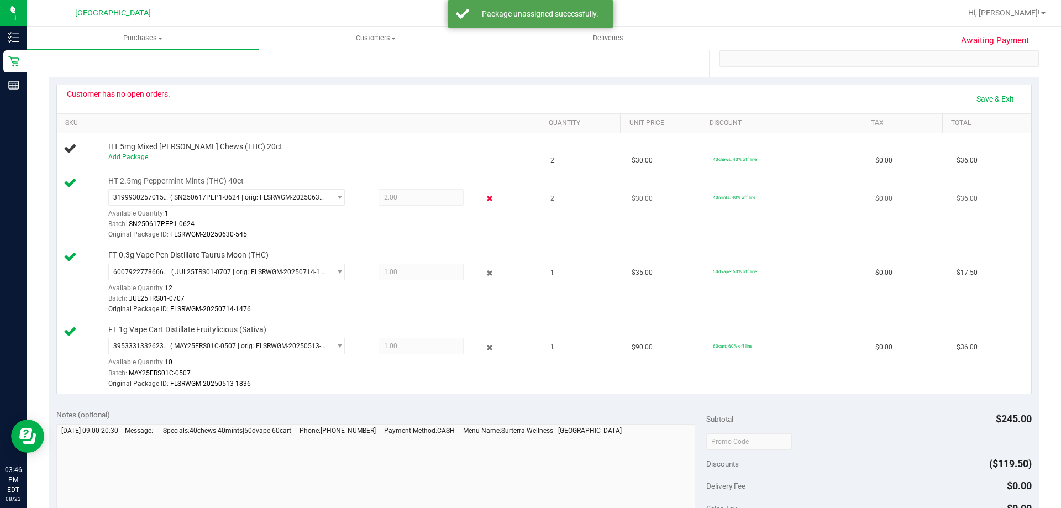
click at [484, 199] on icon at bounding box center [490, 198] width 12 height 13
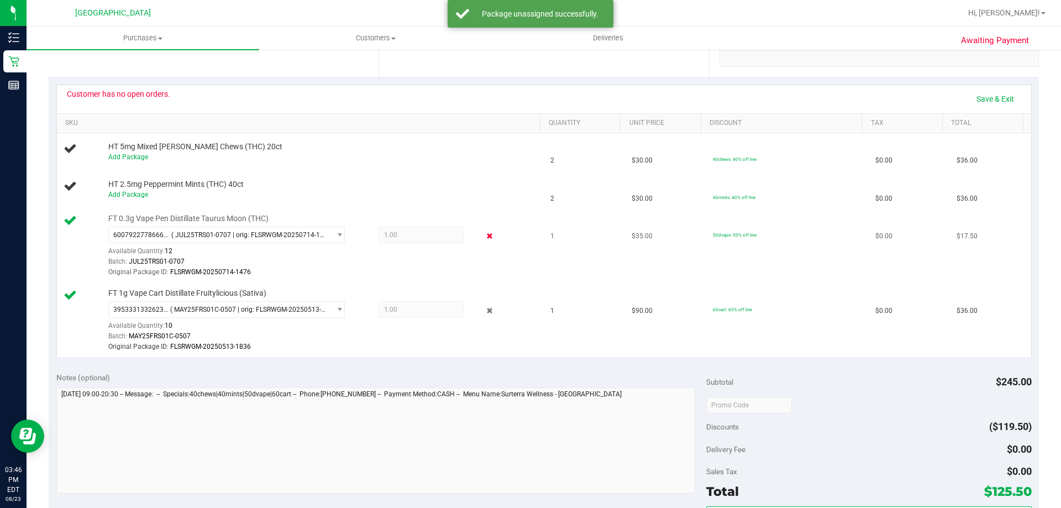
click at [484, 236] on icon at bounding box center [490, 236] width 12 height 13
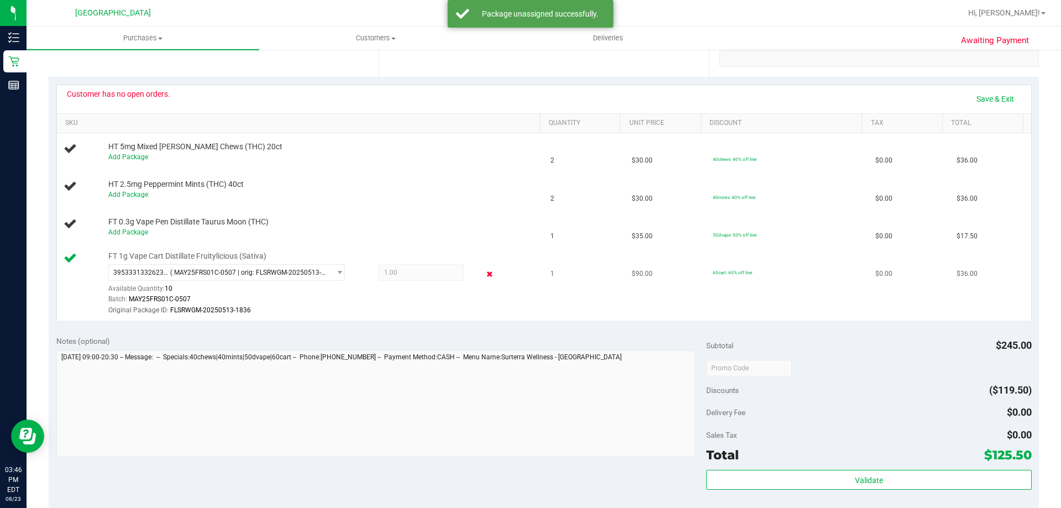
click at [484, 269] on icon at bounding box center [490, 273] width 12 height 13
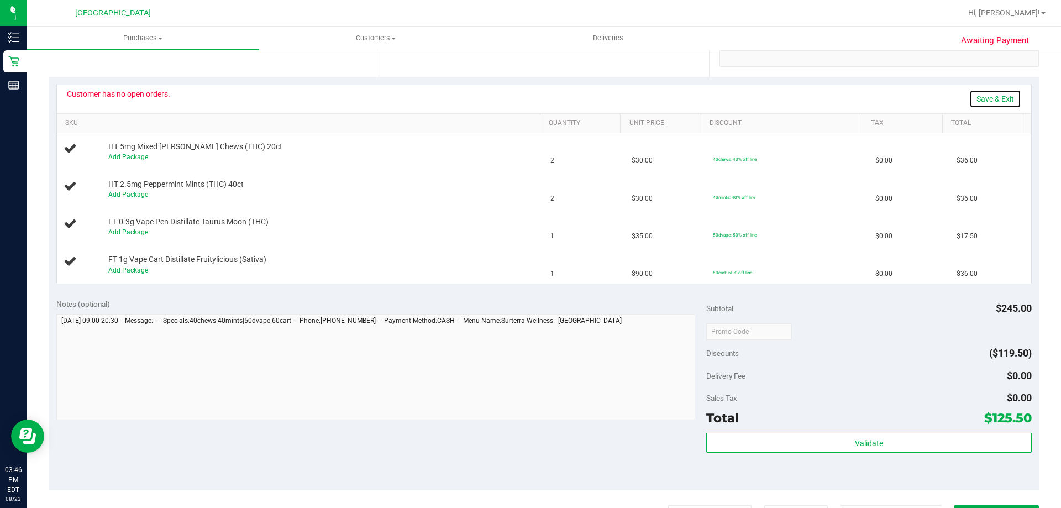
click at [973, 97] on link "Save & Exit" at bounding box center [995, 99] width 52 height 19
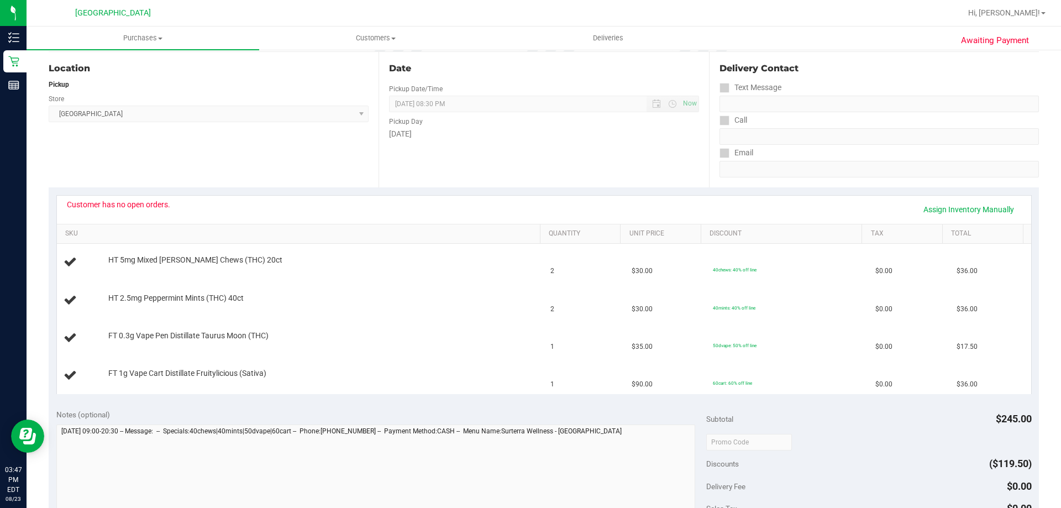
scroll to position [0, 0]
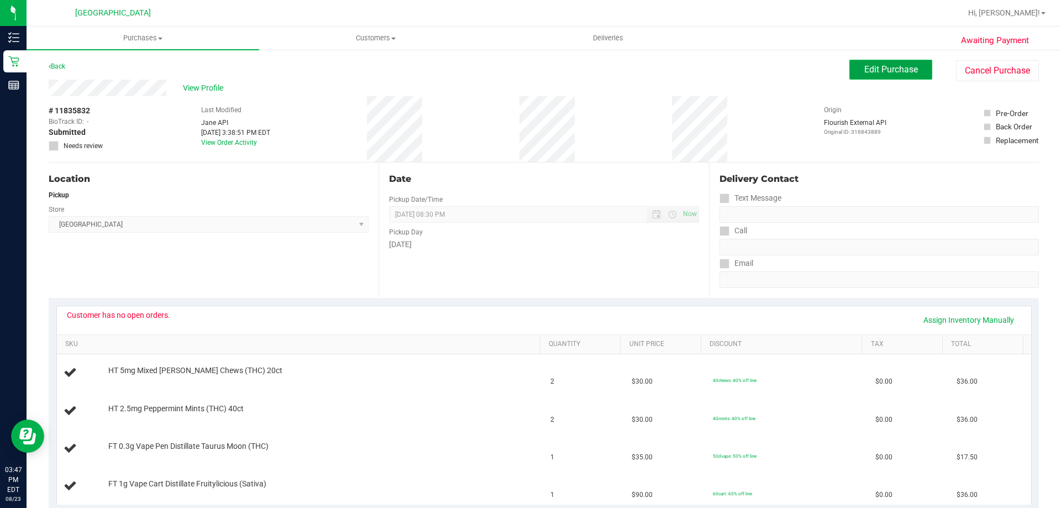
click at [864, 70] on span "Edit Purchase" at bounding box center [891, 69] width 54 height 10
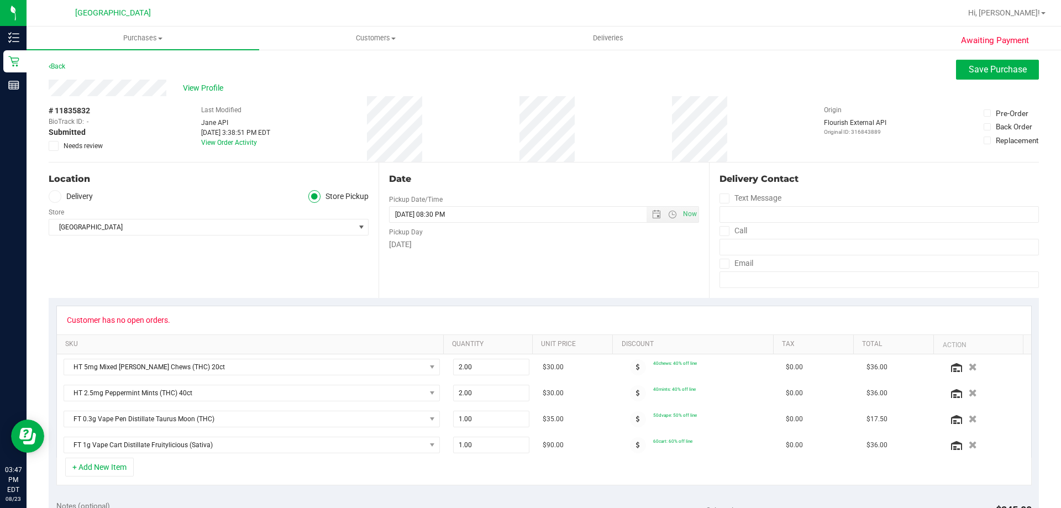
click at [59, 147] on label "Needs review" at bounding box center [76, 146] width 55 height 10
click at [48, 147] on div "Awaiting Payment Back Save Purchase View Profile # 11835832 BioTrack ID: - Subm…" at bounding box center [544, 510] width 1034 height 923
click at [53, 146] on icon at bounding box center [53, 146] width 7 height 0
click at [0, 0] on input "Needs review" at bounding box center [0, 0] width 0 height 0
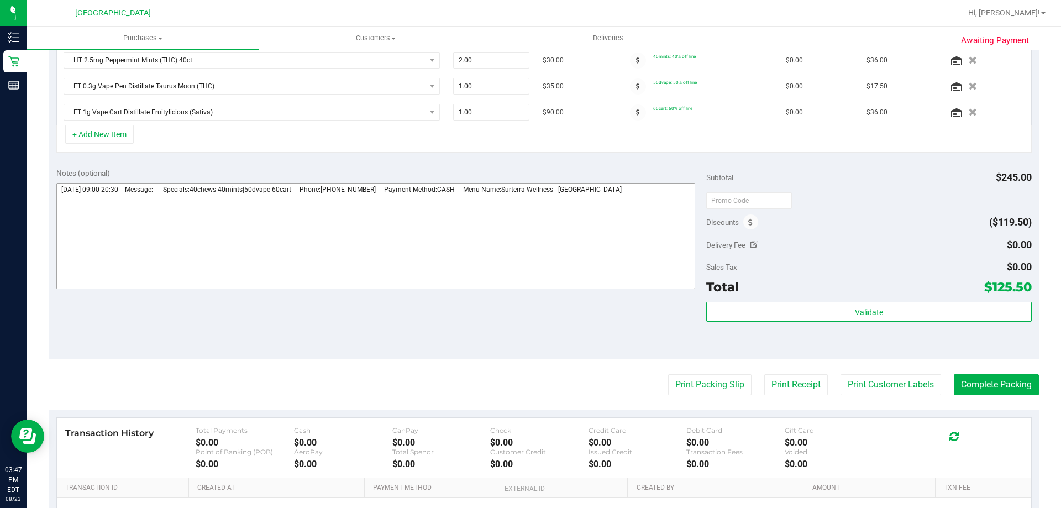
scroll to position [387, 0]
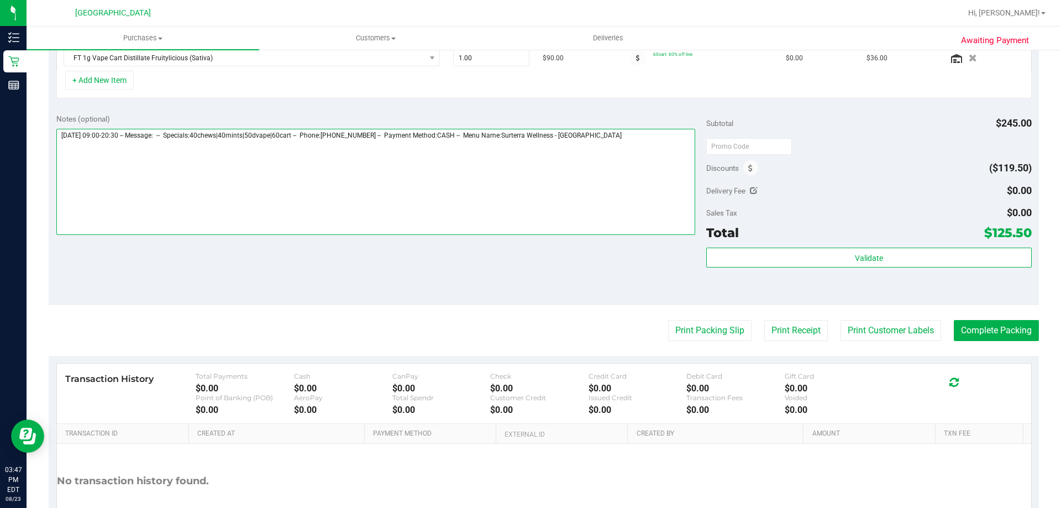
click at [649, 140] on textarea at bounding box center [375, 182] width 639 height 106
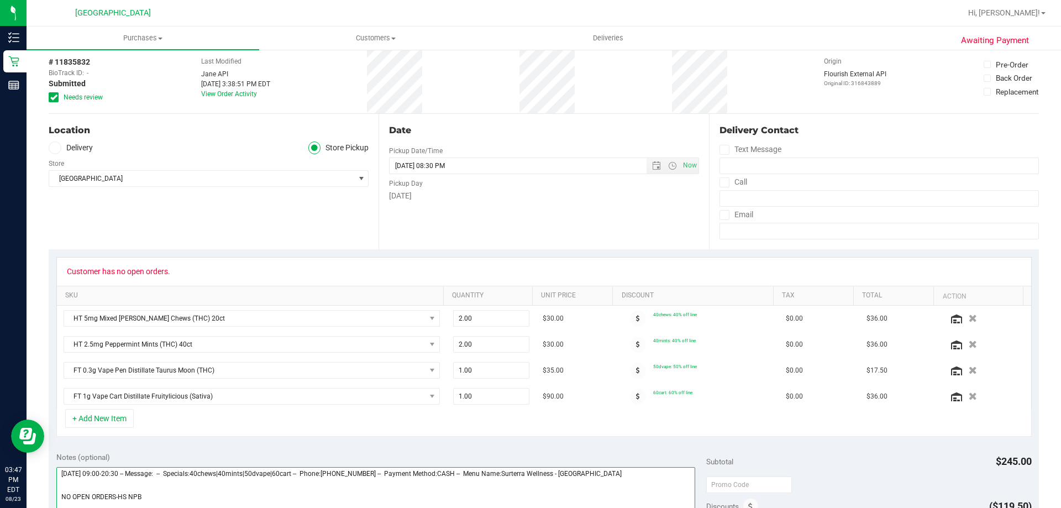
scroll to position [0, 0]
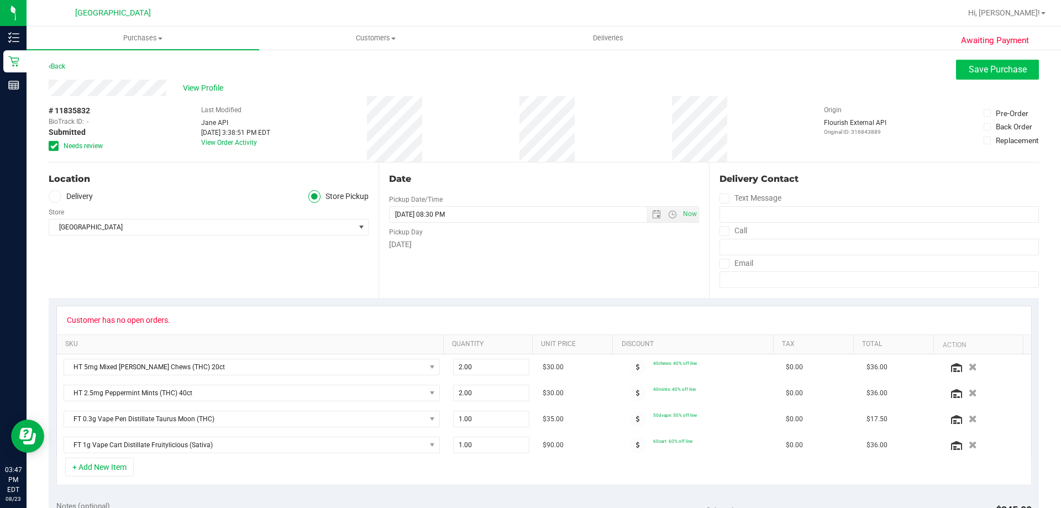
type textarea "Saturday 08/23/2025 09:00-20:30 -- Message: -- Specials:40chews|40mints|50dvape…"
click at [963, 73] on button "Save Purchase" at bounding box center [997, 70] width 83 height 20
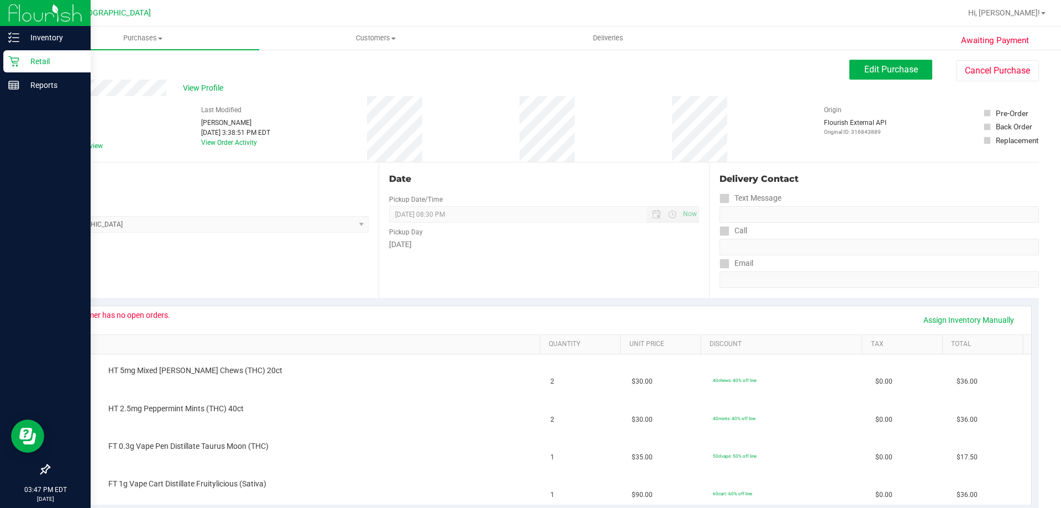
click at [3, 235] on div at bounding box center [45, 278] width 91 height 361
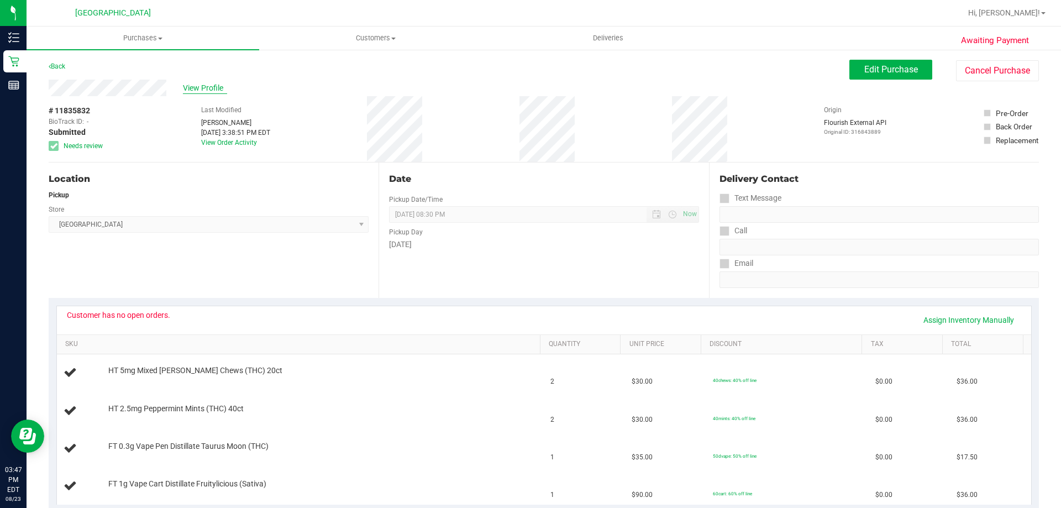
click at [198, 87] on span "View Profile" at bounding box center [205, 88] width 44 height 12
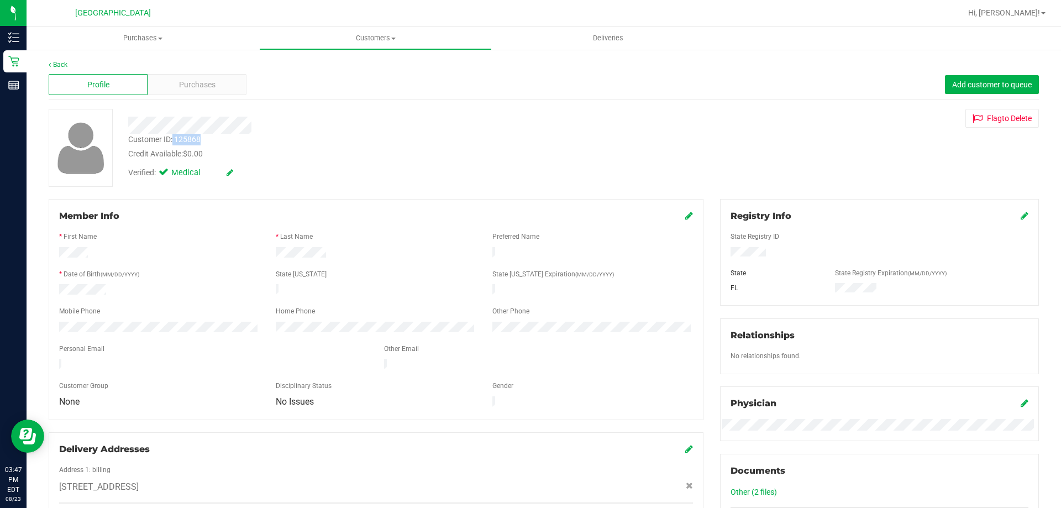
drag, startPoint x: 174, startPoint y: 134, endPoint x: 208, endPoint y: 142, distance: 35.7
click at [208, 142] on div "Customer ID: 125868 Credit Available: $0.00" at bounding box center [371, 147] width 503 height 26
copy div "125868"
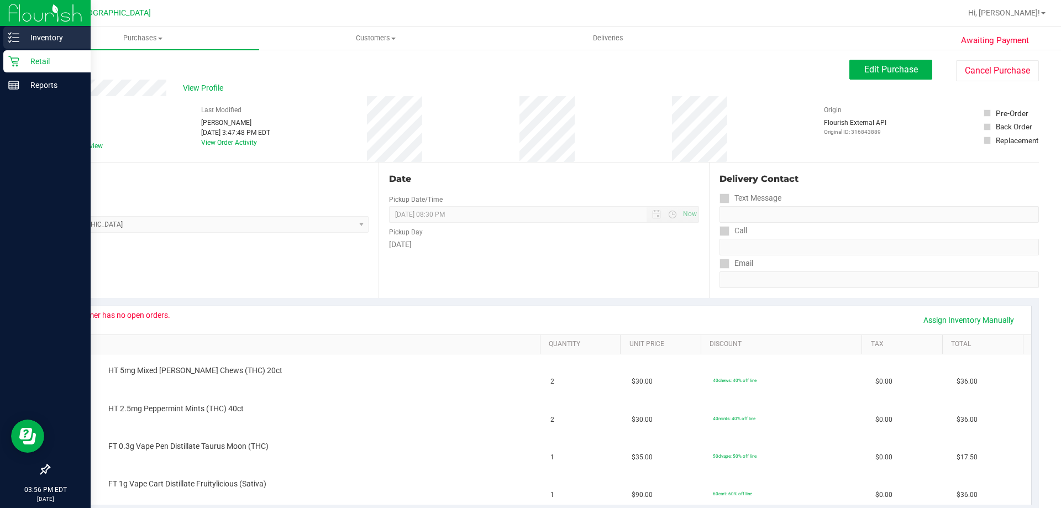
click at [6, 39] on div "Inventory" at bounding box center [46, 38] width 87 height 22
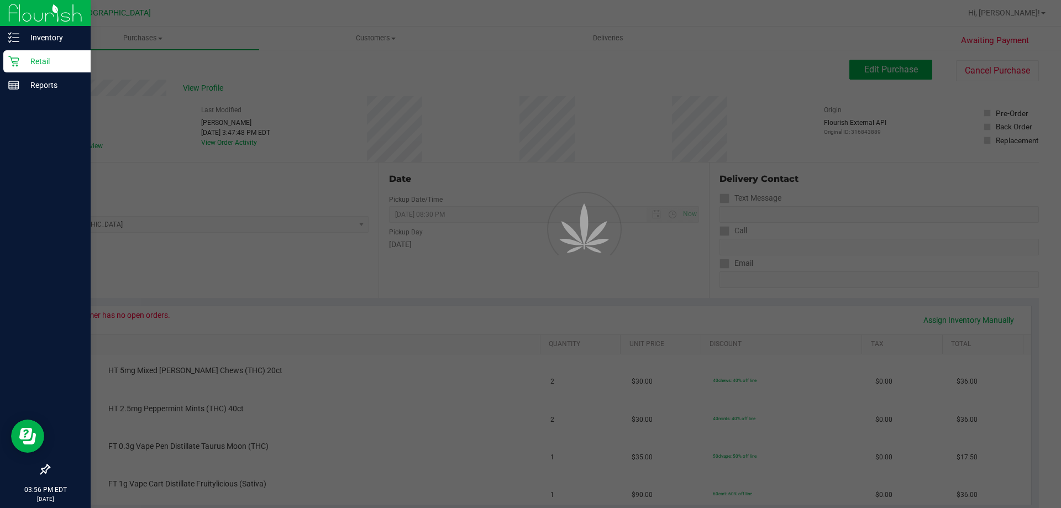
click at [22, 57] on p "Retail" at bounding box center [52, 61] width 66 height 13
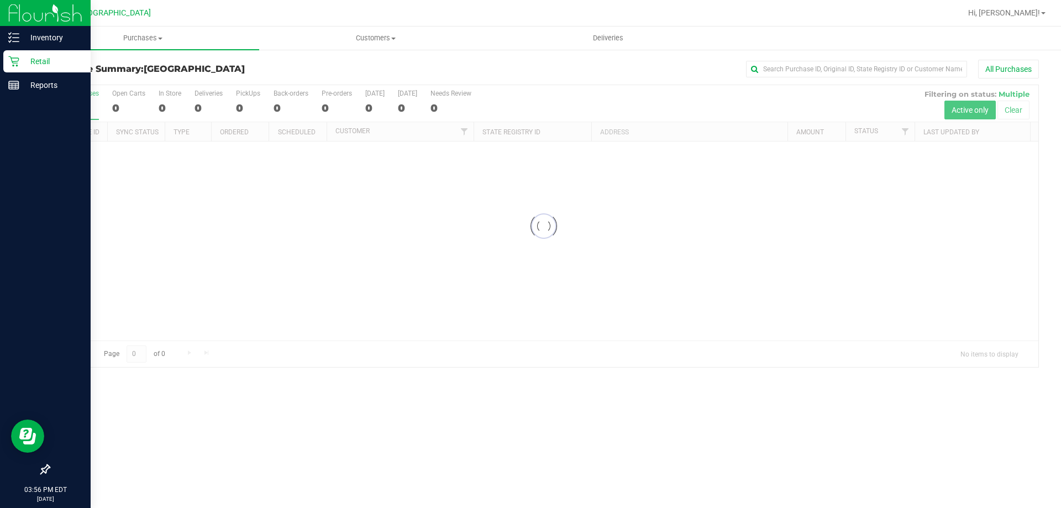
click at [22, 57] on p "Retail" at bounding box center [52, 61] width 66 height 13
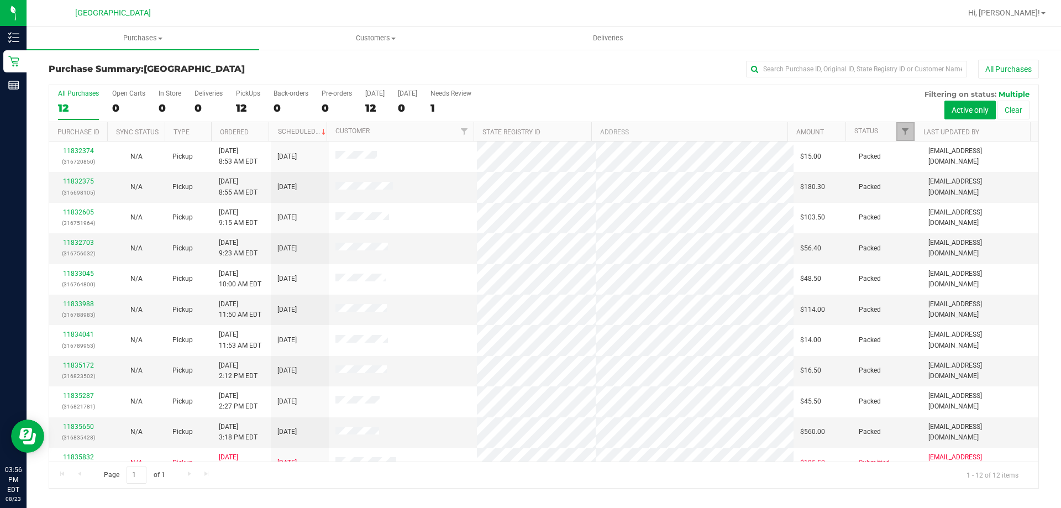
click at [899, 132] on link "Filter" at bounding box center [905, 131] width 18 height 19
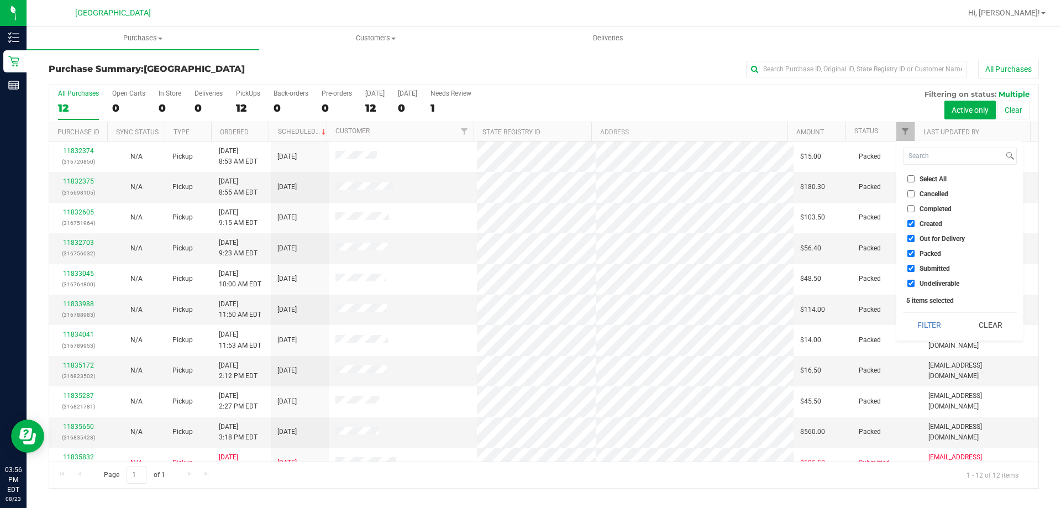
click at [908, 182] on input "Select All" at bounding box center [910, 178] width 7 height 7
checkbox input "true"
click at [913, 180] on input "Select All" at bounding box center [910, 178] width 7 height 7
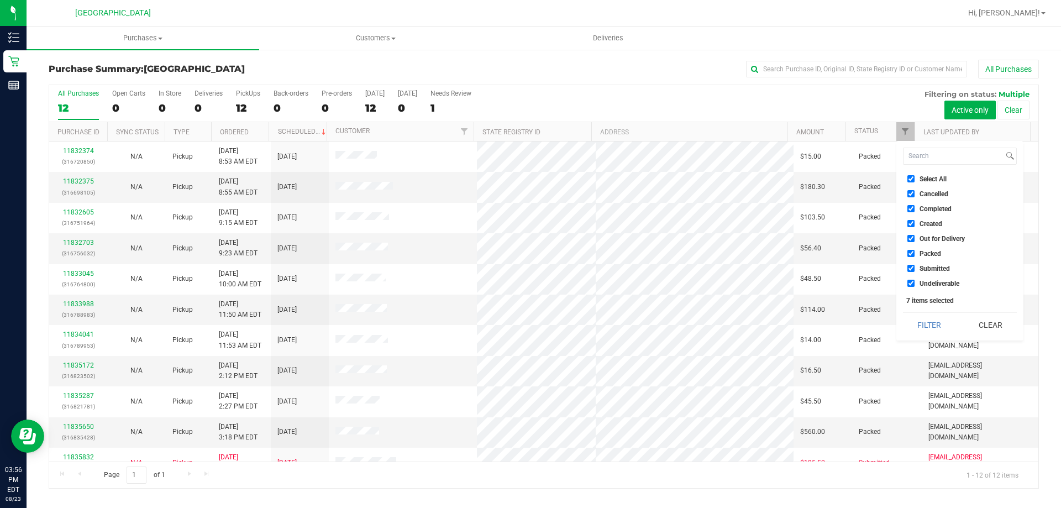
checkbox input "false"
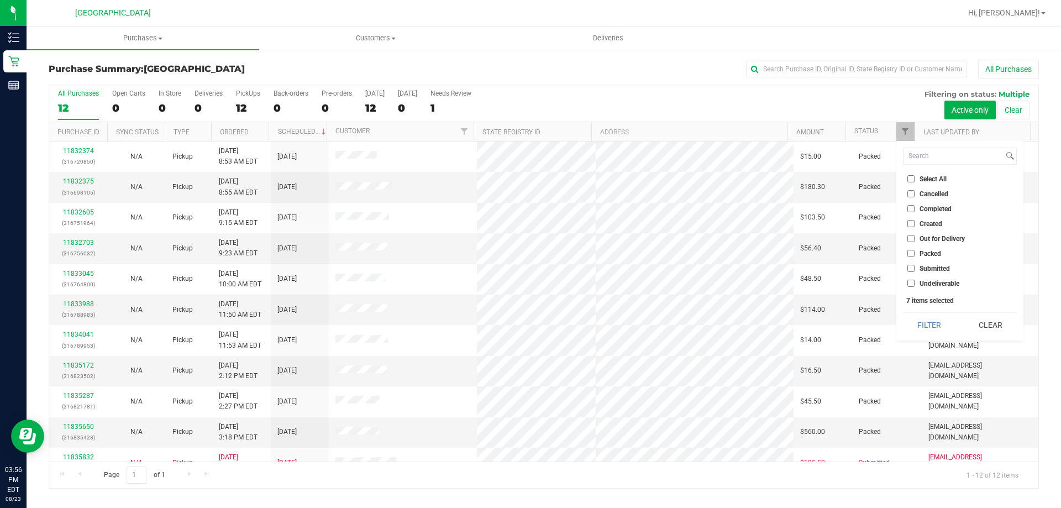
checkbox input "false"
click at [922, 266] on span "Submitted" at bounding box center [934, 268] width 30 height 7
click at [915, 266] on input "Submitted" at bounding box center [910, 268] width 7 height 7
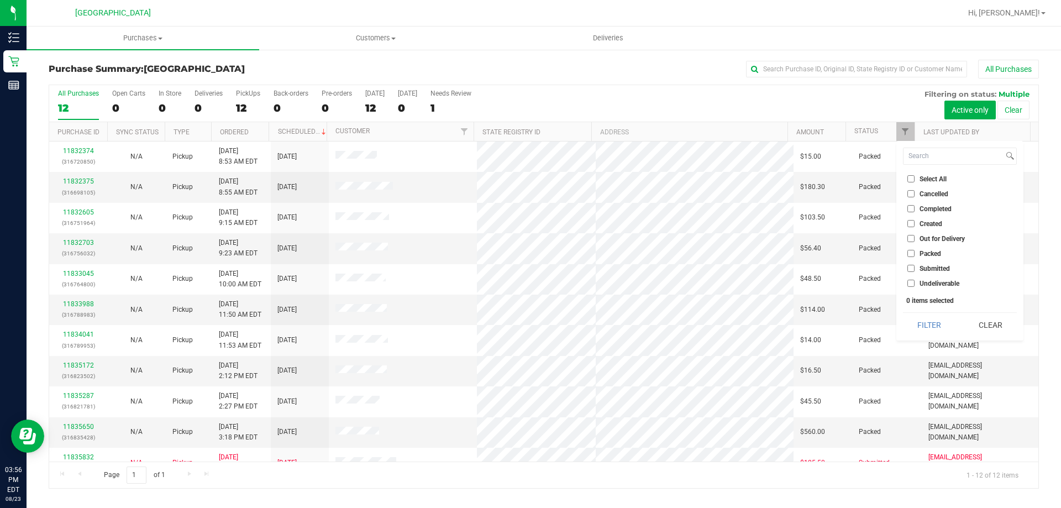
checkbox input "true"
click at [919, 324] on button "Filter" at bounding box center [929, 325] width 53 height 24
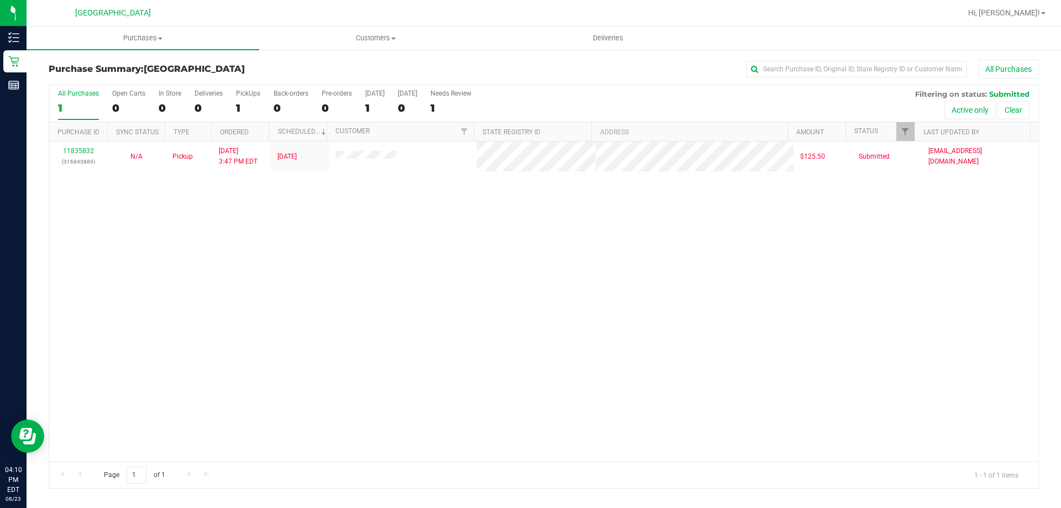
click at [912, 133] on div at bounding box center [914, 131] width 5 height 19
click at [908, 133] on span "Filter" at bounding box center [905, 131] width 9 height 9
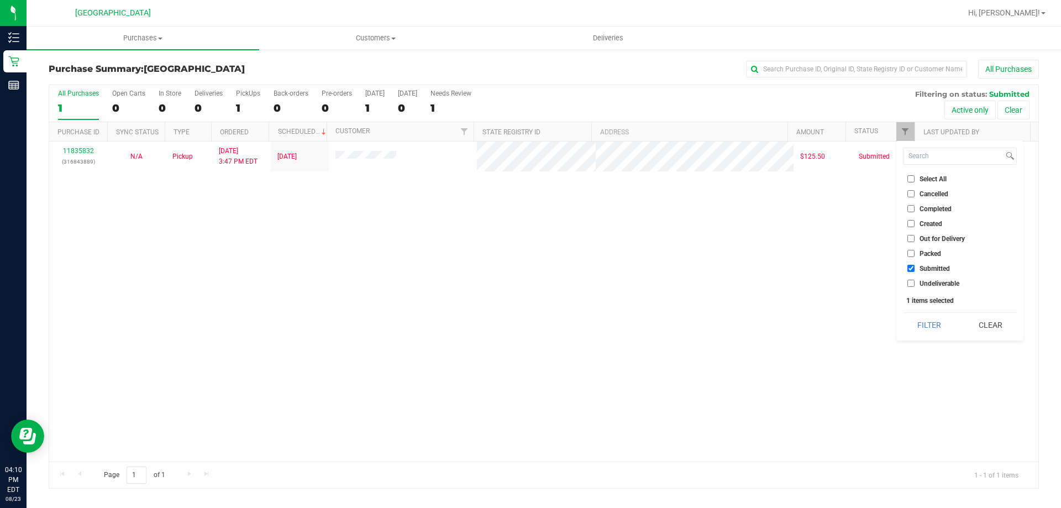
click at [933, 177] on span "Select All" at bounding box center [932, 179] width 27 height 7
click at [915, 177] on input "Select All" at bounding box center [910, 178] width 7 height 7
checkbox input "true"
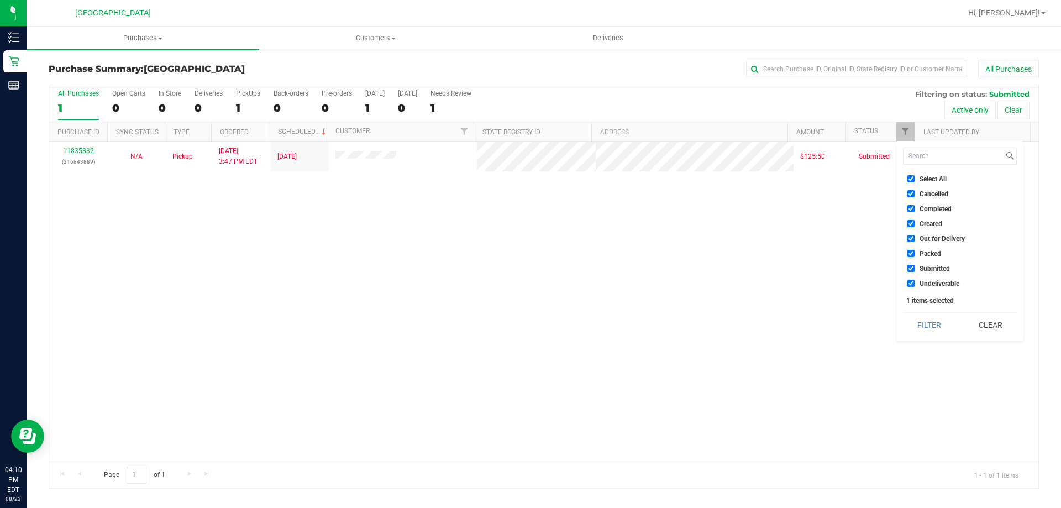
checkbox input "true"
click at [933, 177] on span "Select All" at bounding box center [932, 179] width 27 height 7
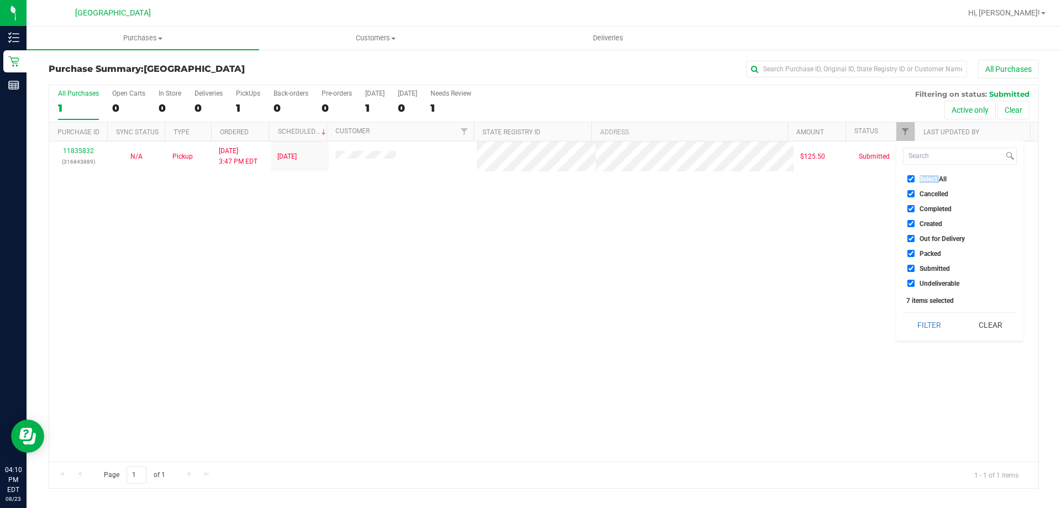
click at [915, 177] on input "Select All" at bounding box center [910, 178] width 7 height 7
checkbox input "false"
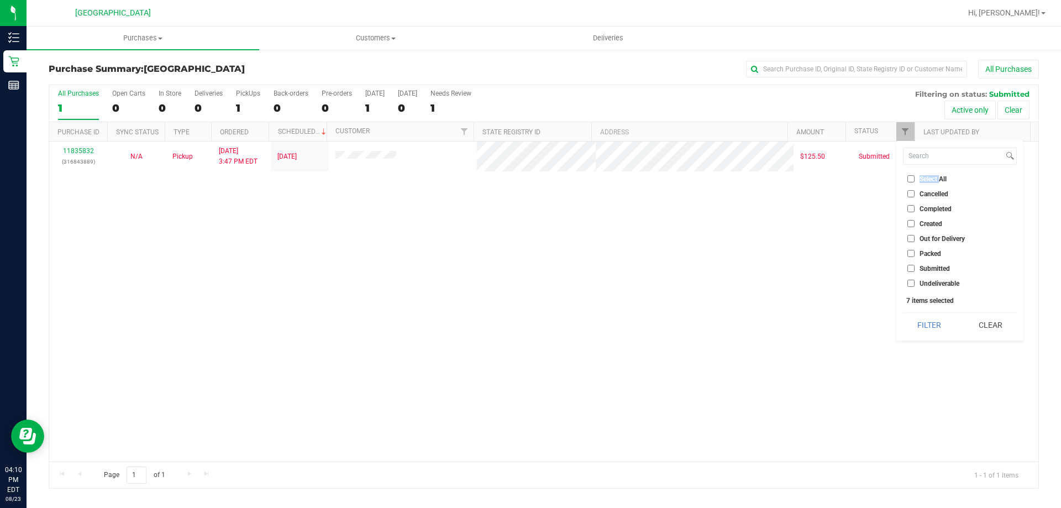
checkbox input "false"
click at [934, 269] on span "Submitted" at bounding box center [934, 268] width 30 height 7
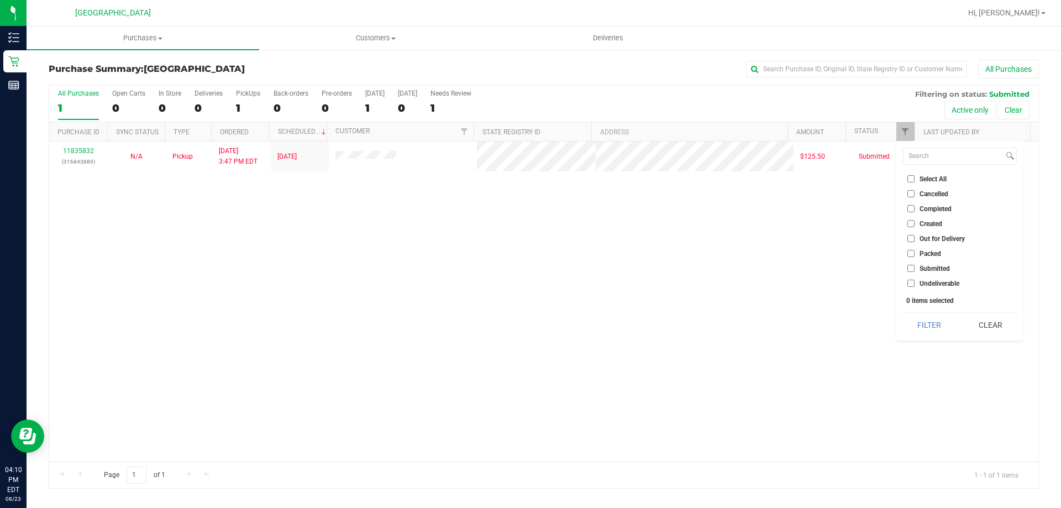
click at [915, 269] on input "Submitted" at bounding box center [910, 268] width 7 height 7
checkbox input "true"
click at [923, 320] on button "Filter" at bounding box center [929, 325] width 53 height 24
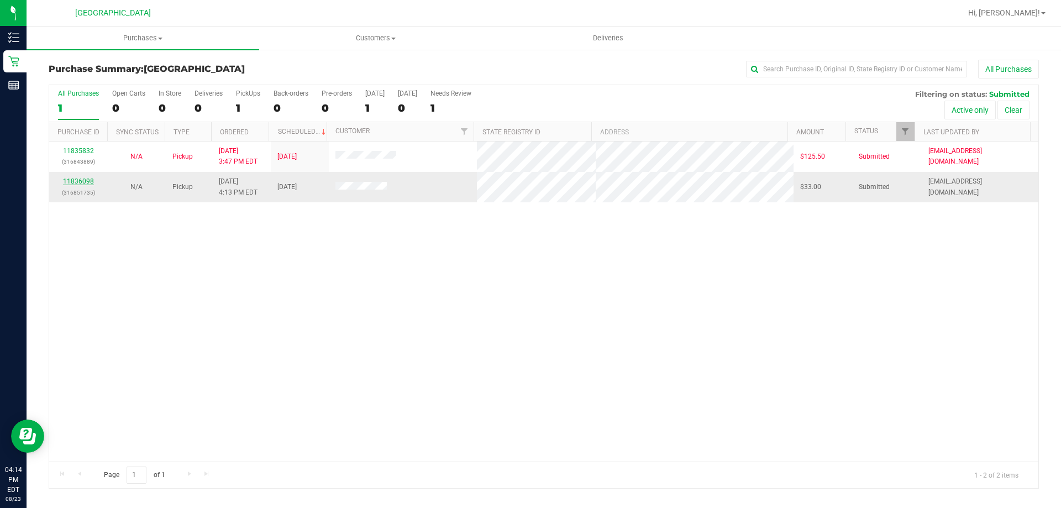
click at [78, 183] on link "11836098" at bounding box center [78, 181] width 31 height 8
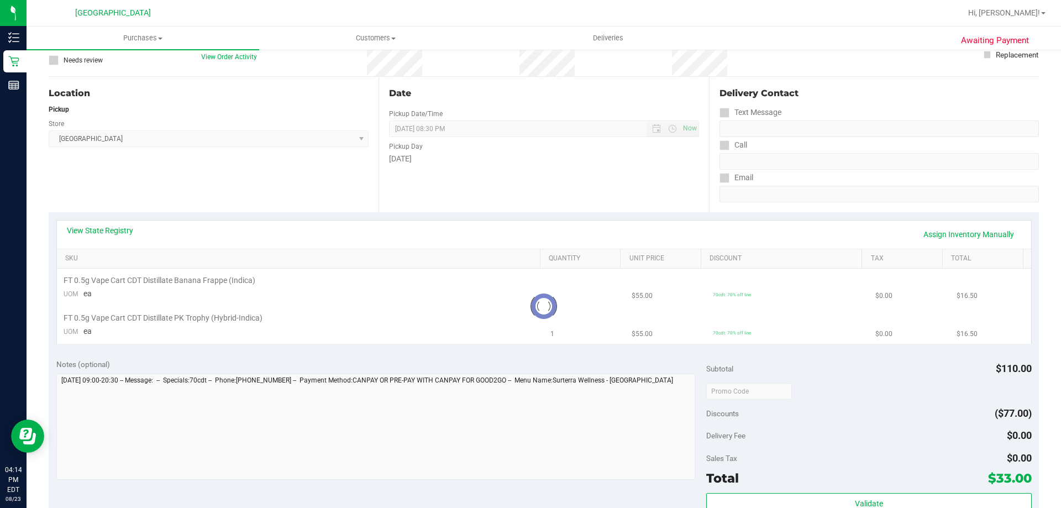
scroll to position [276, 0]
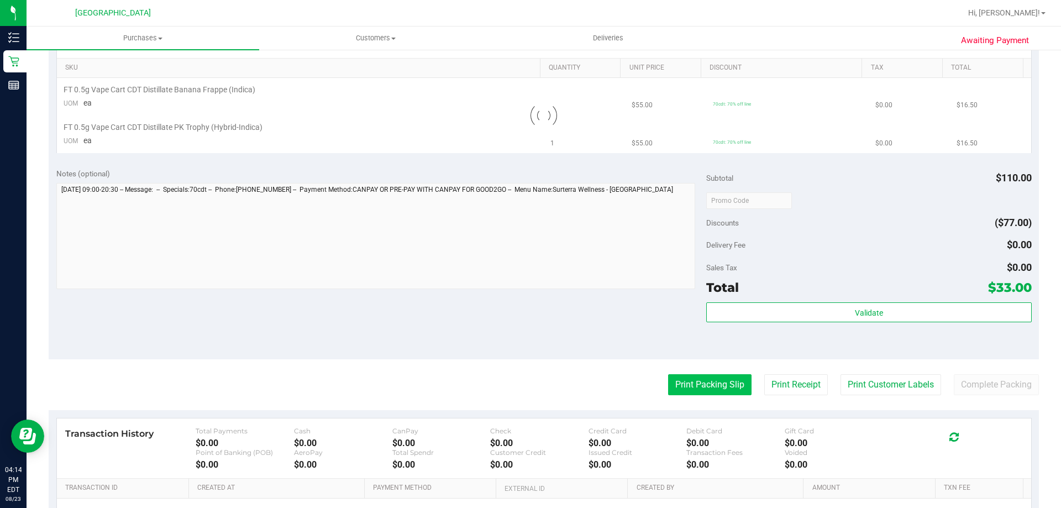
click at [712, 386] on button "Print Packing Slip" at bounding box center [709, 384] width 83 height 21
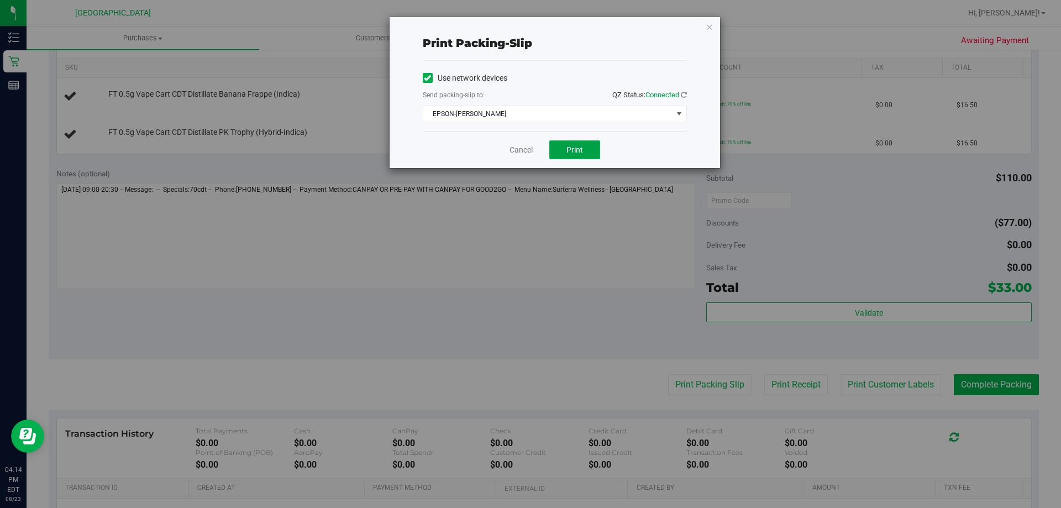
click at [587, 155] on button "Print" at bounding box center [574, 149] width 51 height 19
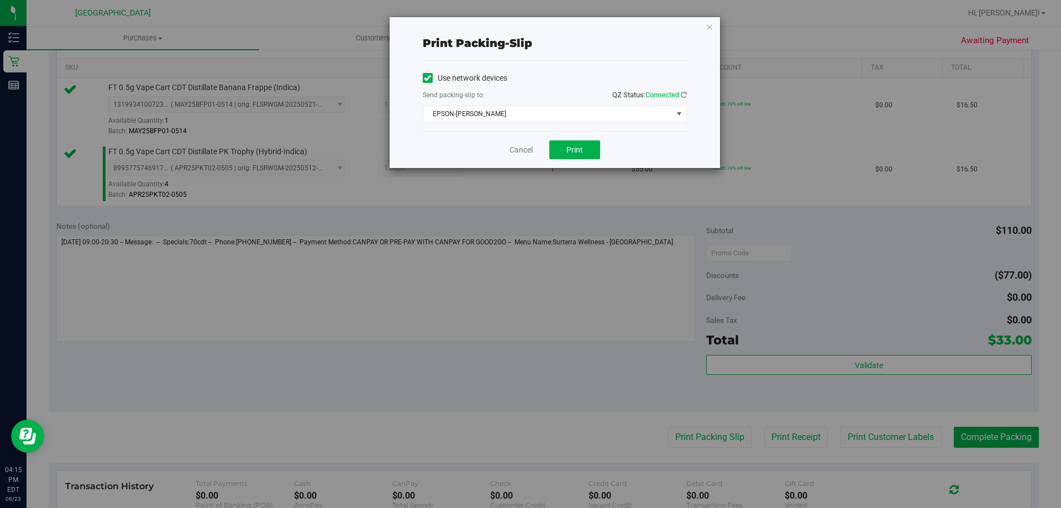
click at [516, 156] on div "Cancel Print" at bounding box center [555, 149] width 264 height 37
drag, startPoint x: 520, startPoint y: 149, endPoint x: 533, endPoint y: 153, distance: 13.3
click at [521, 149] on link "Cancel" at bounding box center [520, 150] width 23 height 12
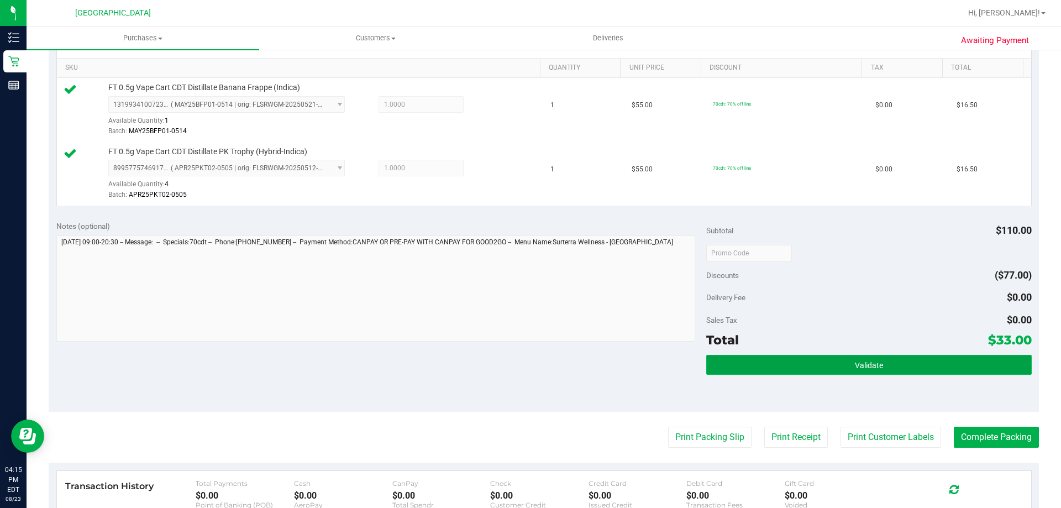
click at [763, 365] on button "Validate" at bounding box center [868, 365] width 325 height 20
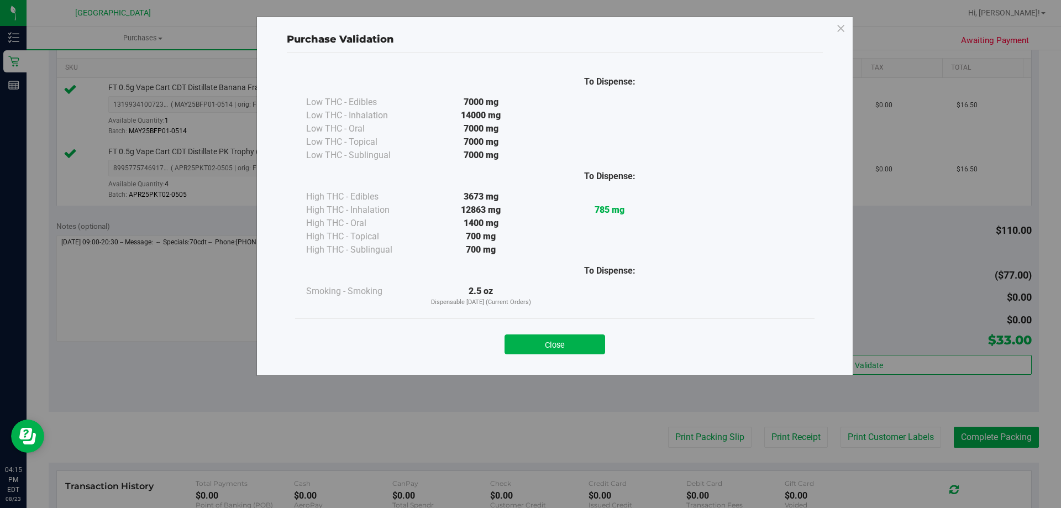
drag, startPoint x: 551, startPoint y: 339, endPoint x: 573, endPoint y: 344, distance: 22.7
click at [551, 339] on button "Close" at bounding box center [554, 344] width 101 height 20
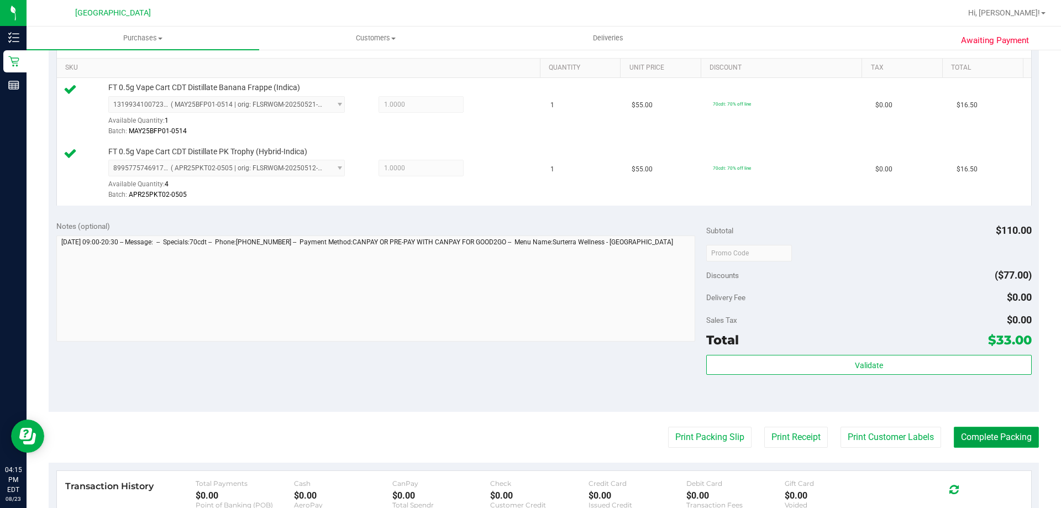
click at [973, 437] on button "Complete Packing" at bounding box center [996, 437] width 85 height 21
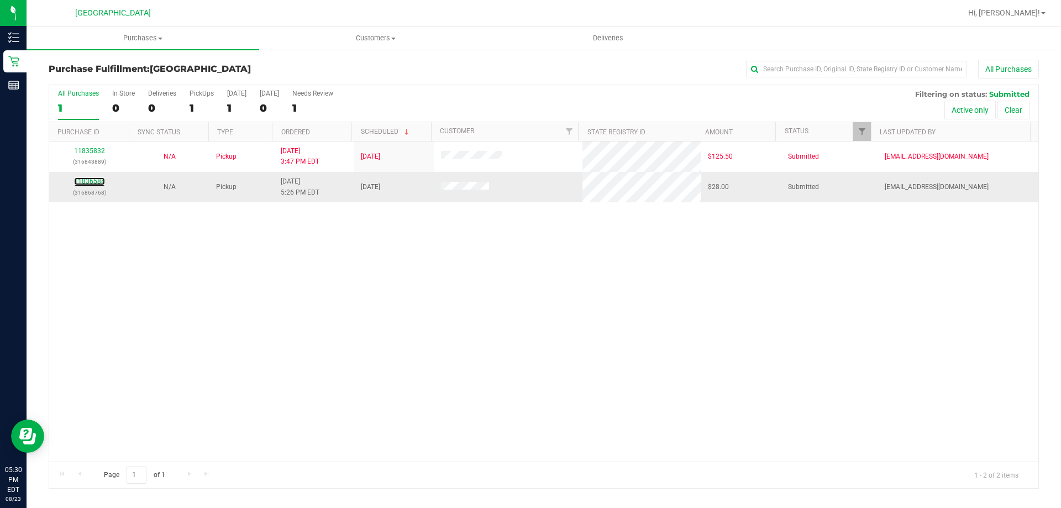
click at [91, 177] on div "11836584 (316868768)" at bounding box center [89, 186] width 67 height 21
click at [98, 178] on link "11836584" at bounding box center [89, 181] width 31 height 8
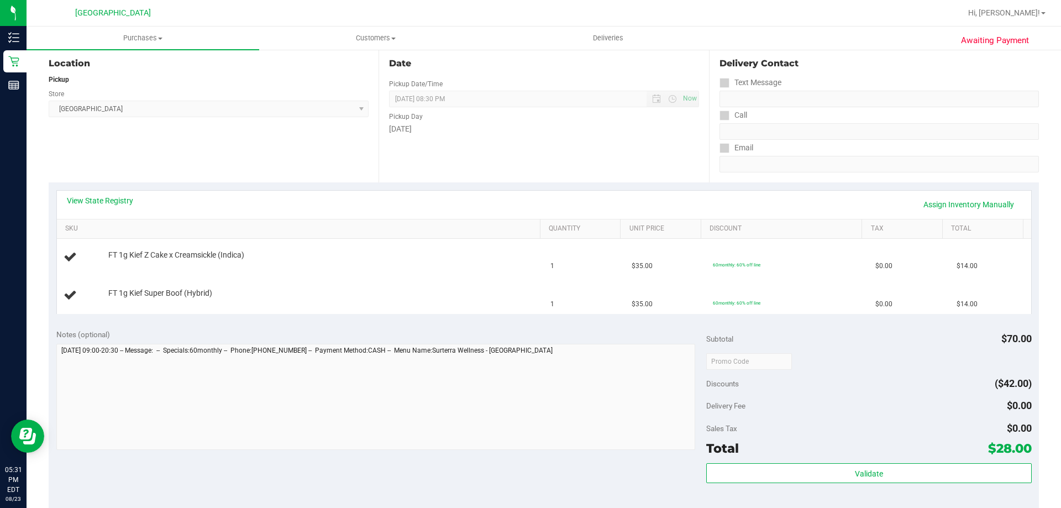
scroll to position [276, 0]
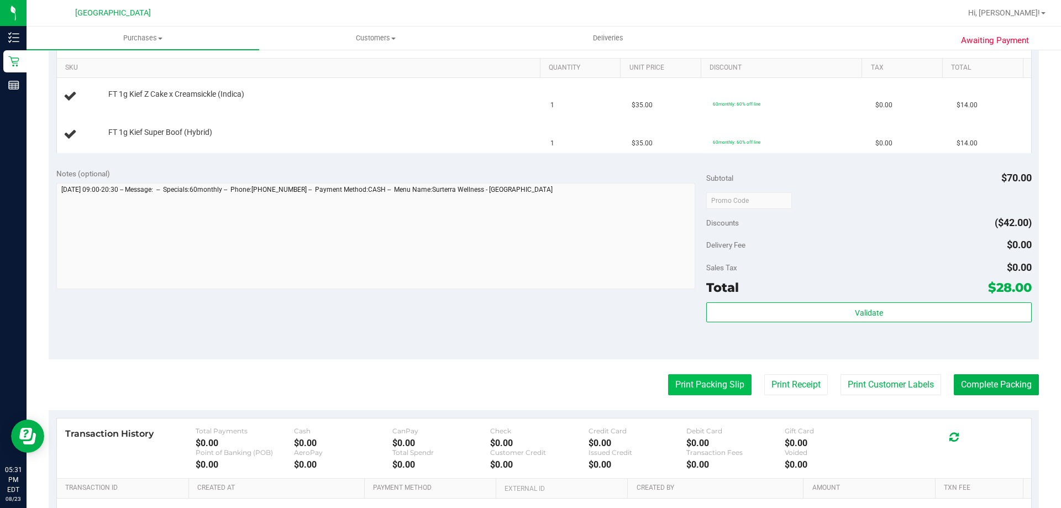
click at [678, 382] on button "Print Packing Slip" at bounding box center [709, 384] width 83 height 21
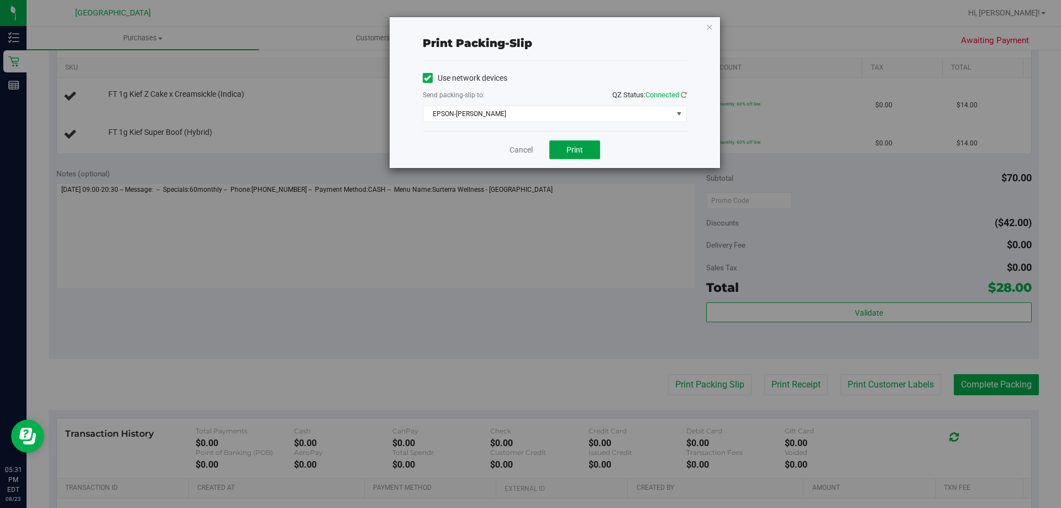
click at [561, 154] on button "Print" at bounding box center [574, 149] width 51 height 19
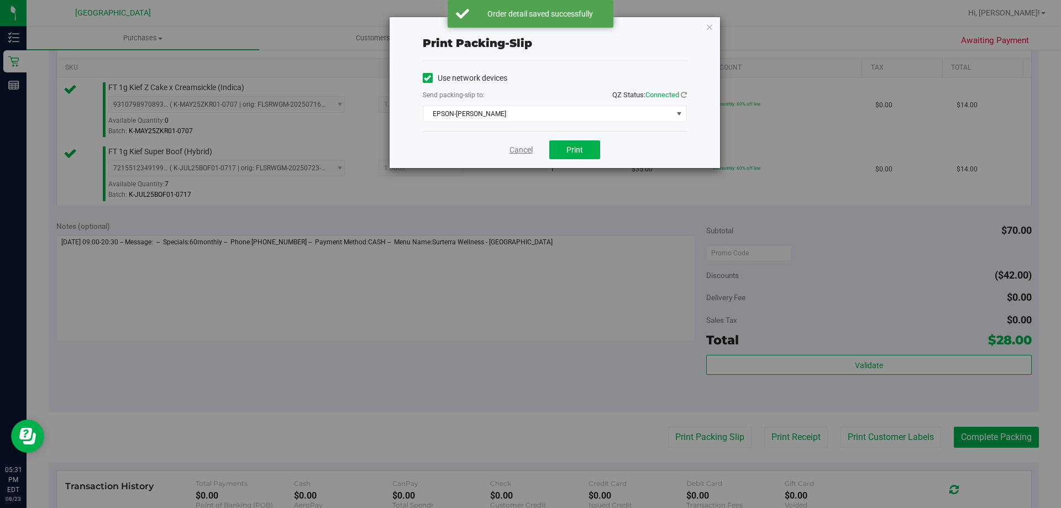
click at [514, 146] on link "Cancel" at bounding box center [520, 150] width 23 height 12
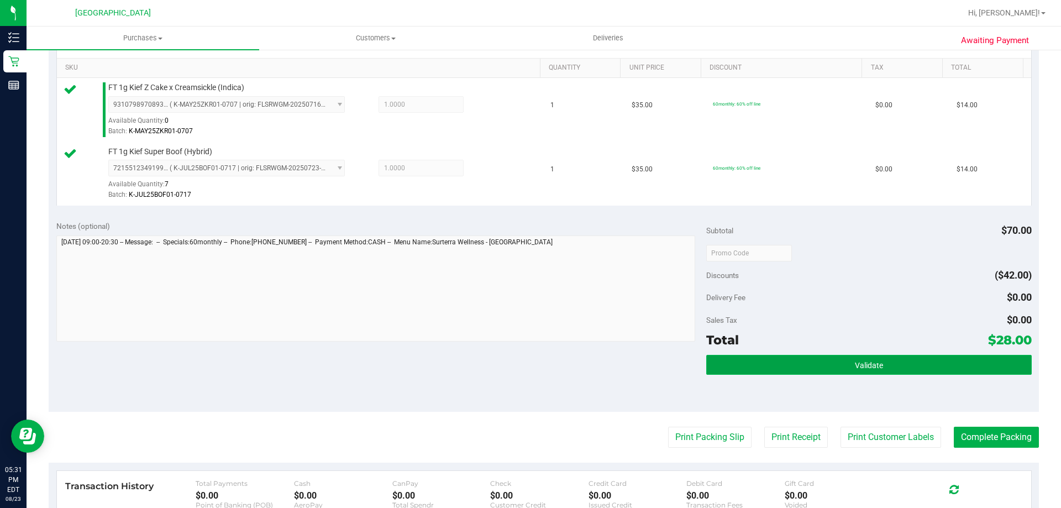
click at [898, 358] on button "Validate" at bounding box center [868, 365] width 325 height 20
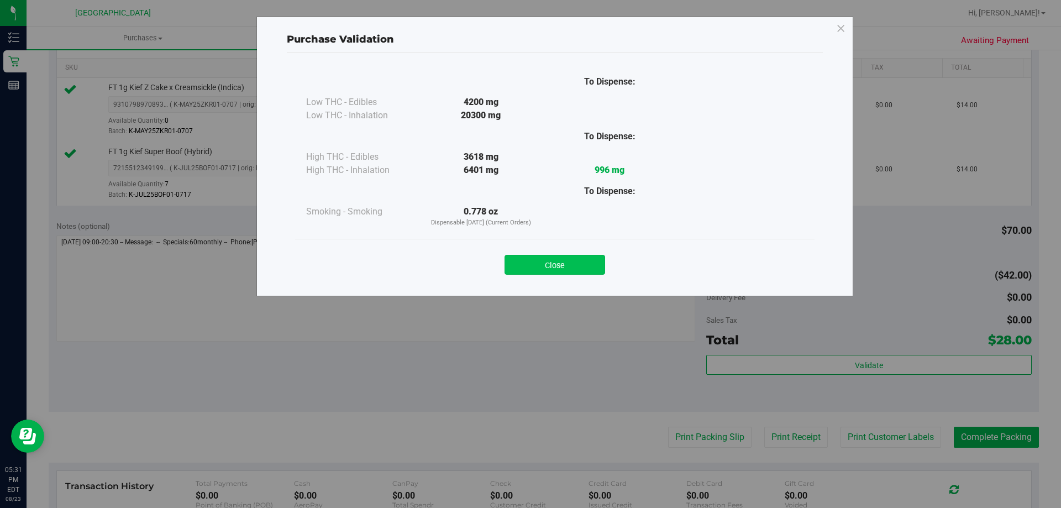
click at [544, 262] on button "Close" at bounding box center [554, 265] width 101 height 20
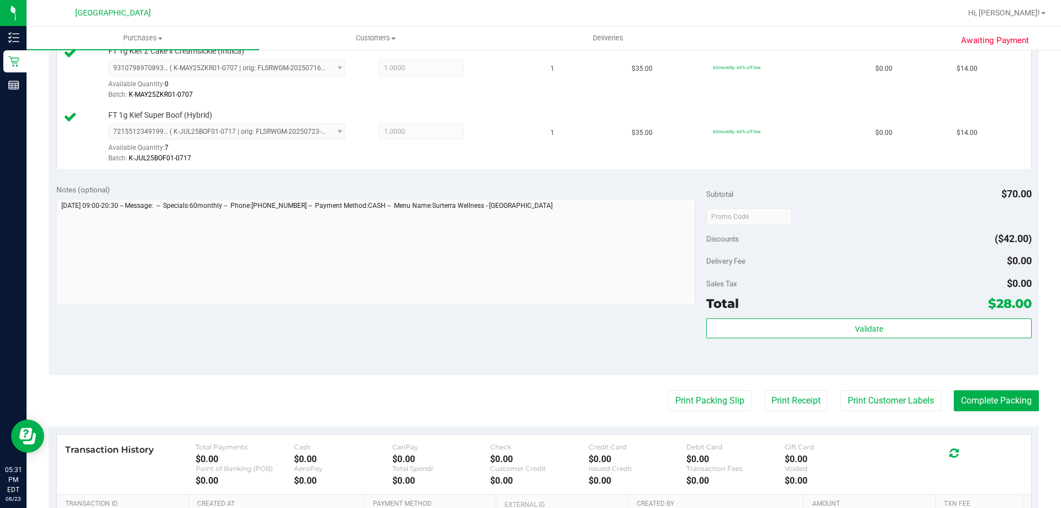
scroll to position [387, 0]
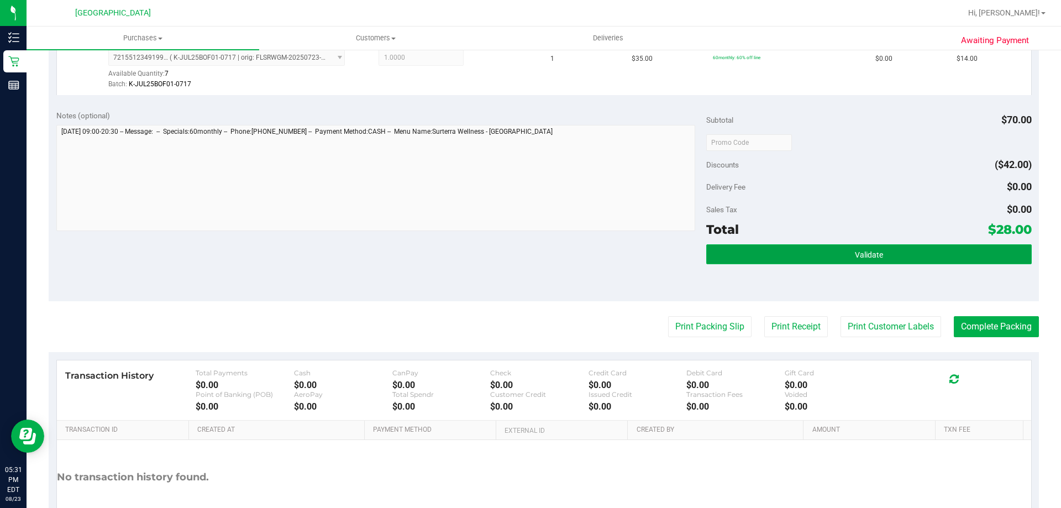
click at [856, 256] on span "Validate" at bounding box center [869, 254] width 28 height 9
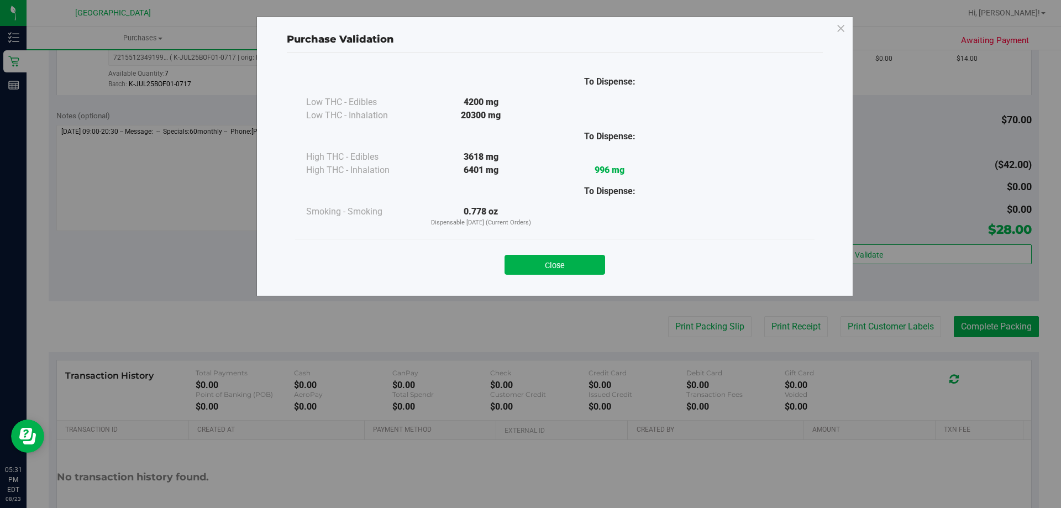
click at [990, 324] on div "Purchase Validation To Dispense: Low THC - Edibles 4200 mg" at bounding box center [534, 254] width 1069 height 508
click at [549, 259] on button "Close" at bounding box center [554, 265] width 101 height 20
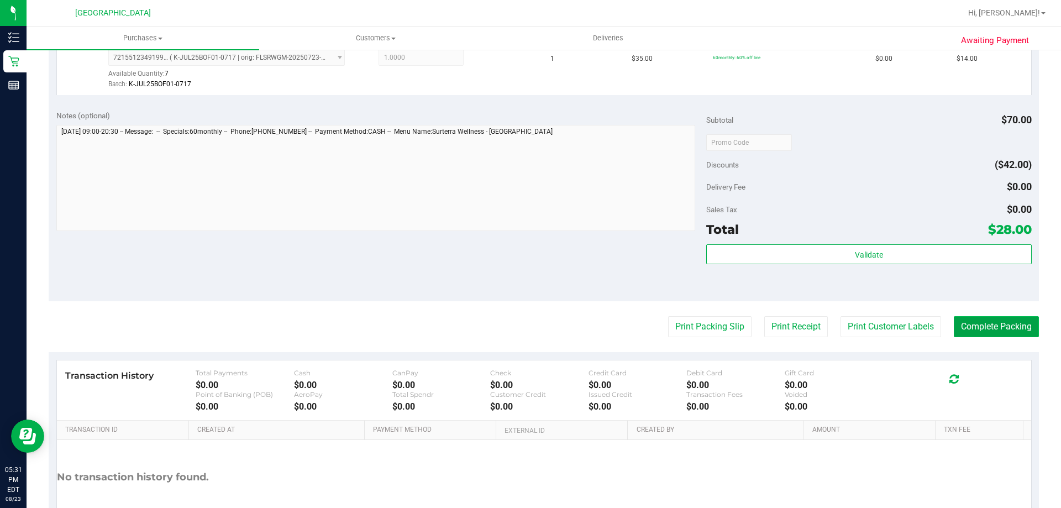
click at [991, 322] on button "Complete Packing" at bounding box center [996, 326] width 85 height 21
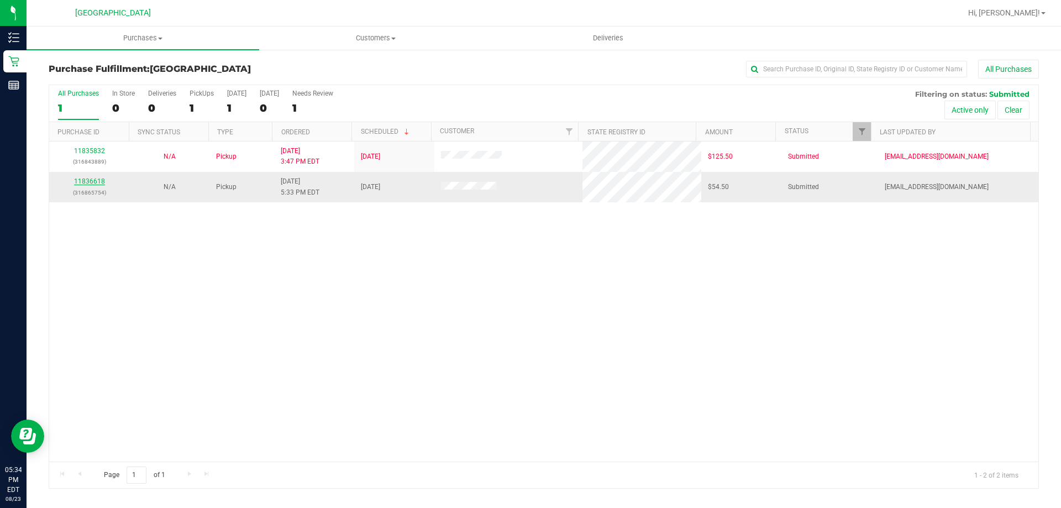
click at [102, 179] on link "11836618" at bounding box center [89, 181] width 31 height 8
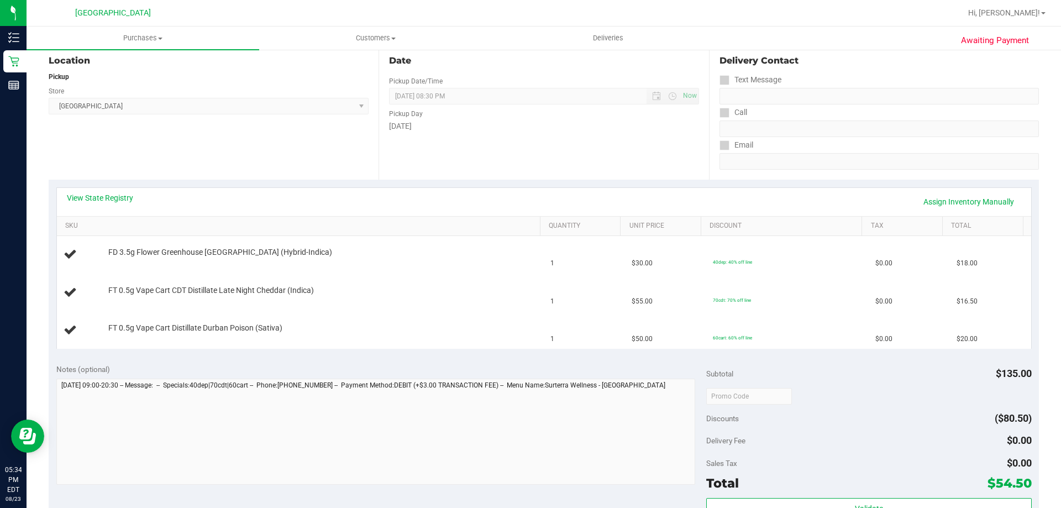
scroll to position [276, 0]
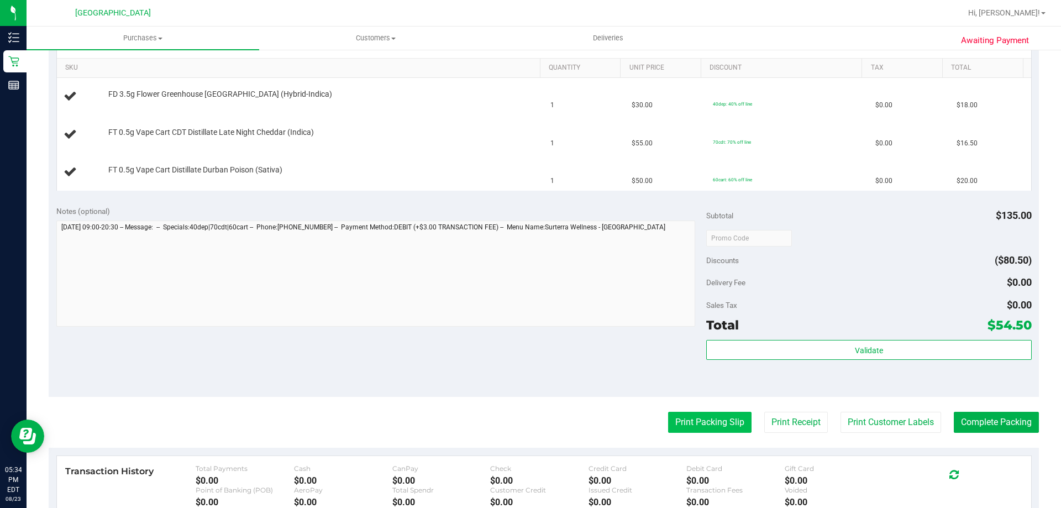
click at [685, 417] on button "Print Packing Slip" at bounding box center [709, 422] width 83 height 21
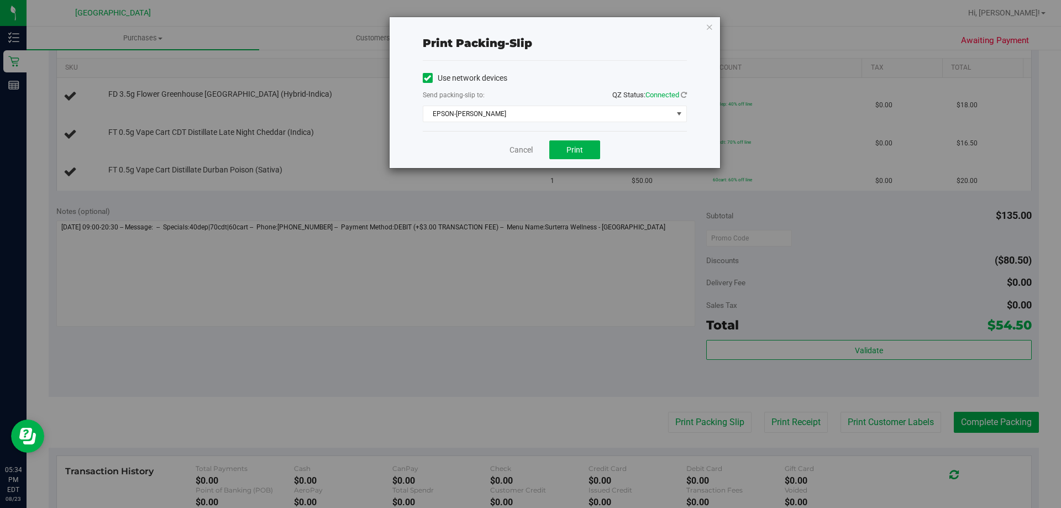
drag, startPoint x: 571, startPoint y: 140, endPoint x: 574, endPoint y: 149, distance: 9.8
click at [571, 140] on div "Cancel Print" at bounding box center [555, 149] width 264 height 37
click at [574, 150] on span "Print" at bounding box center [574, 149] width 17 height 9
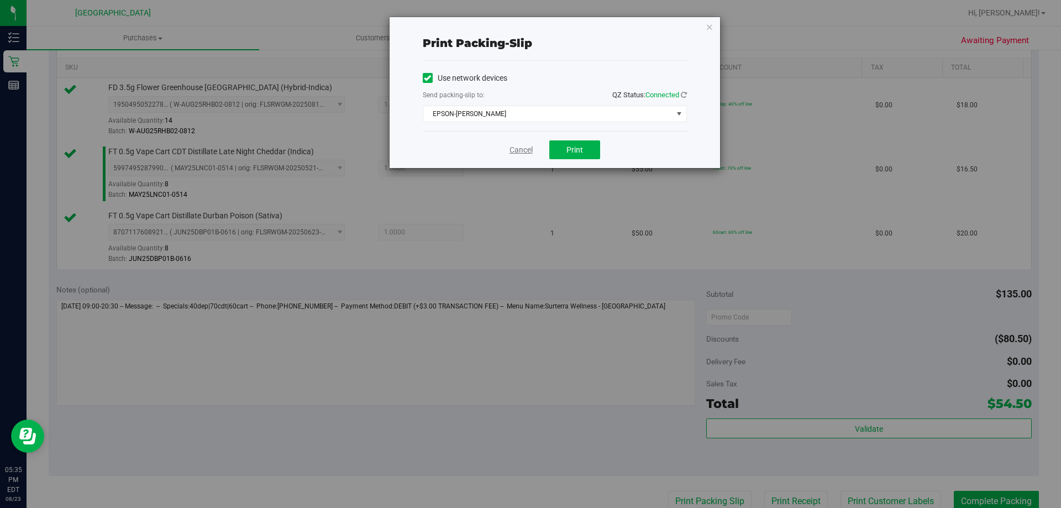
click at [519, 146] on link "Cancel" at bounding box center [520, 150] width 23 height 12
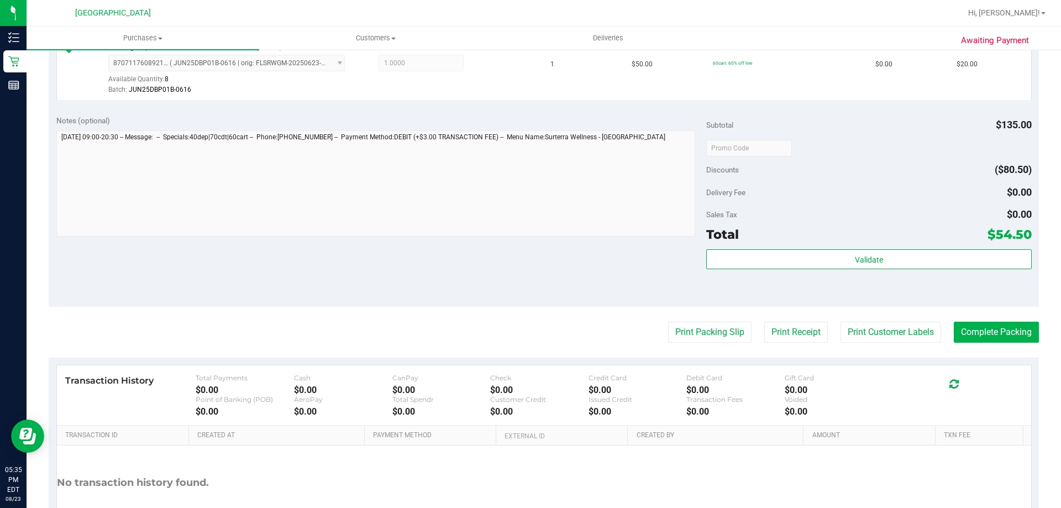
scroll to position [446, 0]
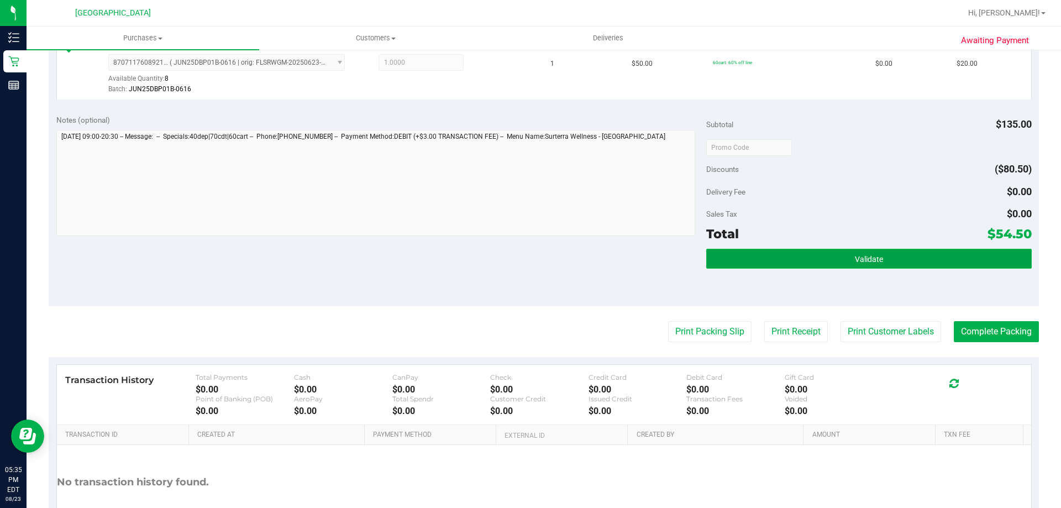
click at [822, 257] on button "Validate" at bounding box center [868, 259] width 325 height 20
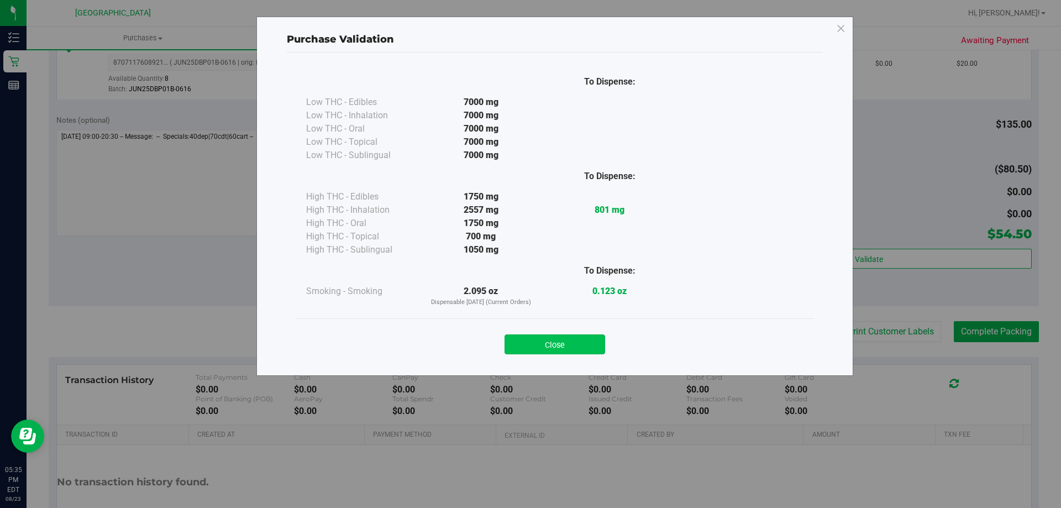
click at [561, 350] on button "Close" at bounding box center [554, 344] width 101 height 20
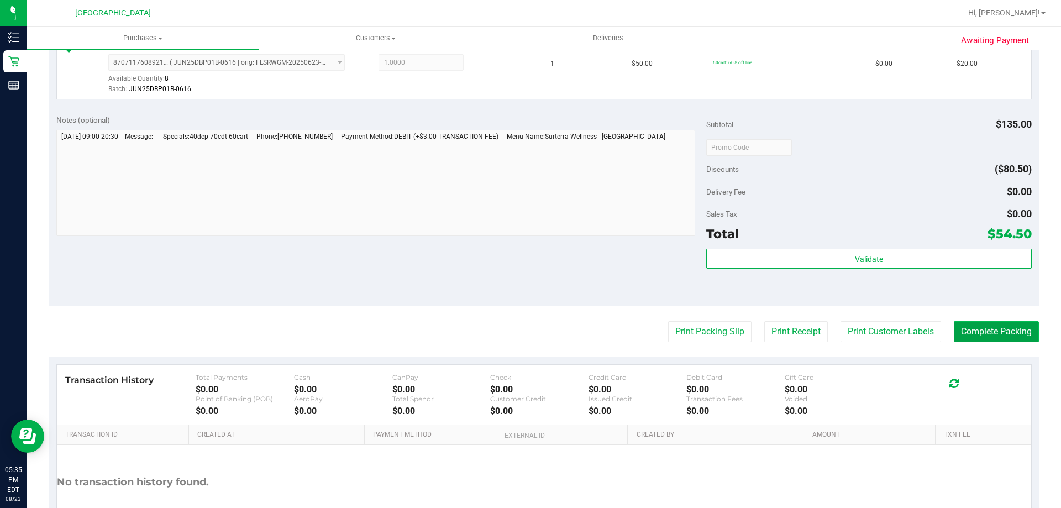
click at [995, 337] on button "Complete Packing" at bounding box center [996, 331] width 85 height 21
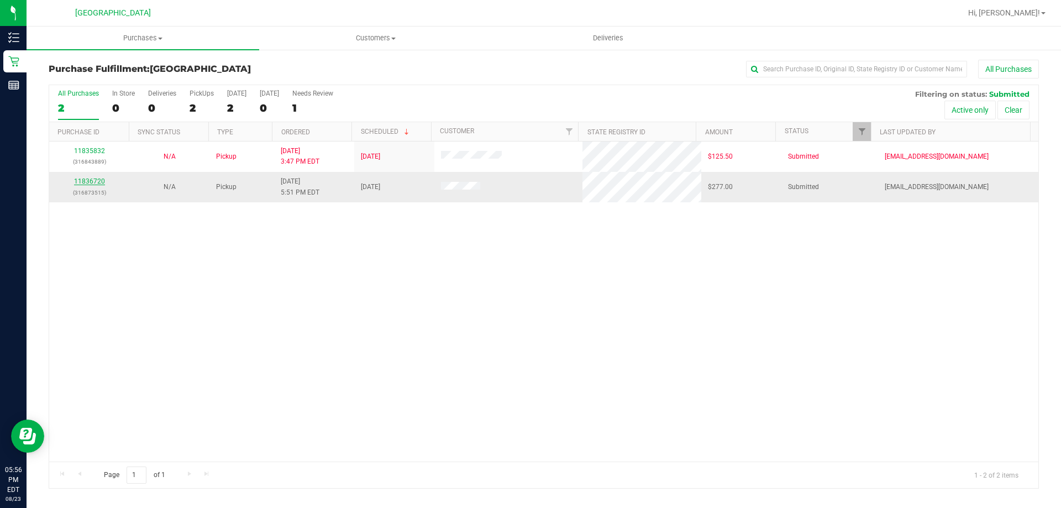
click at [98, 180] on link "11836720" at bounding box center [89, 181] width 31 height 8
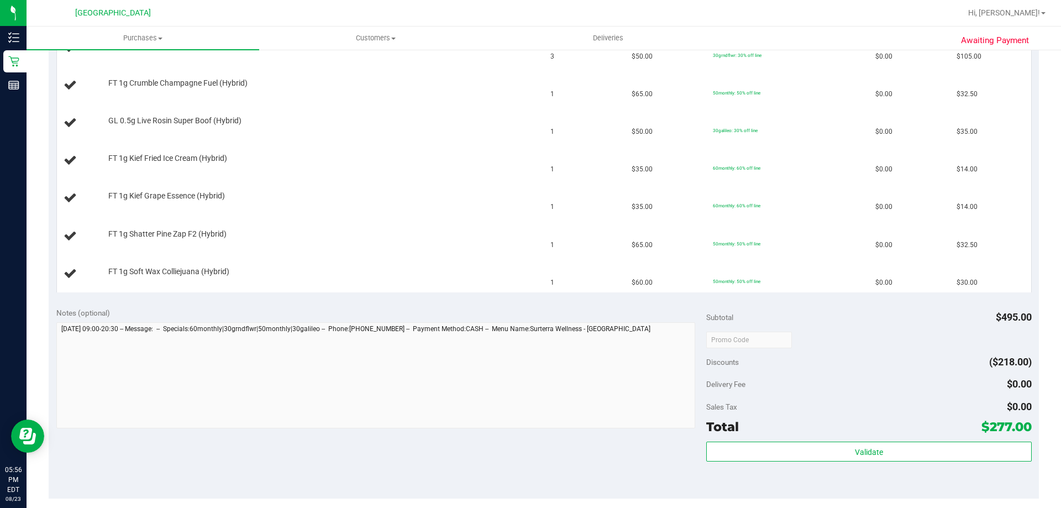
scroll to position [608, 0]
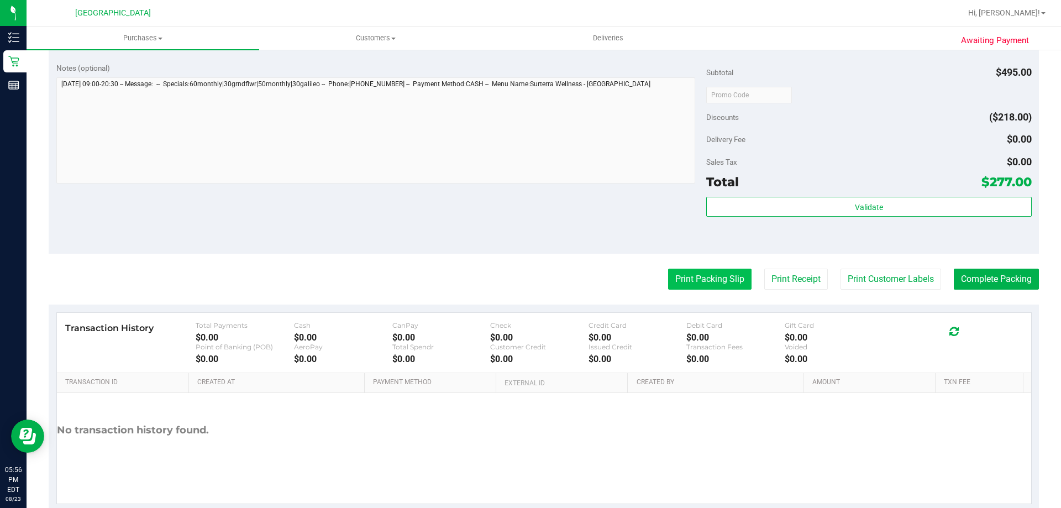
click at [706, 279] on button "Print Packing Slip" at bounding box center [709, 279] width 83 height 21
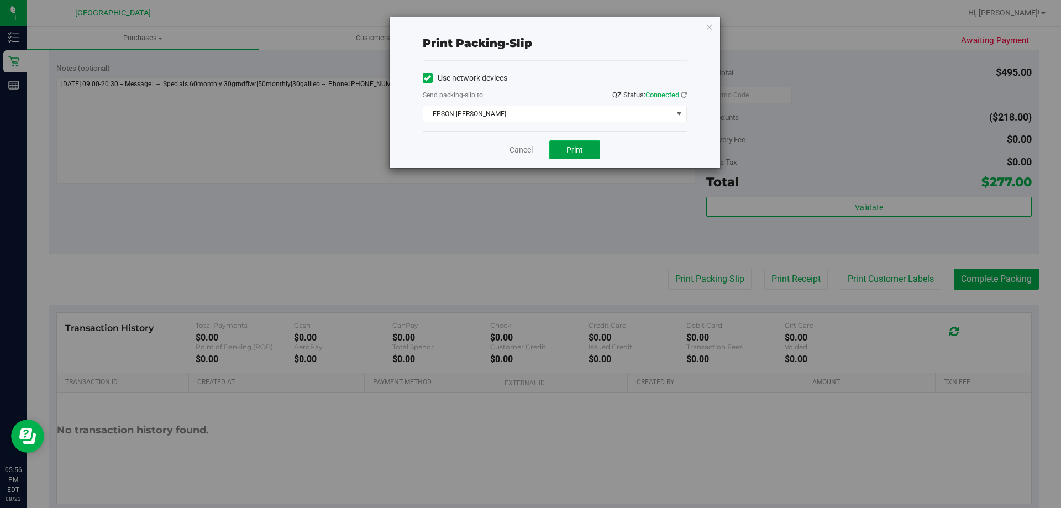
click at [586, 151] on button "Print" at bounding box center [574, 149] width 51 height 19
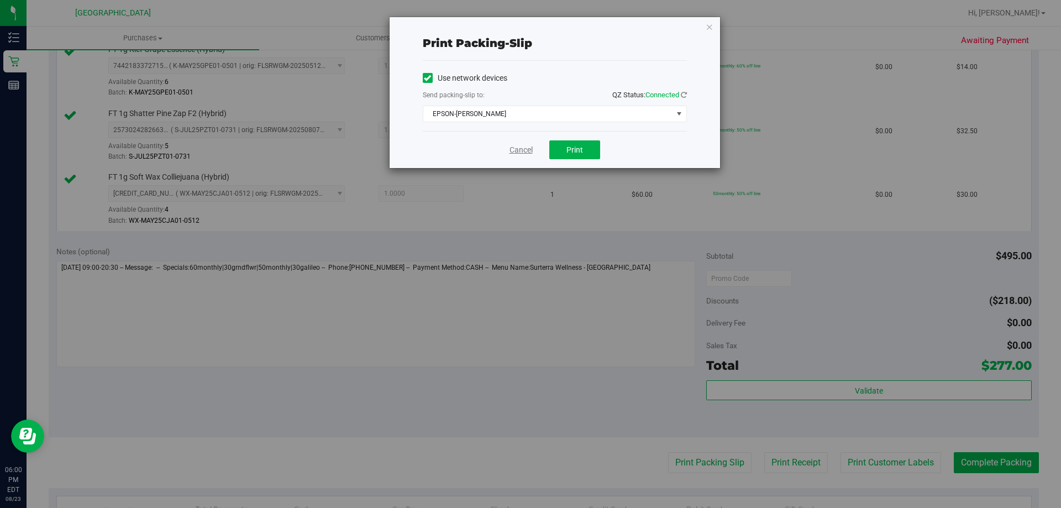
click at [525, 151] on link "Cancel" at bounding box center [520, 150] width 23 height 12
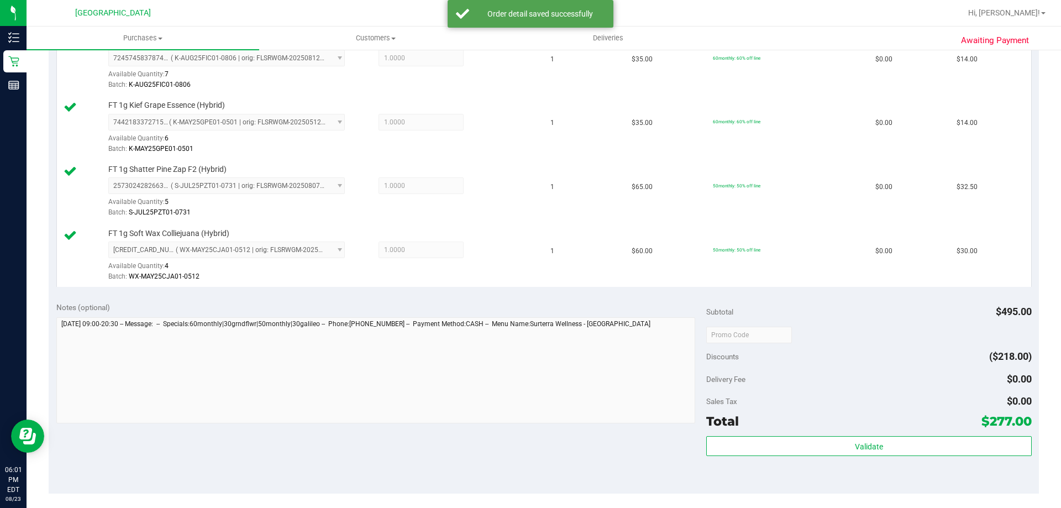
scroll to position [663, 0]
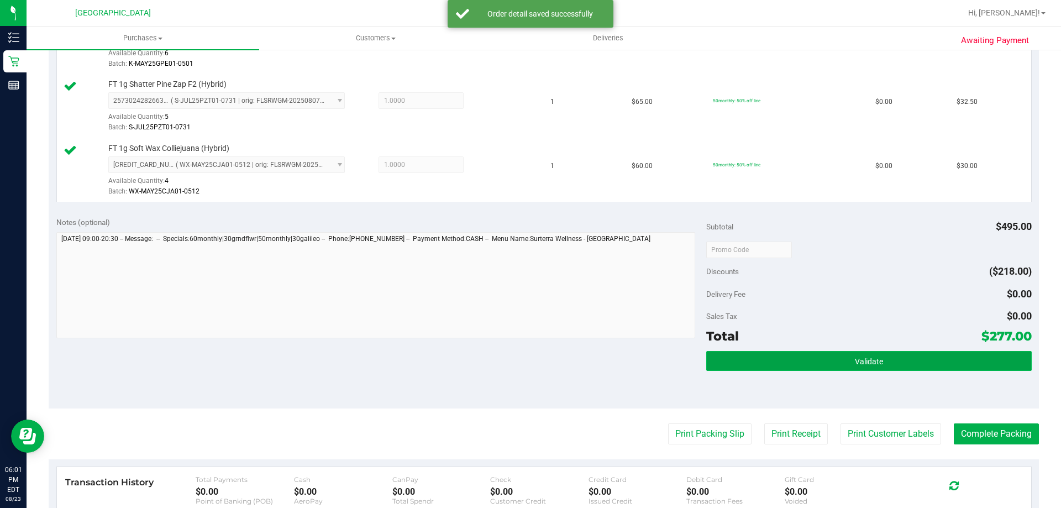
click at [839, 354] on button "Validate" at bounding box center [868, 361] width 325 height 20
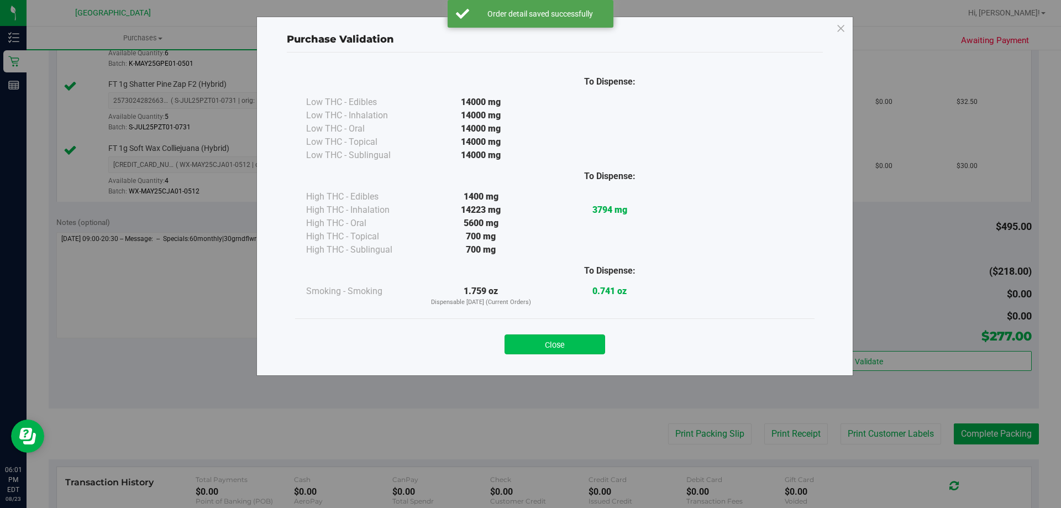
click at [554, 339] on button "Close" at bounding box center [554, 344] width 101 height 20
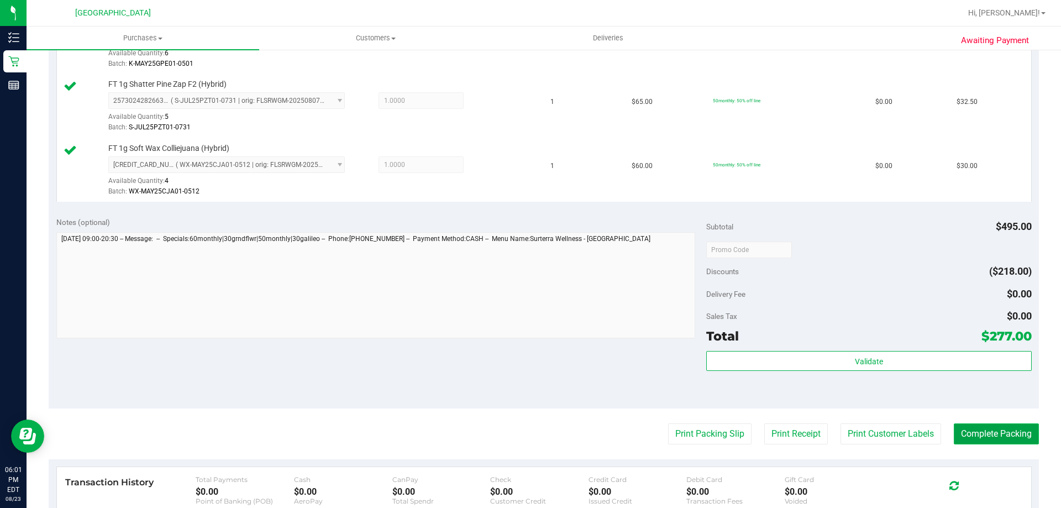
click at [1003, 434] on button "Complete Packing" at bounding box center [996, 433] width 85 height 21
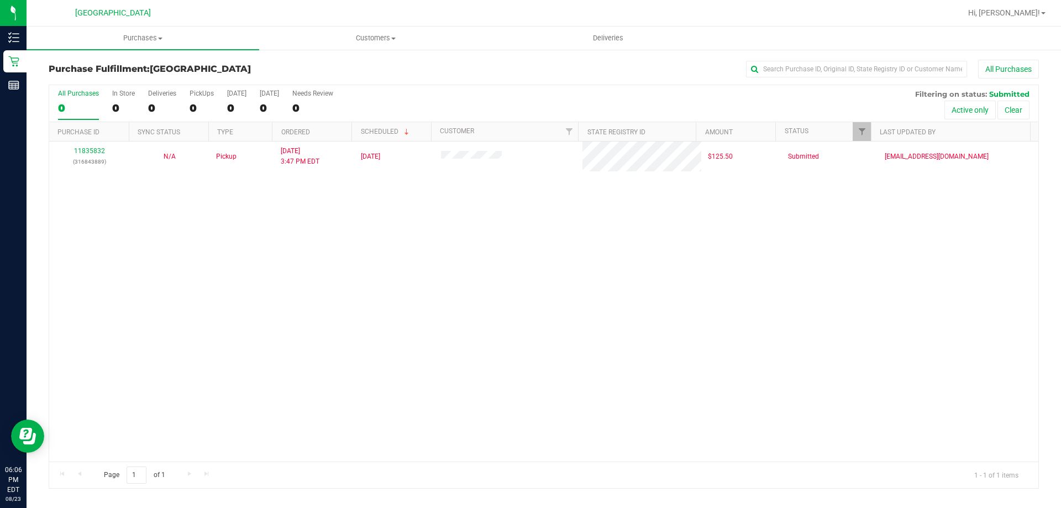
click at [553, 241] on div "11835832 (316843889) N/A Pickup [DATE] 3:47 PM EDT 8/23/2025 $125.50 Submitted …" at bounding box center [543, 301] width 989 height 320
